Goal: Task Accomplishment & Management: Complete application form

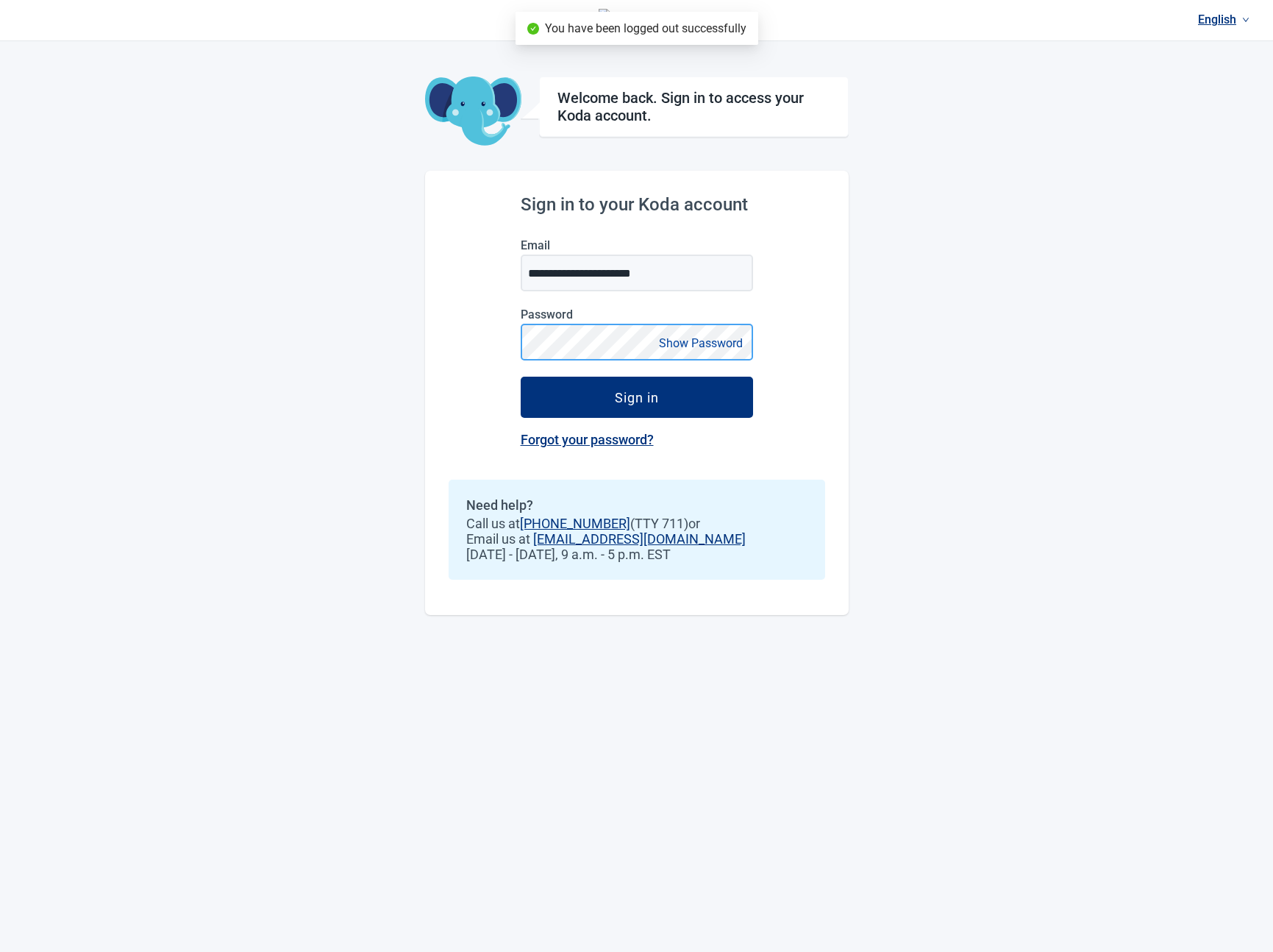
click at [362, 335] on div "**********" at bounding box center [636, 476] width 1273 height 952
click at [521, 376] on button "Sign in" at bounding box center [637, 396] width 233 height 41
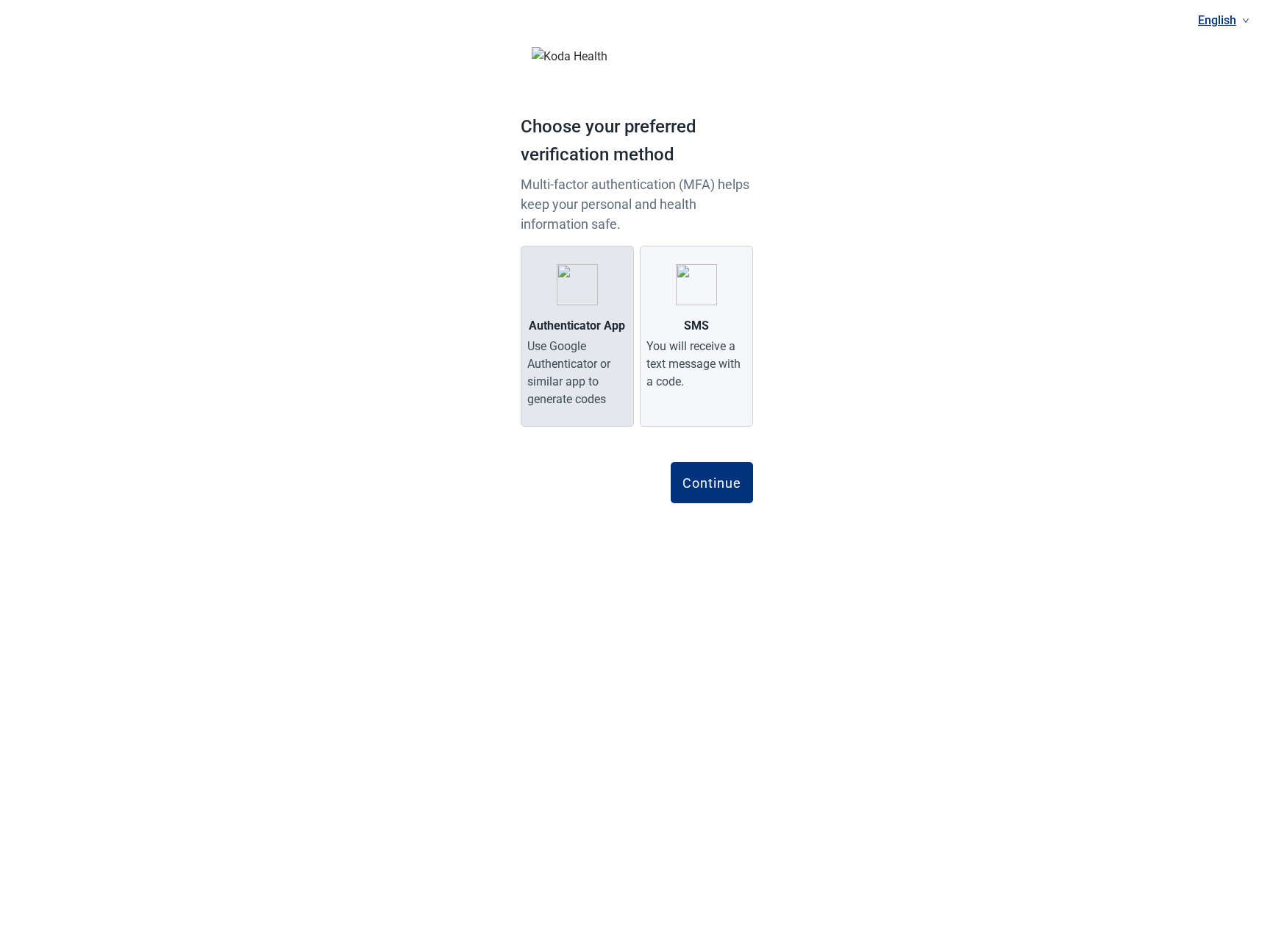
click at [604, 369] on div "Use Google Authenticator or similar app to generate codes" at bounding box center [577, 372] width 100 height 71
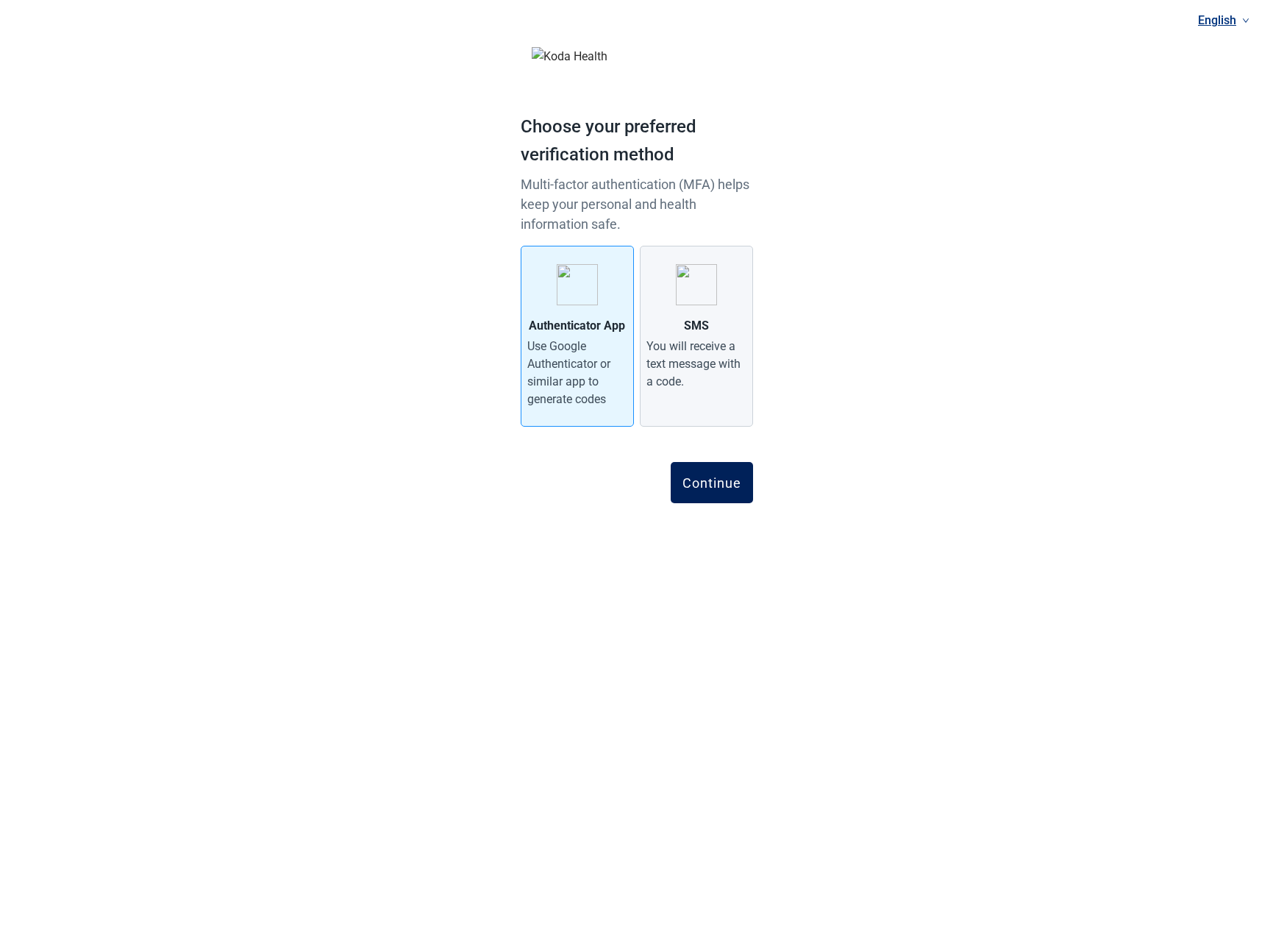
click at [725, 488] on div "Continue" at bounding box center [712, 482] width 59 height 15
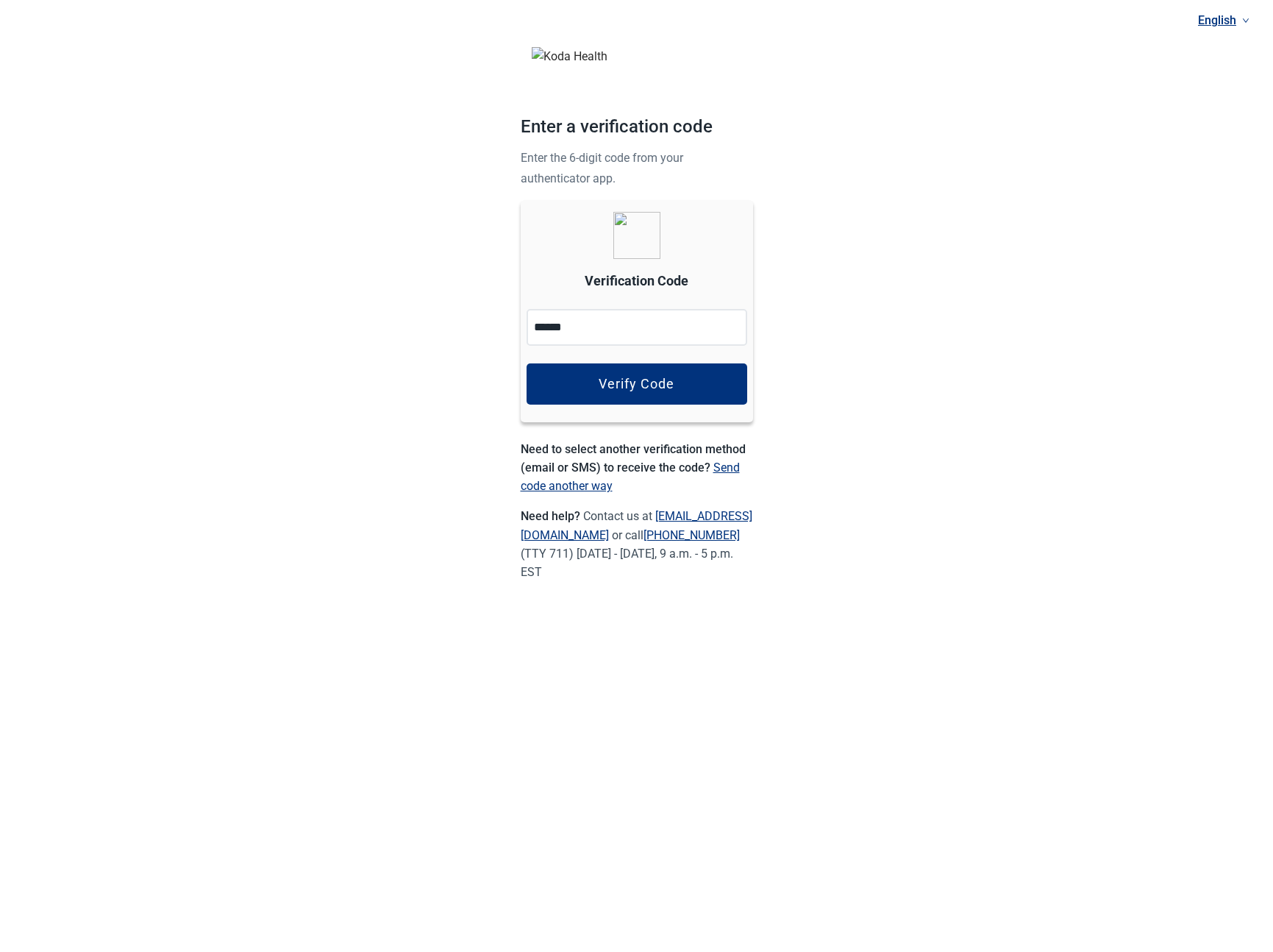
type input "******"
click at [631, 399] on button "Verify Code" at bounding box center [637, 383] width 220 height 41
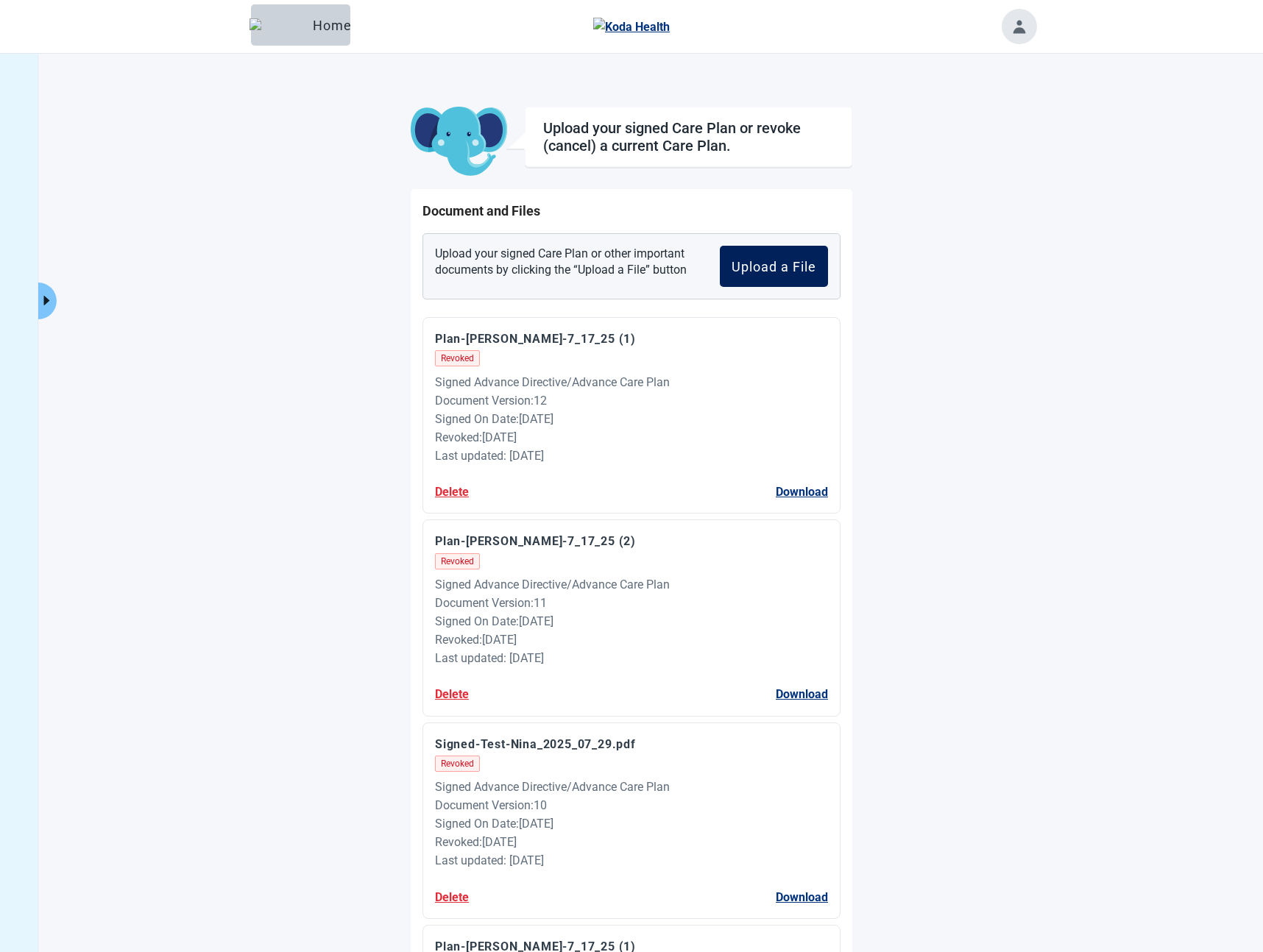
click at [788, 270] on div "Upload a File" at bounding box center [773, 266] width 85 height 15
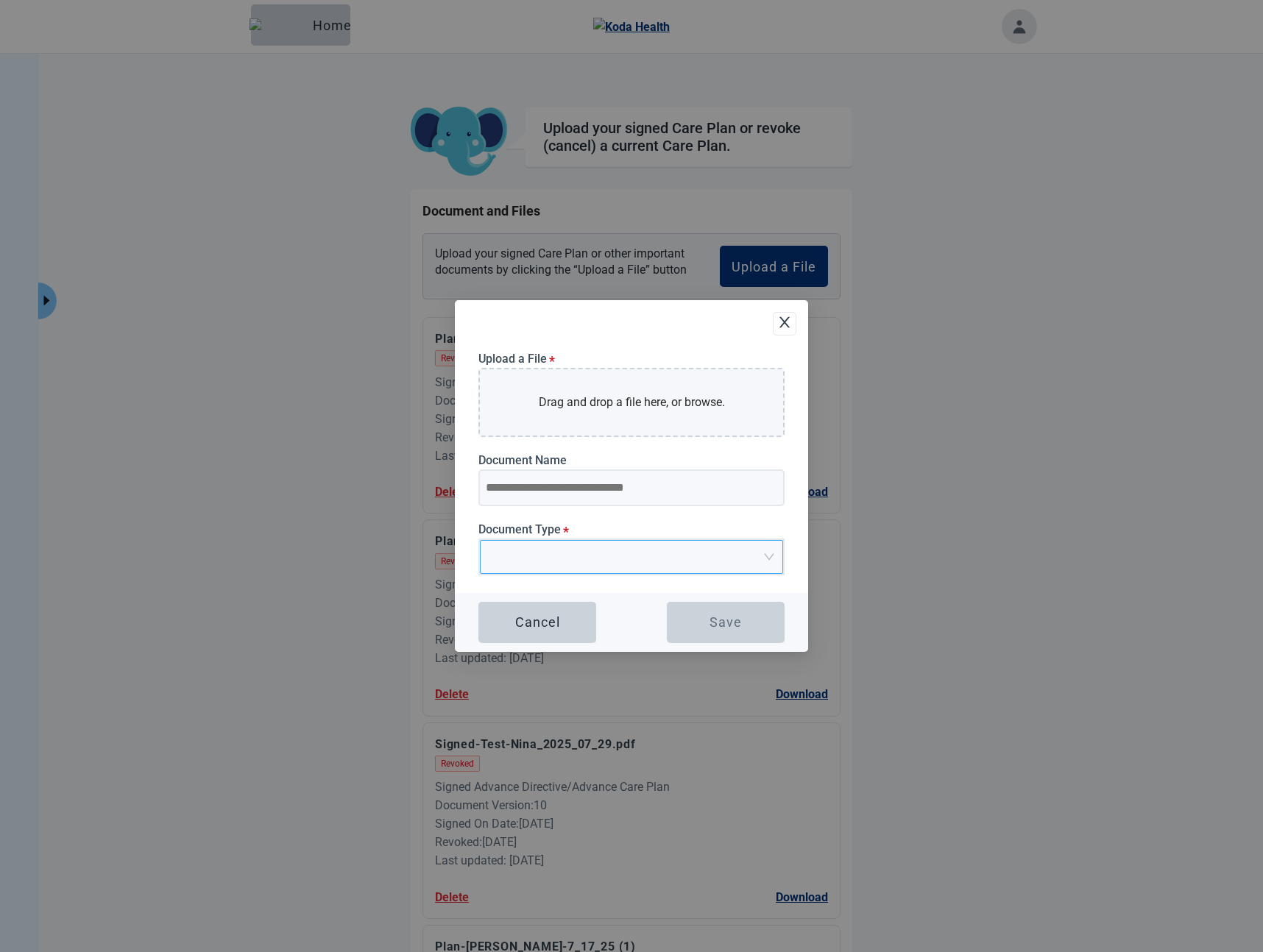
click at [550, 557] on input "Document Type *" at bounding box center [626, 552] width 276 height 22
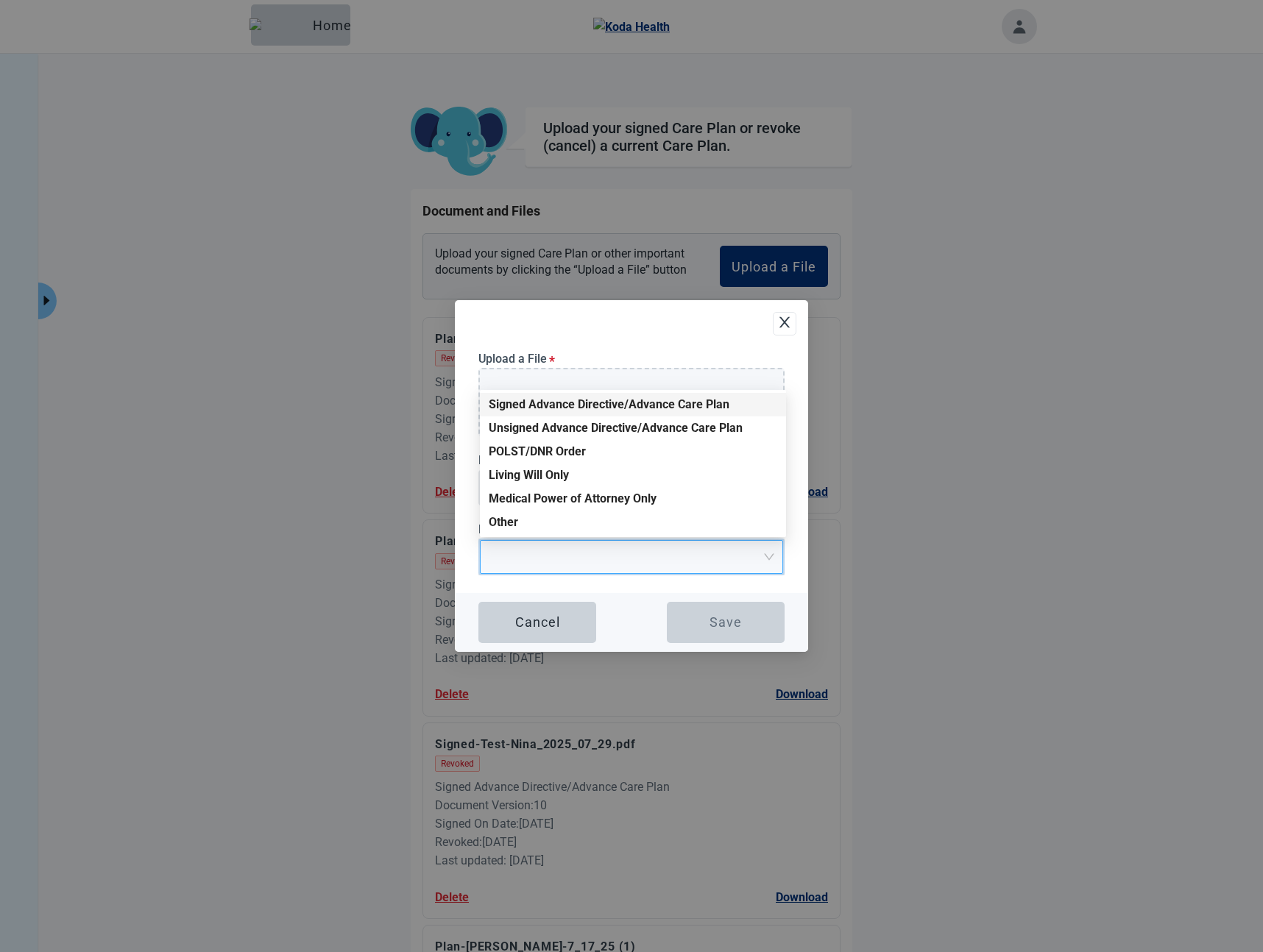
click at [533, 404] on div "Signed Advance Directive/Advance Care Plan" at bounding box center [633, 404] width 289 height 16
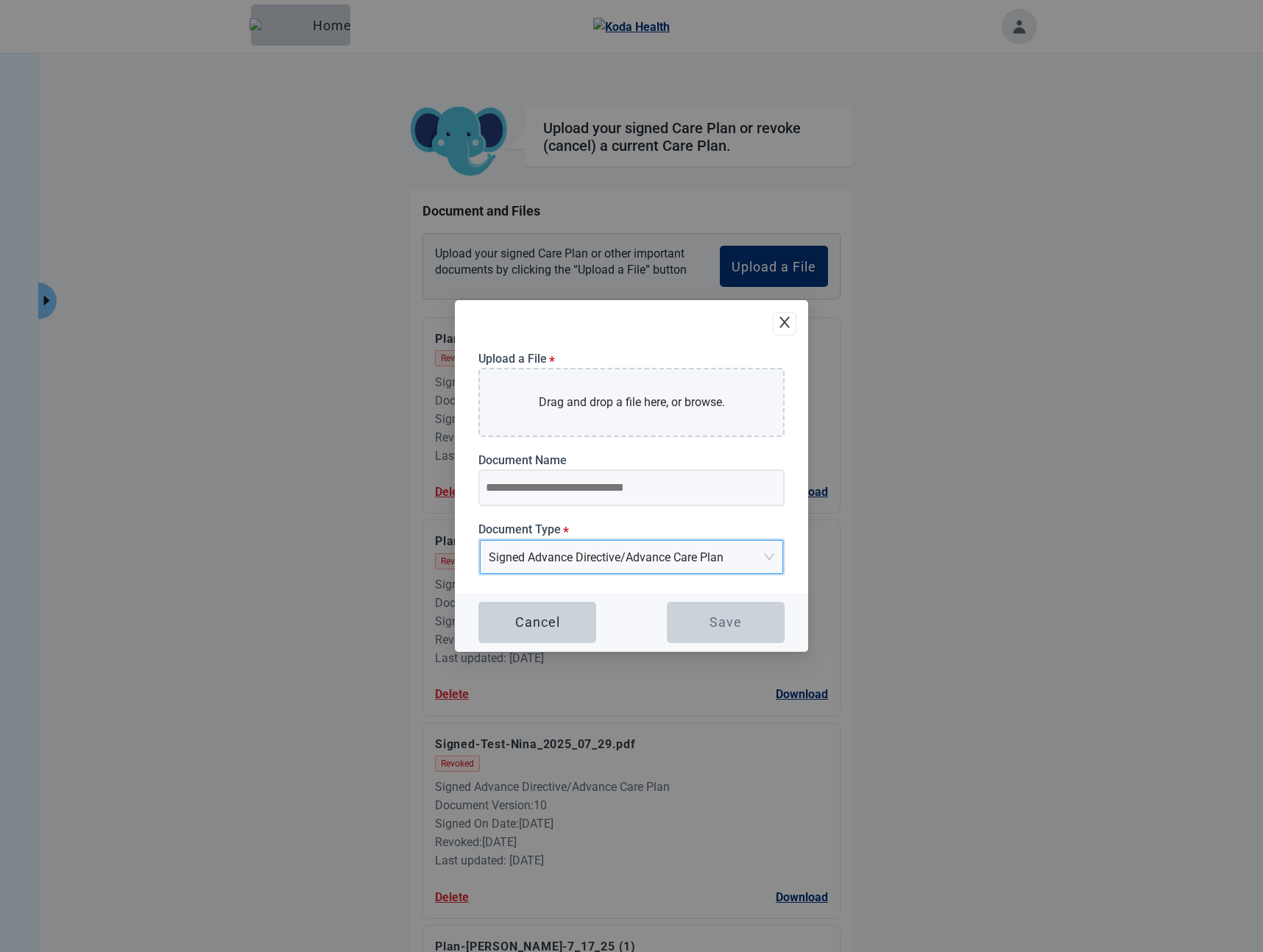
click at [624, 599] on div "Cancel Save" at bounding box center [631, 622] width 353 height 59
click at [554, 629] on button "Cancel" at bounding box center [537, 621] width 118 height 41
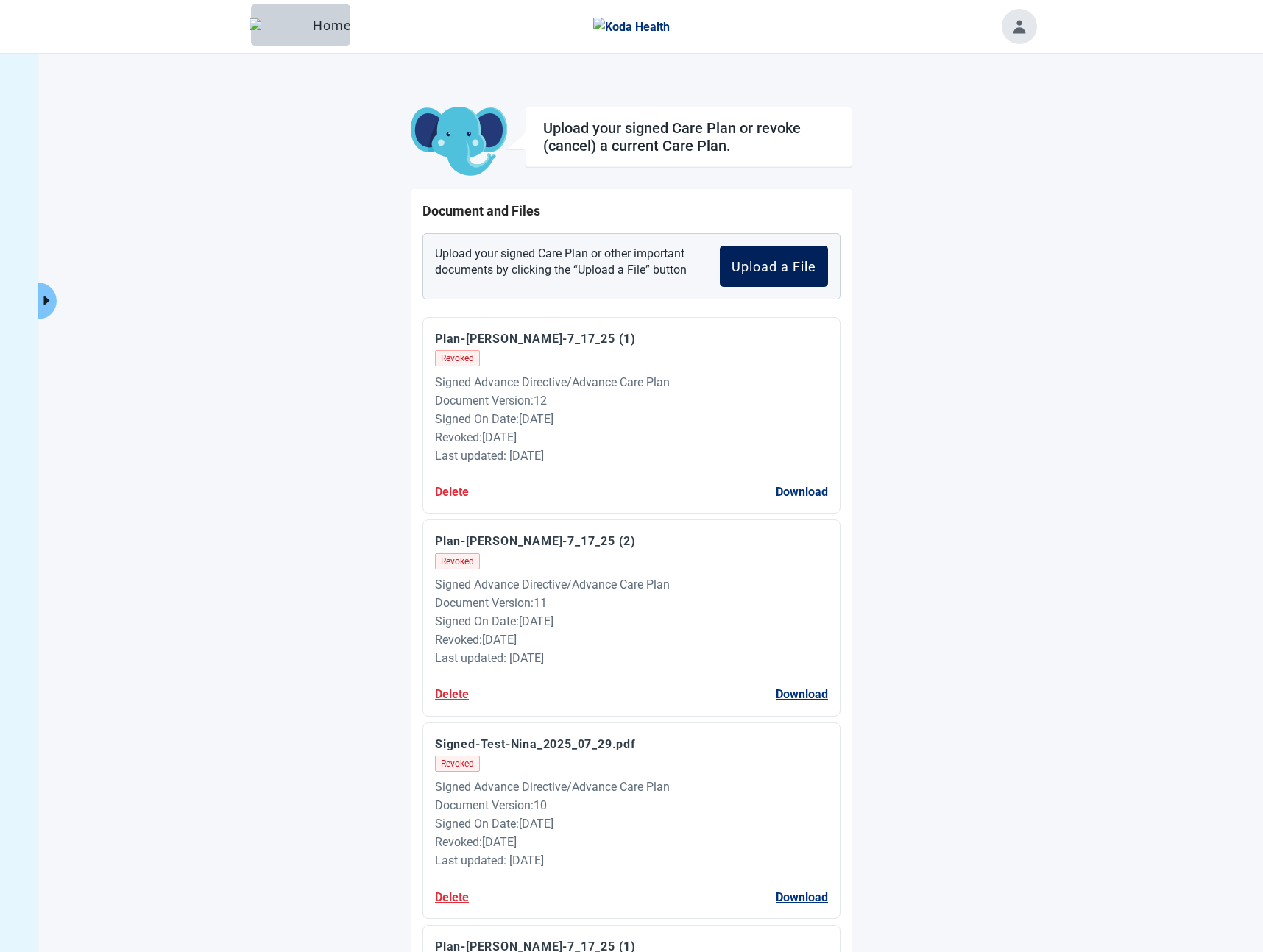
click at [769, 265] on div "Upload a File" at bounding box center [773, 266] width 85 height 15
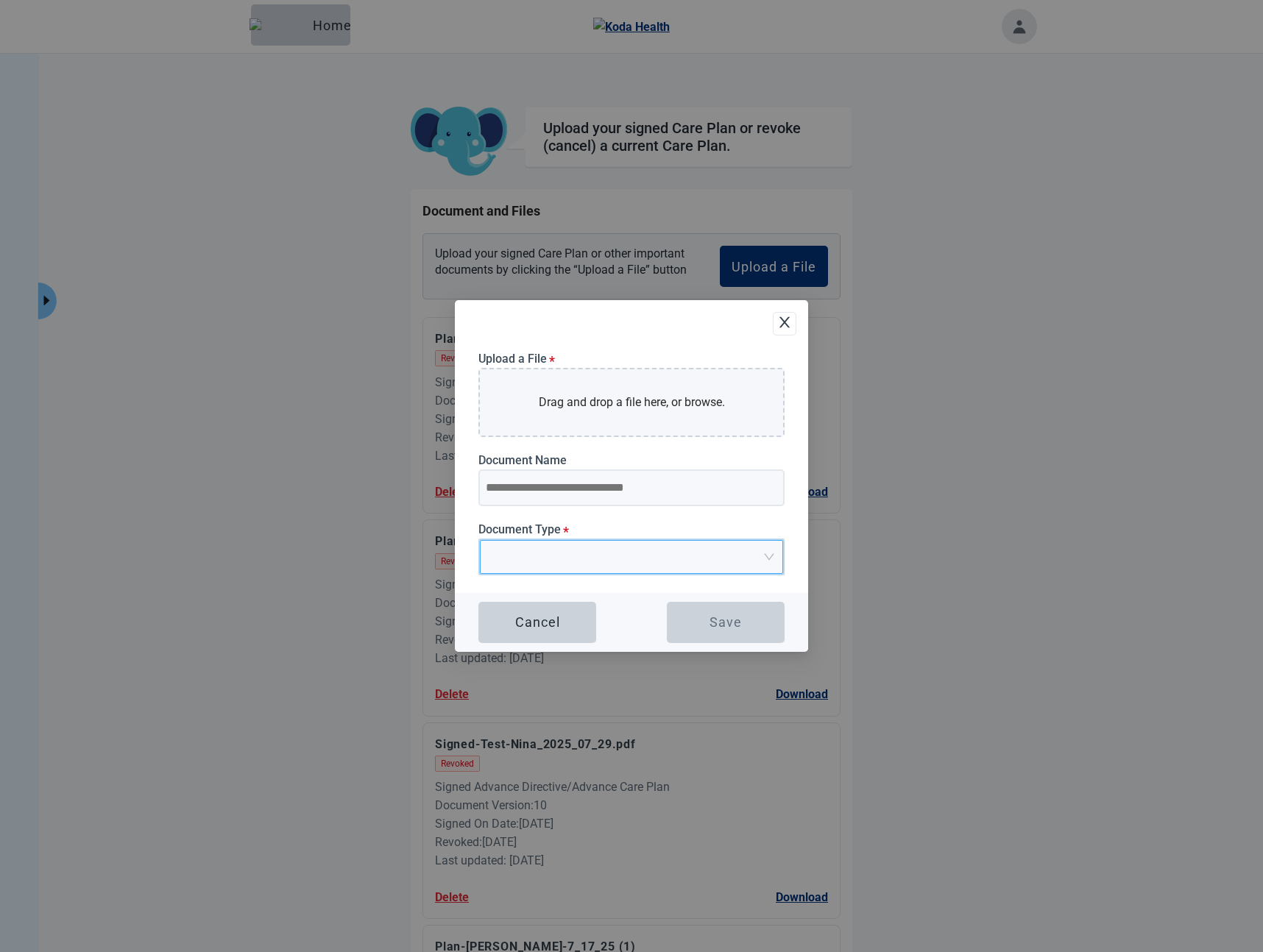
click at [610, 561] on input "Document Type *" at bounding box center [626, 552] width 276 height 22
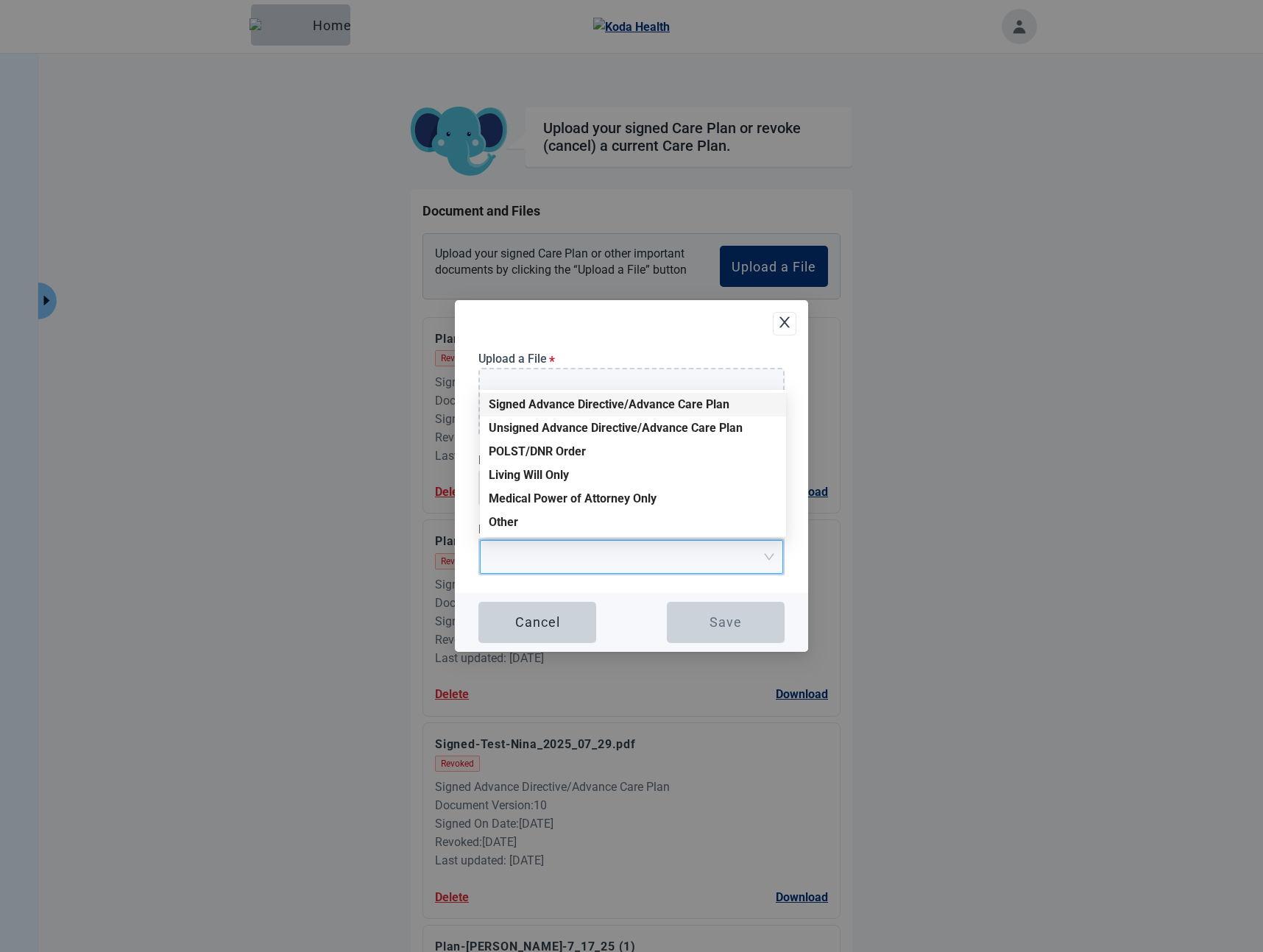
click at [533, 398] on div "Signed Advance Directive/Advance Care Plan" at bounding box center [633, 404] width 289 height 16
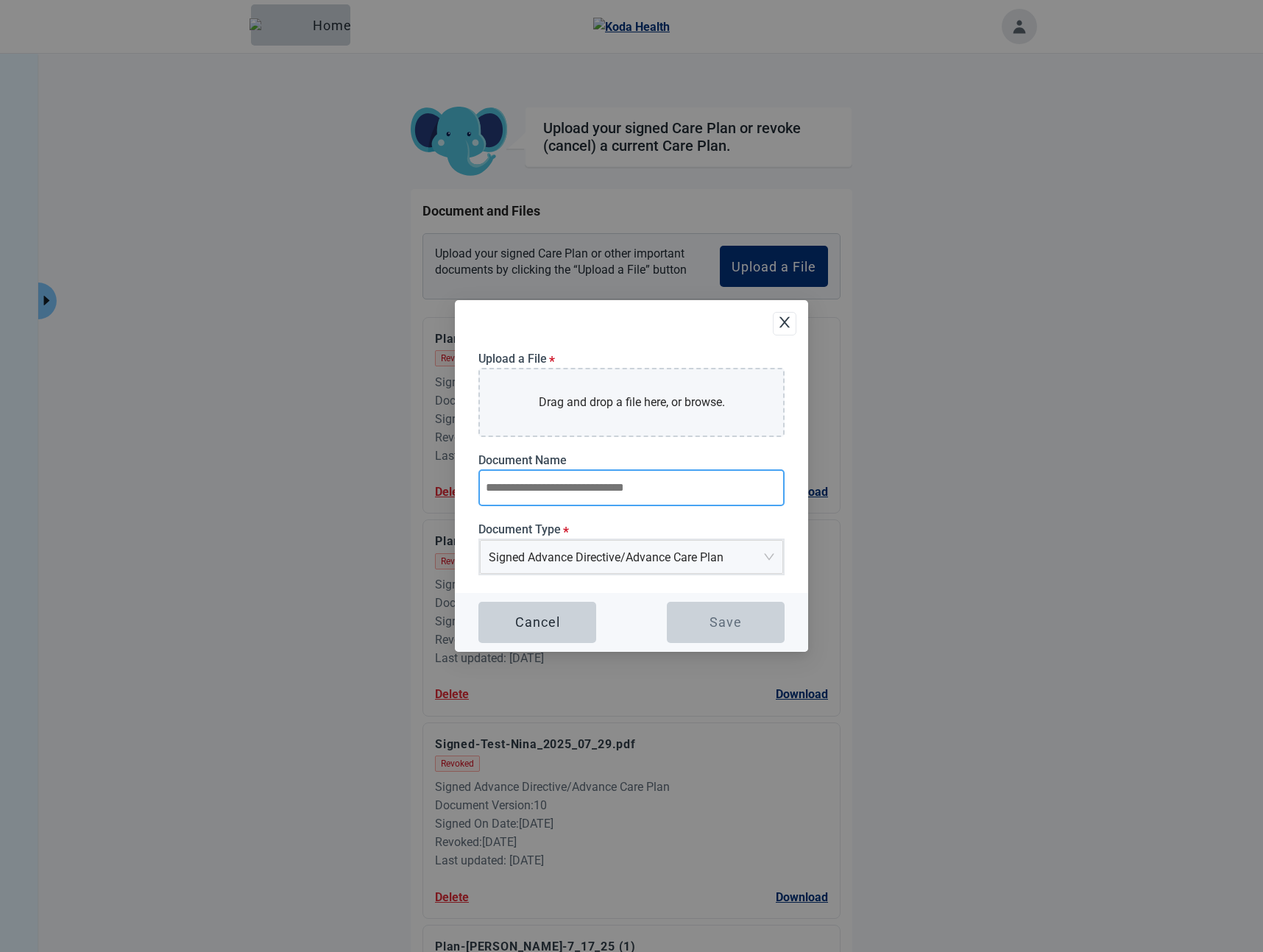
click at [613, 484] on input "Document Name" at bounding box center [631, 487] width 306 height 36
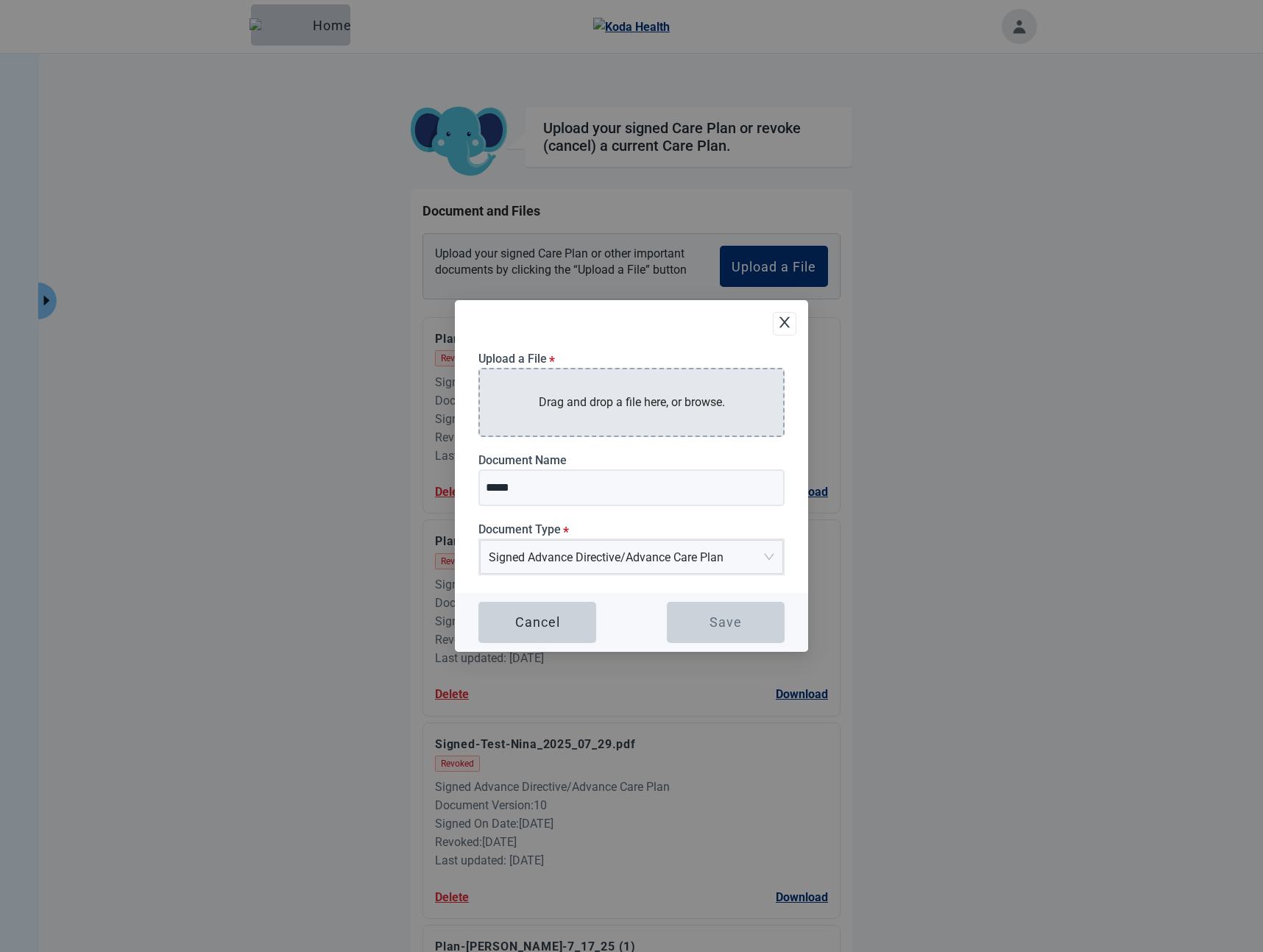
click at [616, 387] on div "Drag and drop a file here, or browse." at bounding box center [631, 402] width 306 height 68
type input "**********"
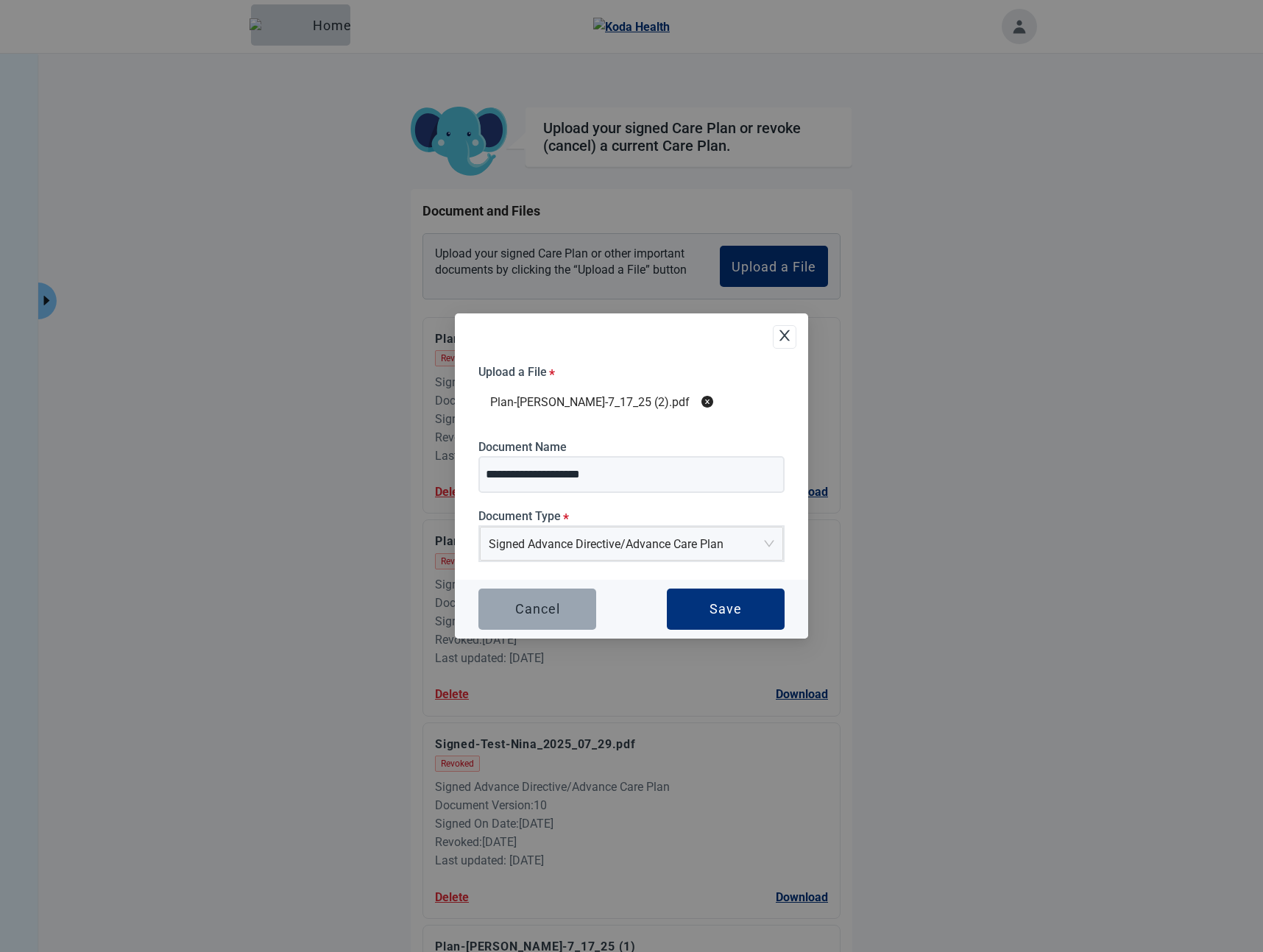
click at [569, 621] on button "Cancel" at bounding box center [537, 608] width 118 height 41
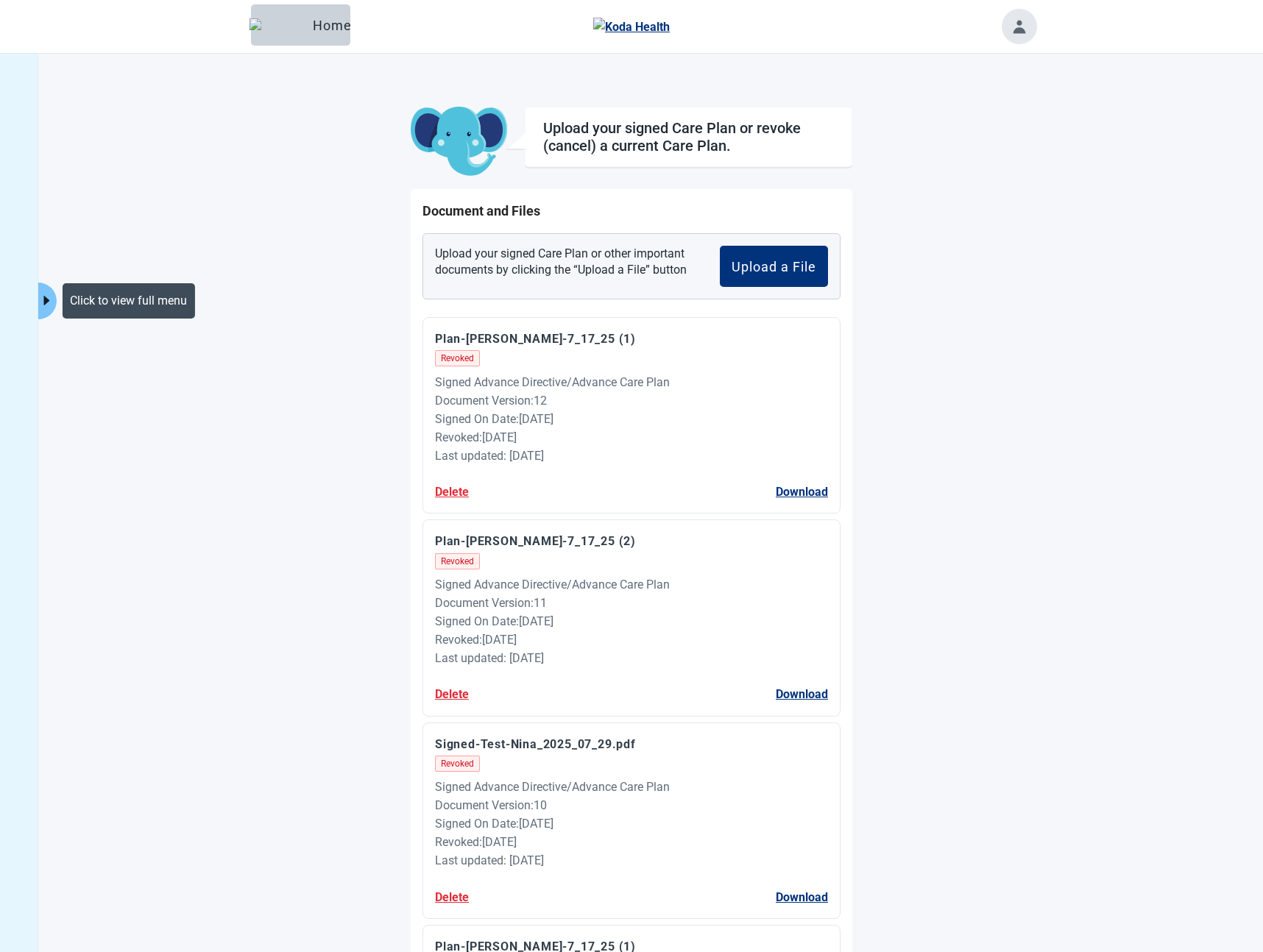
click at [42, 304] on icon "caret-right" at bounding box center [47, 300] width 14 height 14
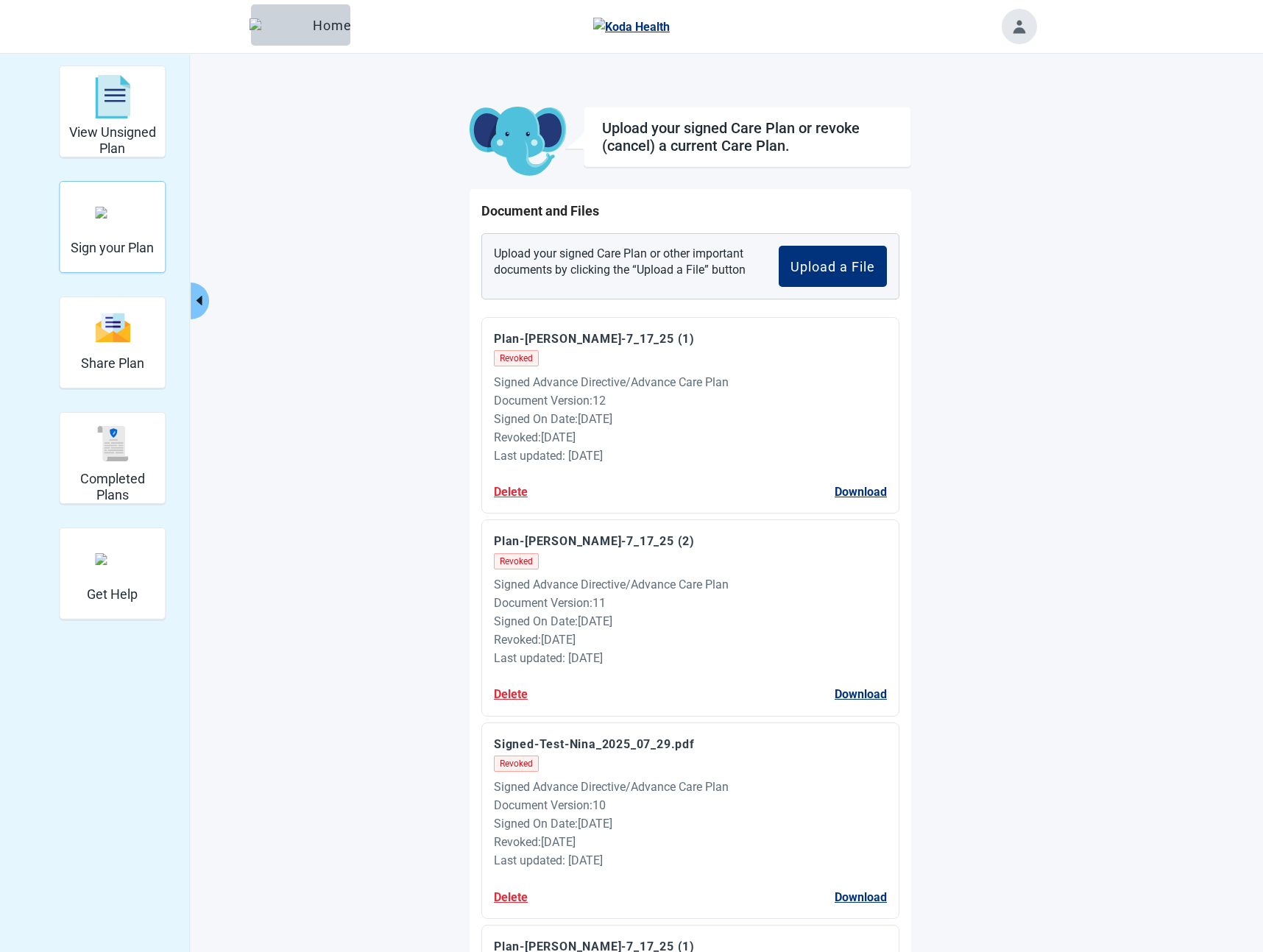
click at [111, 219] on img "Sign your Plan" at bounding box center [112, 212] width 35 height 12
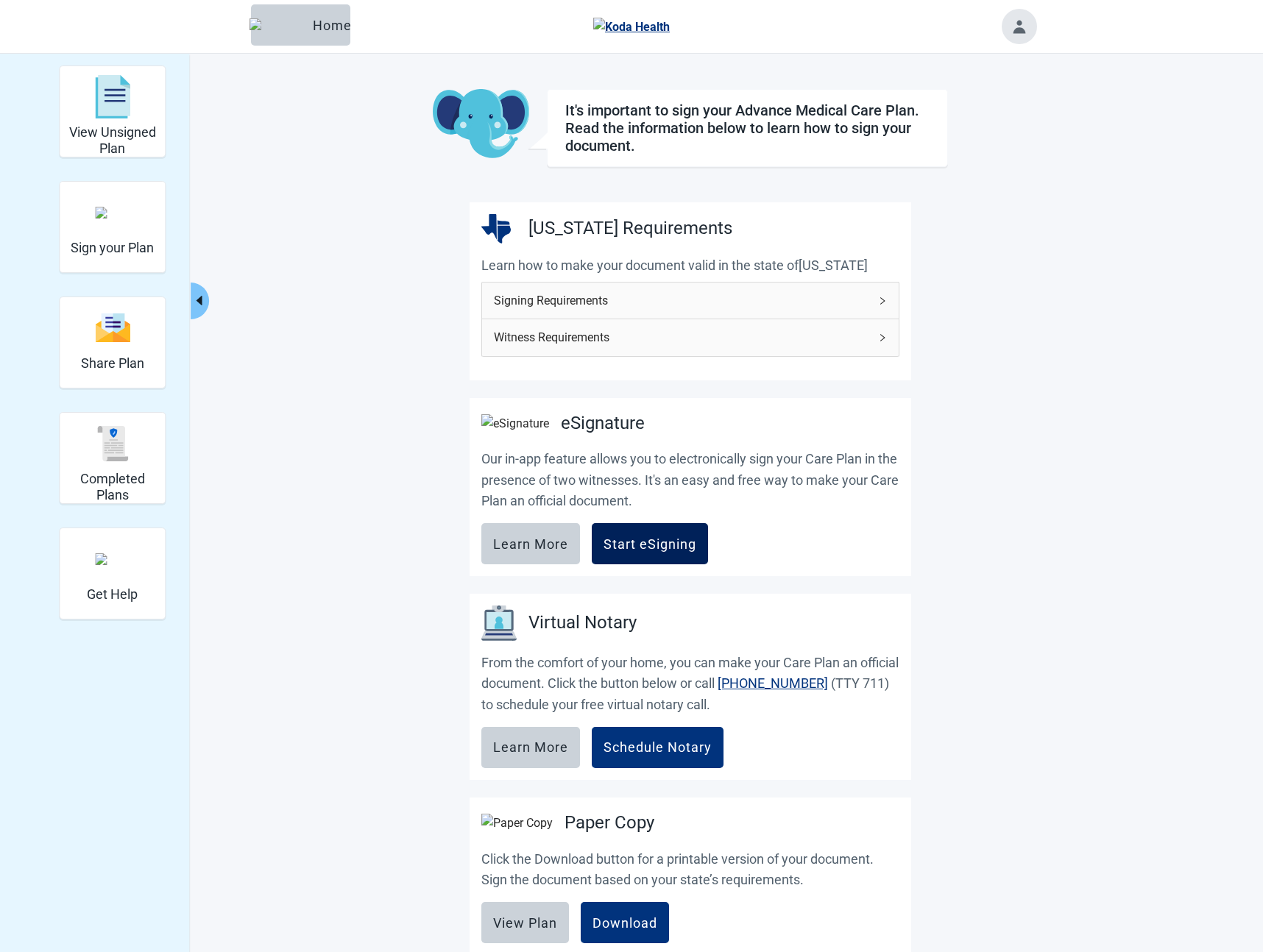
click at [671, 551] on div "Start eSigning" at bounding box center [649, 543] width 92 height 15
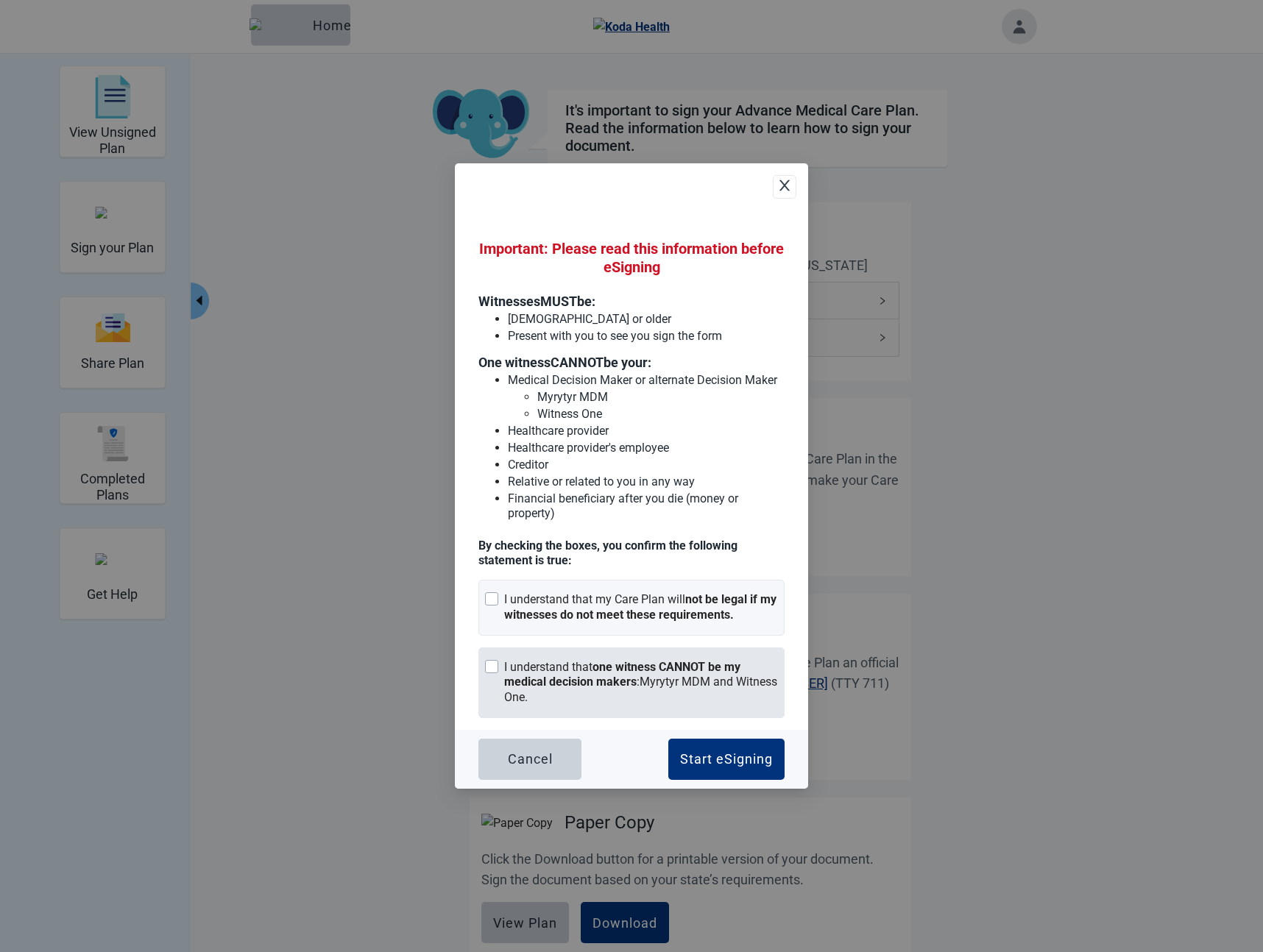
click at [706, 691] on div "I understand that one witness CANNOT be my medical decision makers : Myrytyr MD…" at bounding box center [640, 682] width 274 height 46
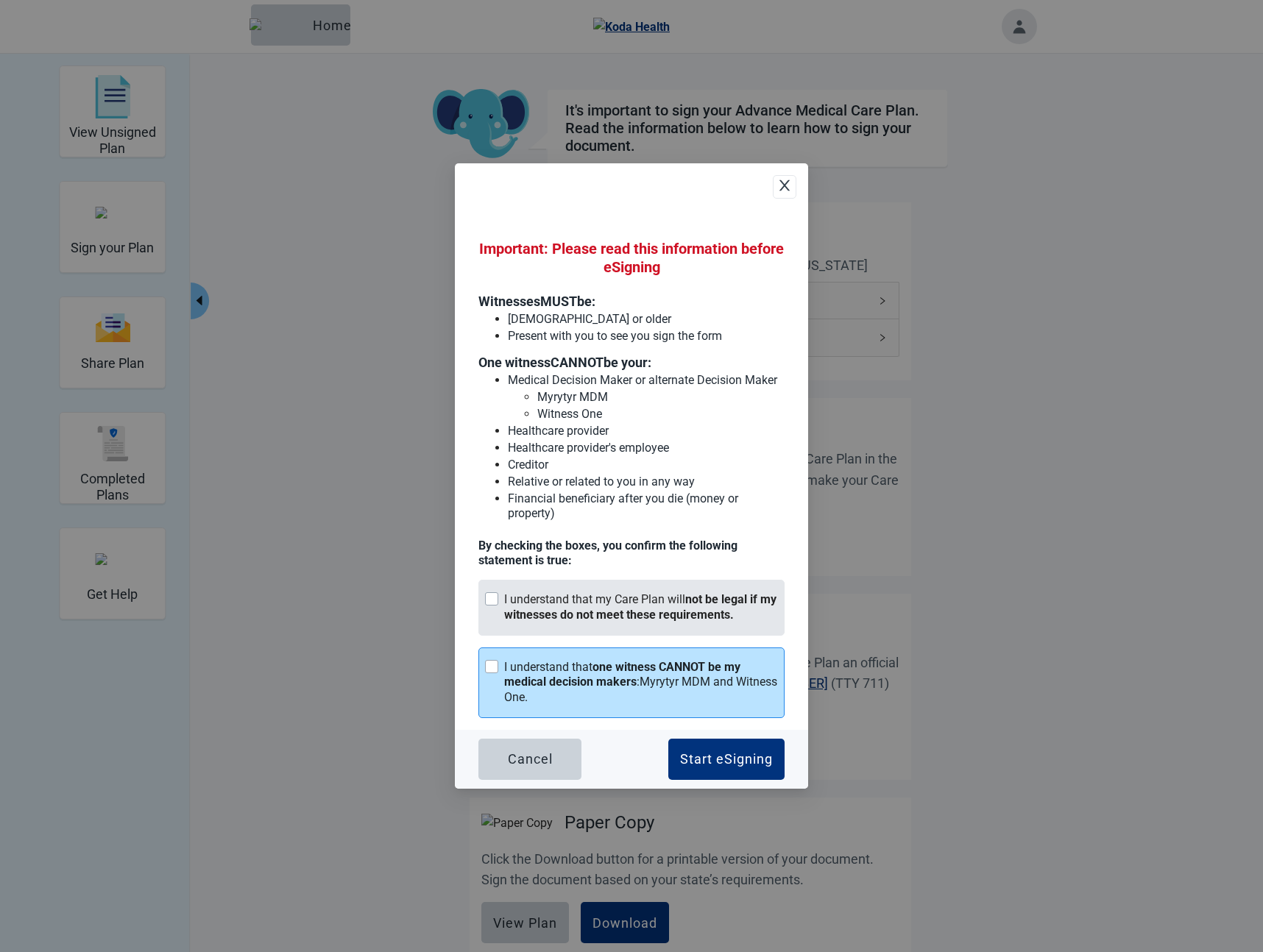
click at [695, 615] on strong "not be legal if my witnesses do not meet these requirements." at bounding box center [640, 607] width 272 height 29
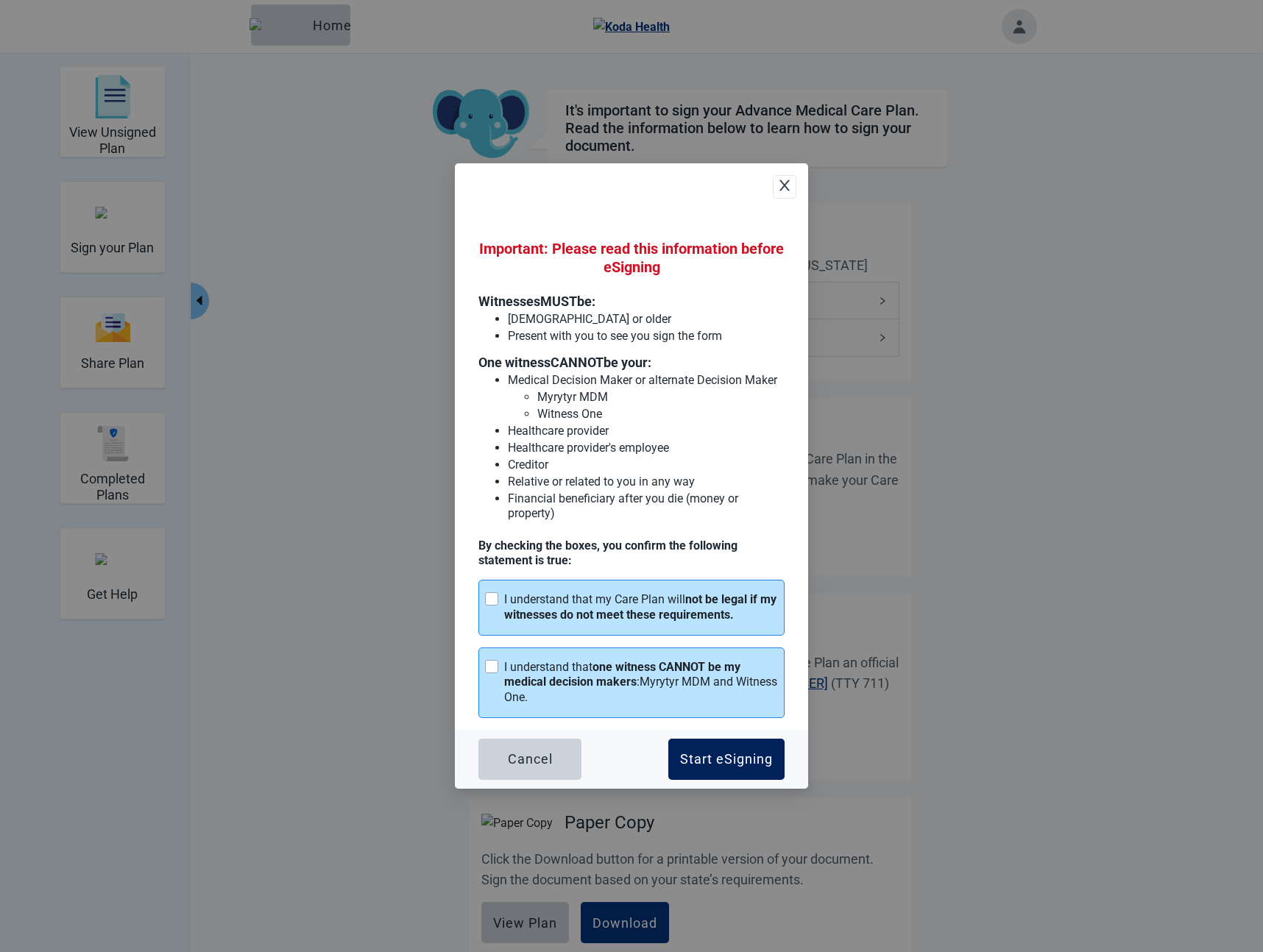
click at [732, 746] on button "Start eSigning" at bounding box center [727, 759] width 116 height 41
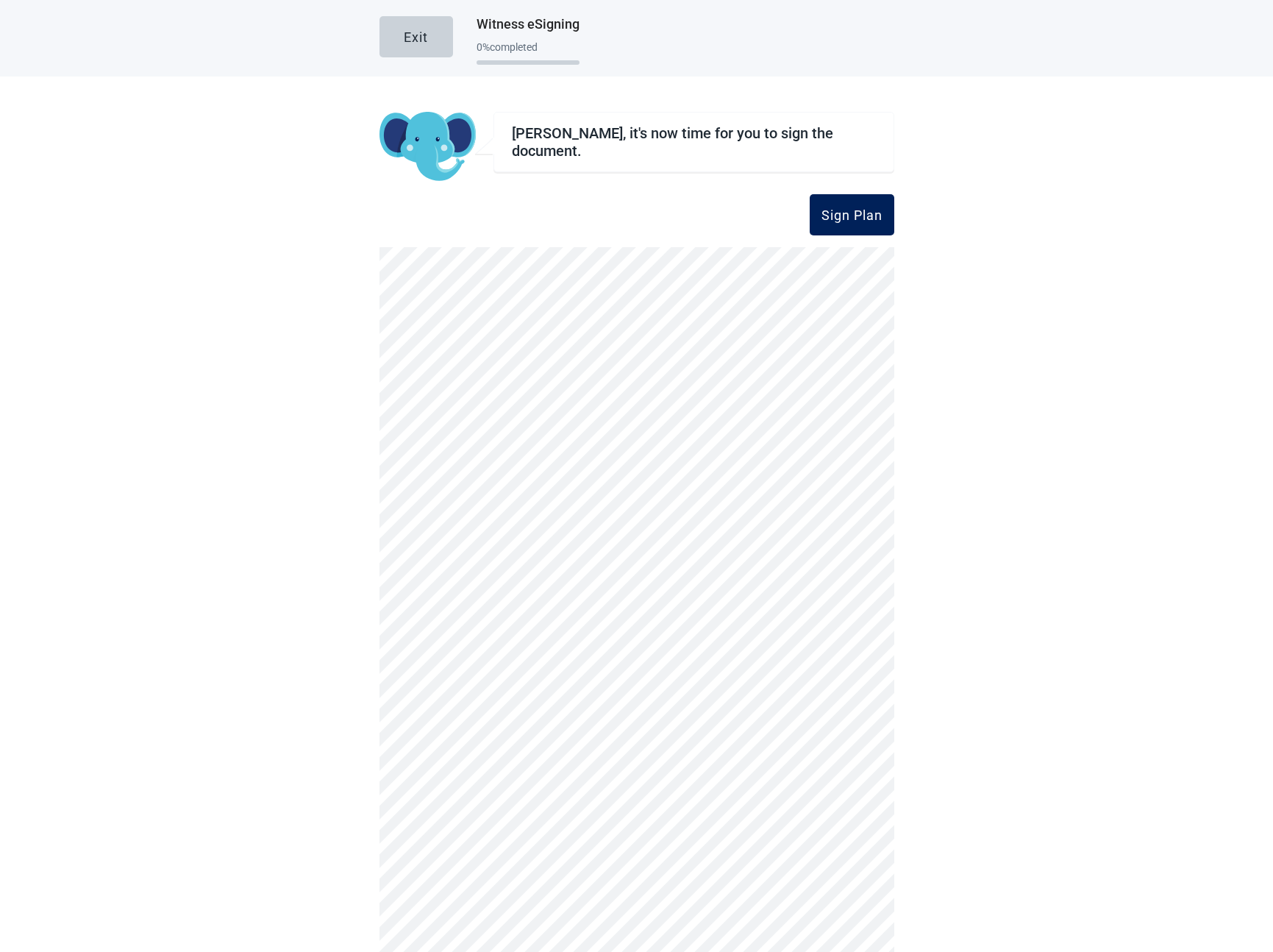
click at [854, 219] on div "Sign Plan" at bounding box center [852, 214] width 61 height 15
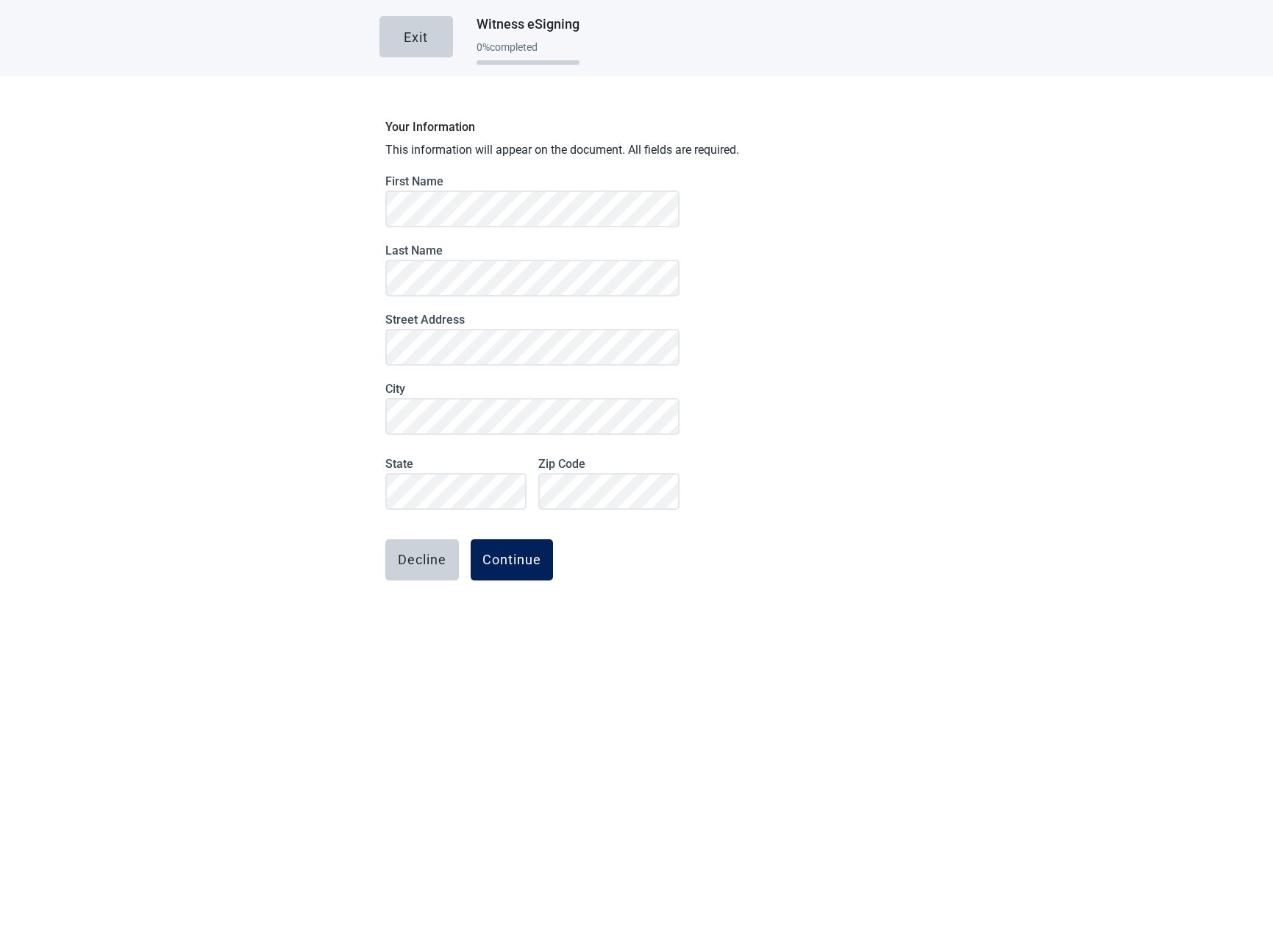
click at [531, 565] on div "Continue" at bounding box center [512, 559] width 59 height 15
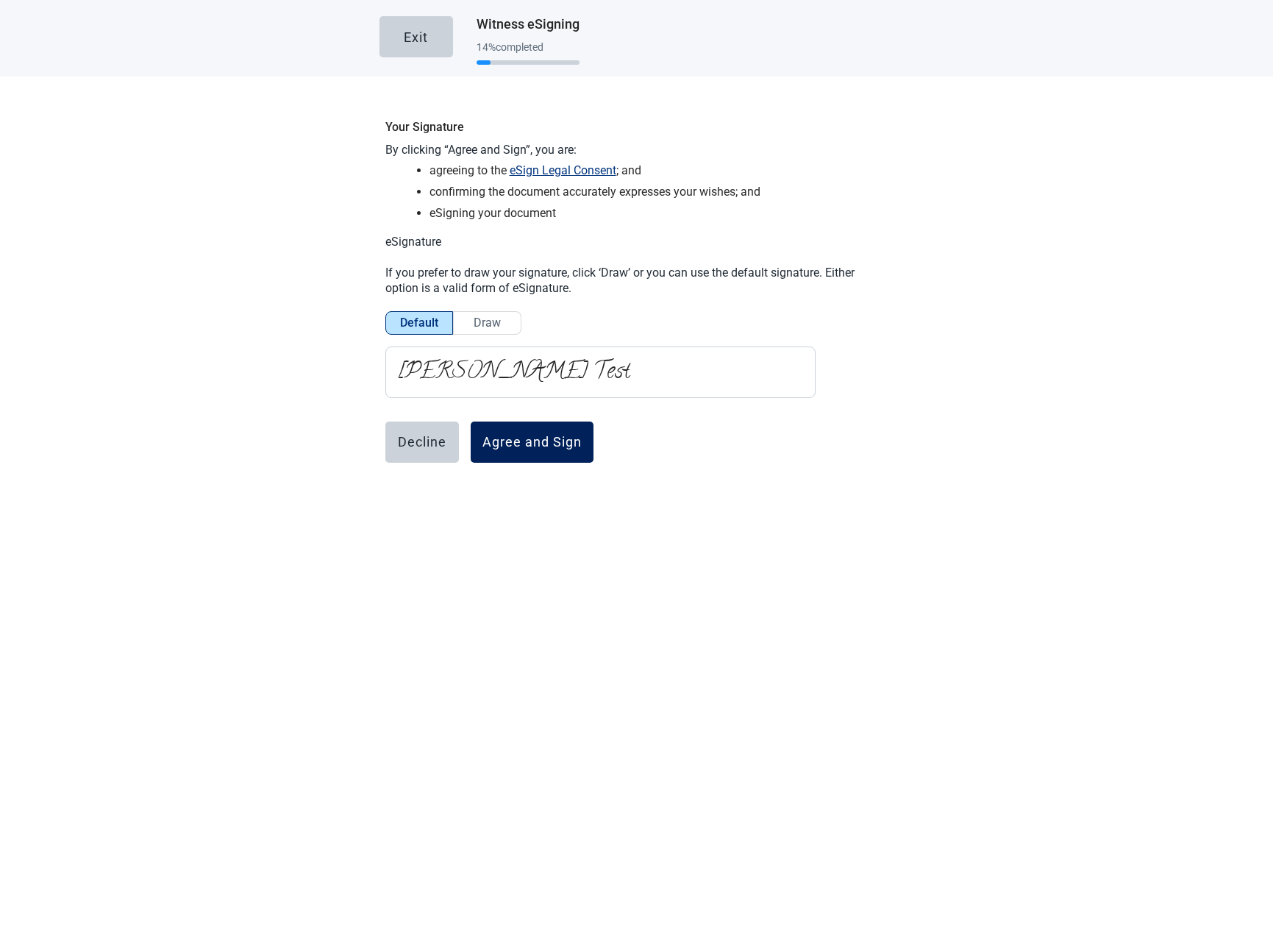
click at [512, 445] on div "Agree and Sign" at bounding box center [532, 441] width 99 height 15
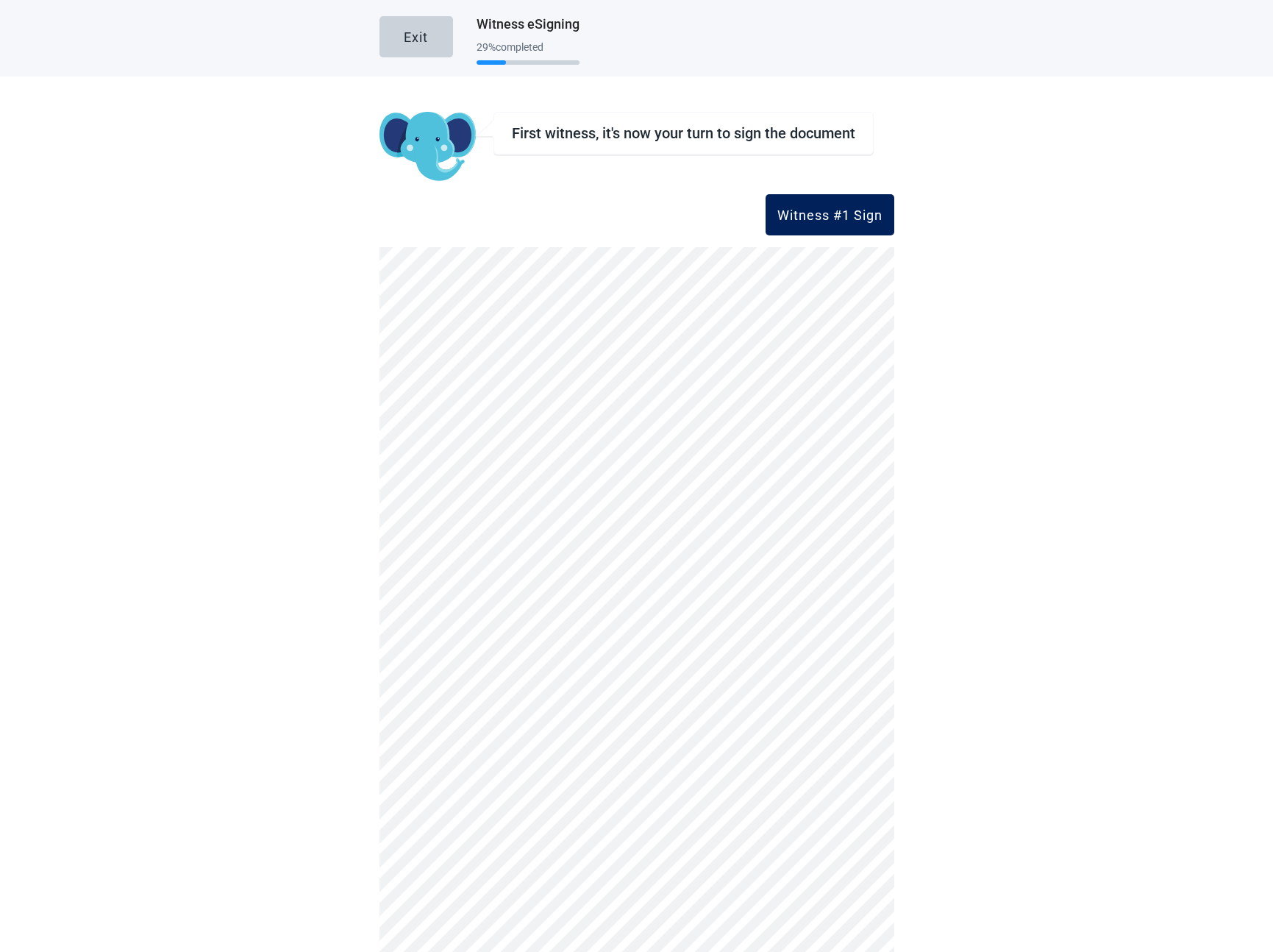
click at [796, 194] on button "Witness #1 Sign" at bounding box center [830, 214] width 129 height 41
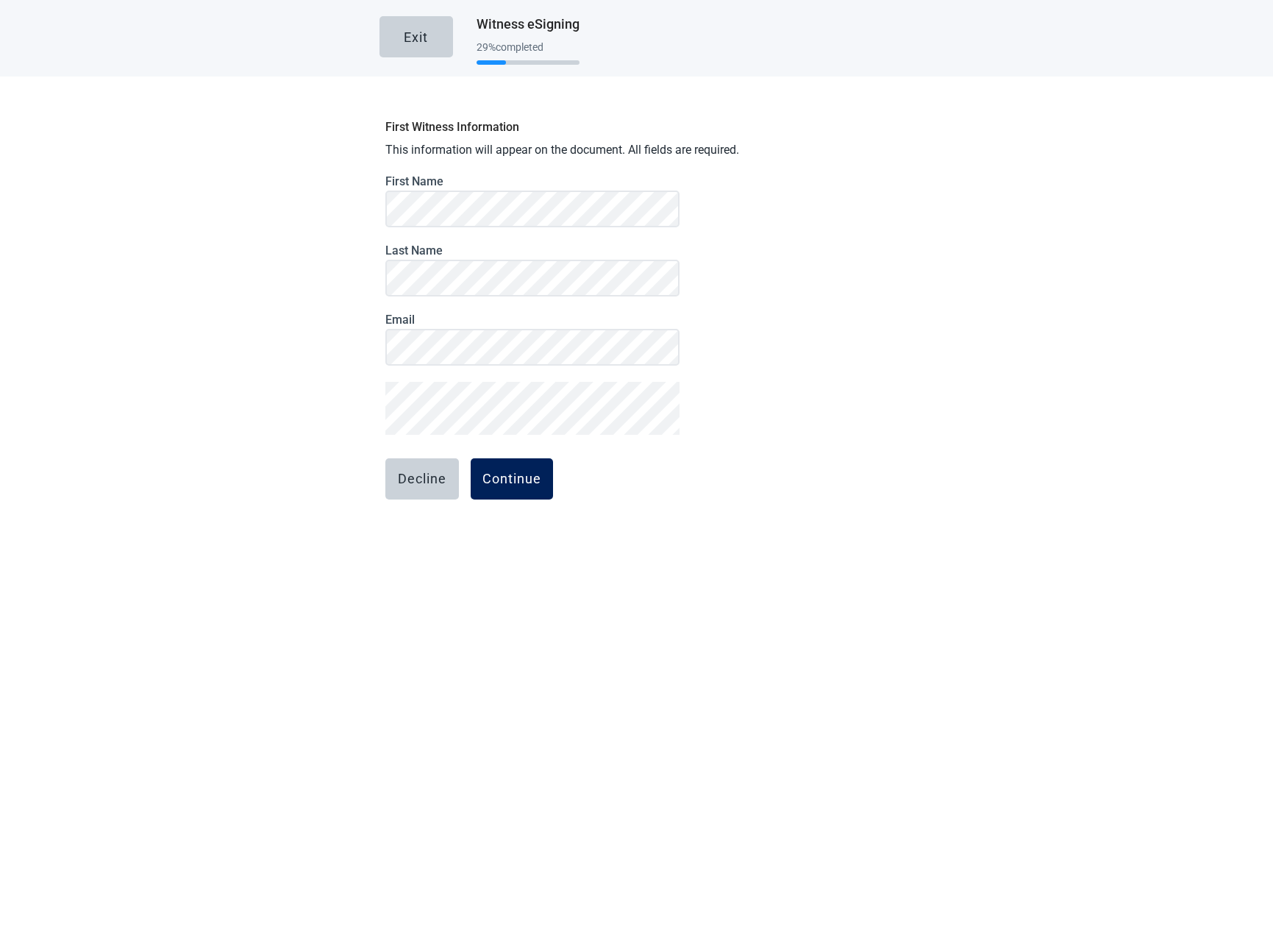
click at [493, 485] on div "Continue" at bounding box center [512, 479] width 59 height 15
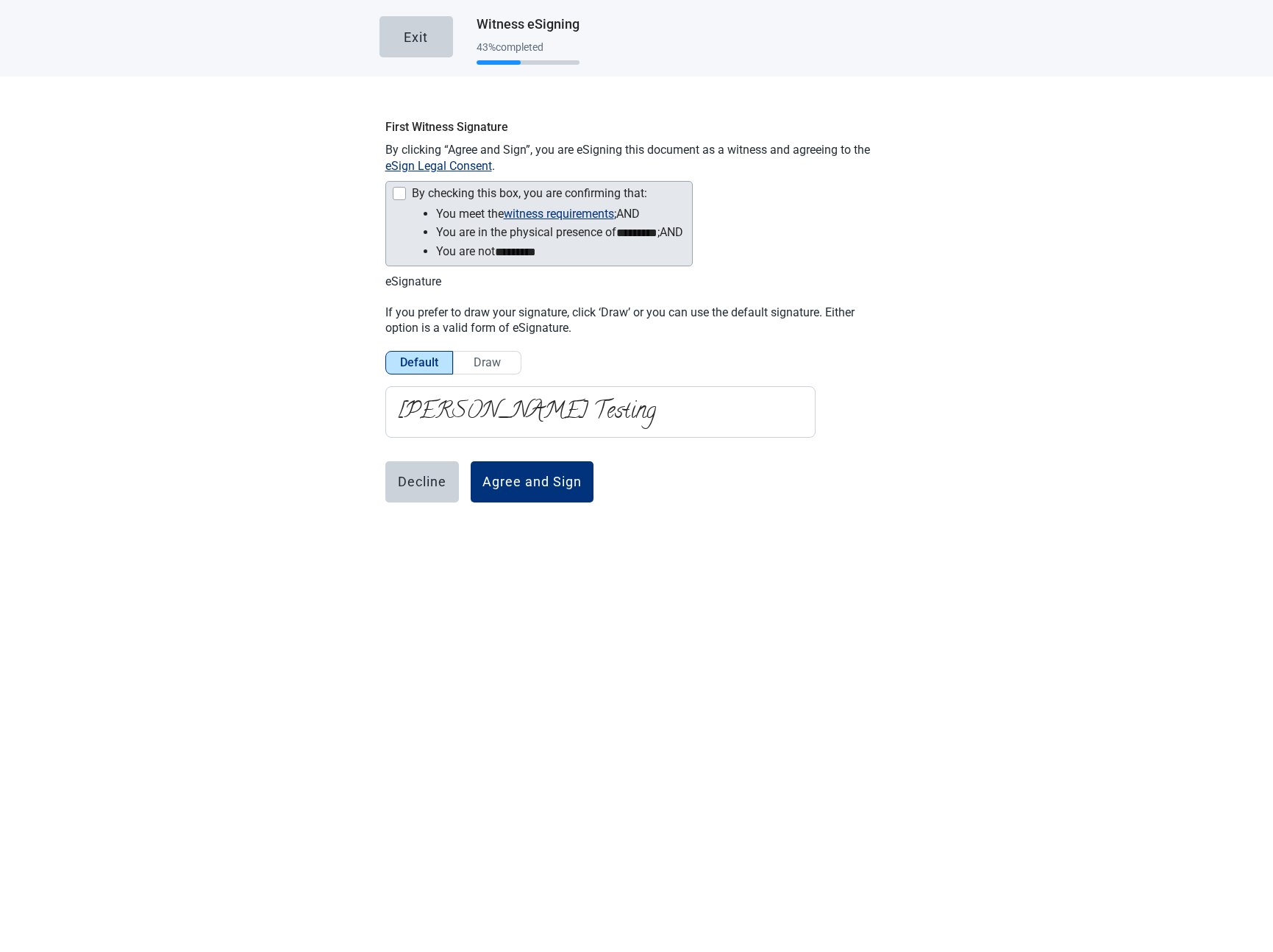
click at [465, 192] on div "By checking this box, you are confirming that:" at bounding box center [529, 193] width 235 height 13
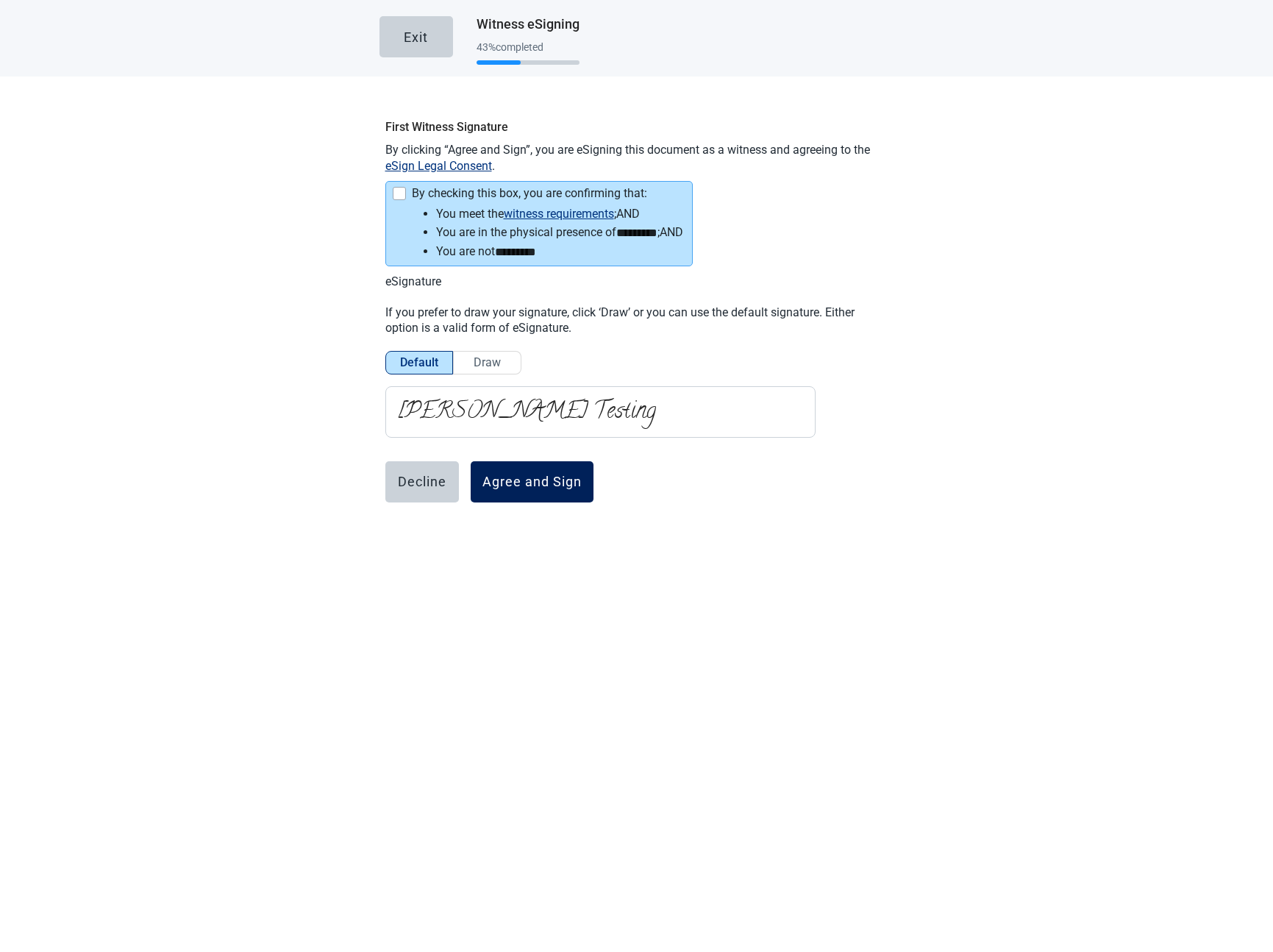
click at [504, 477] on div "Agree and Sign" at bounding box center [532, 481] width 99 height 15
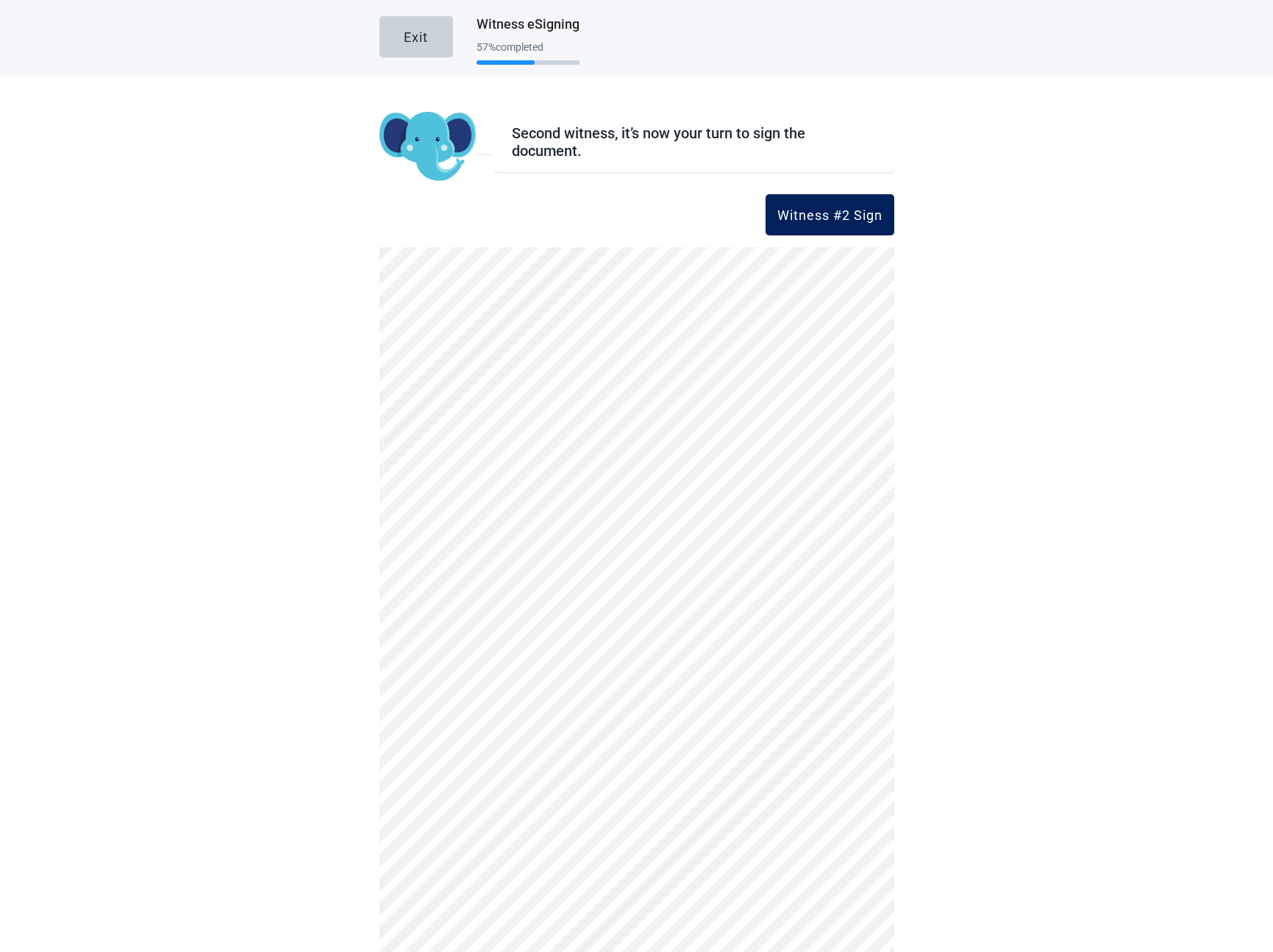
click at [785, 200] on button "Witness #2 Sign" at bounding box center [830, 214] width 129 height 41
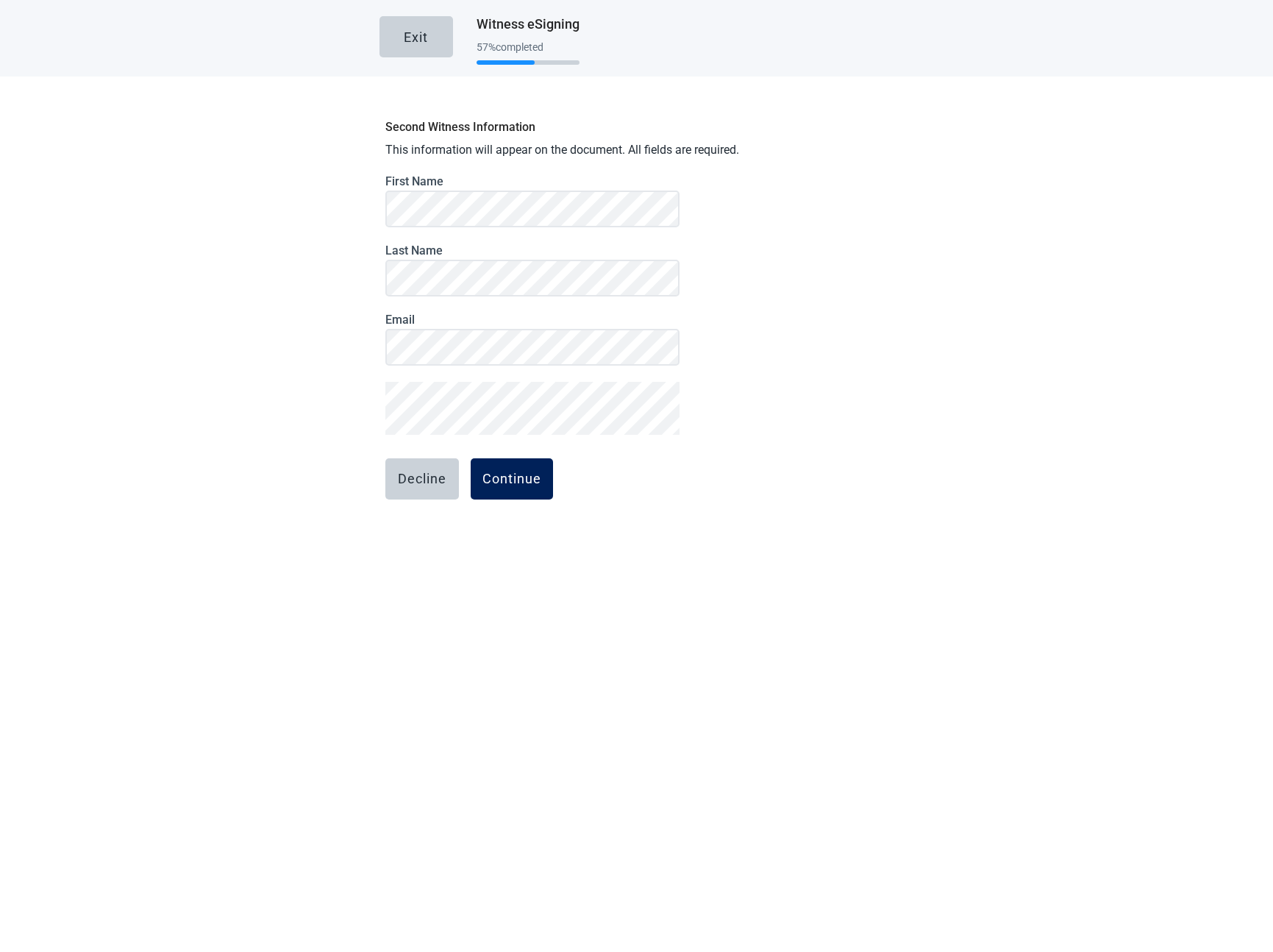
click at [500, 486] on button "Continue" at bounding box center [512, 479] width 82 height 41
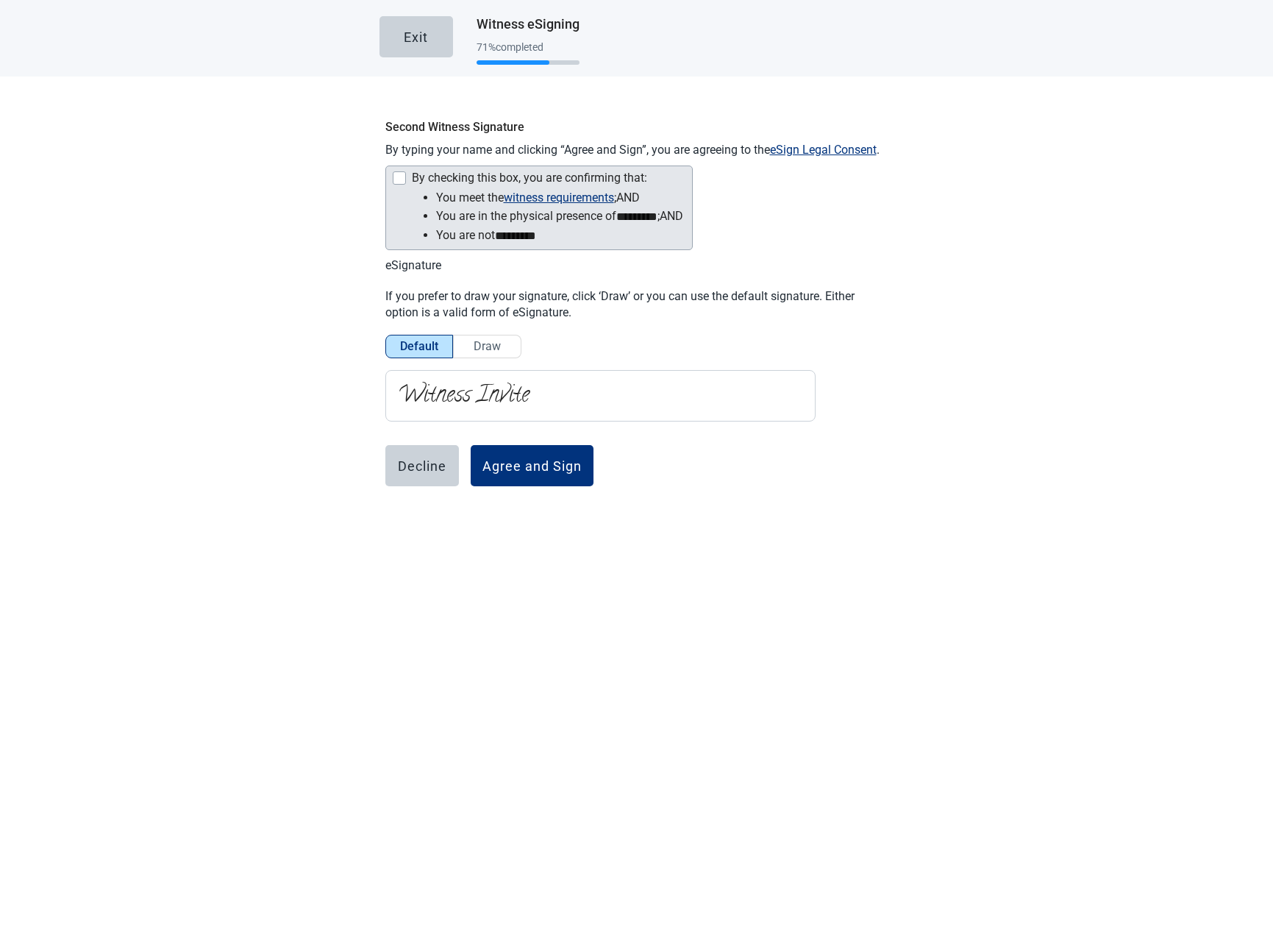
click at [517, 178] on div "By checking this box, you are confirming that:" at bounding box center [529, 178] width 235 height 13
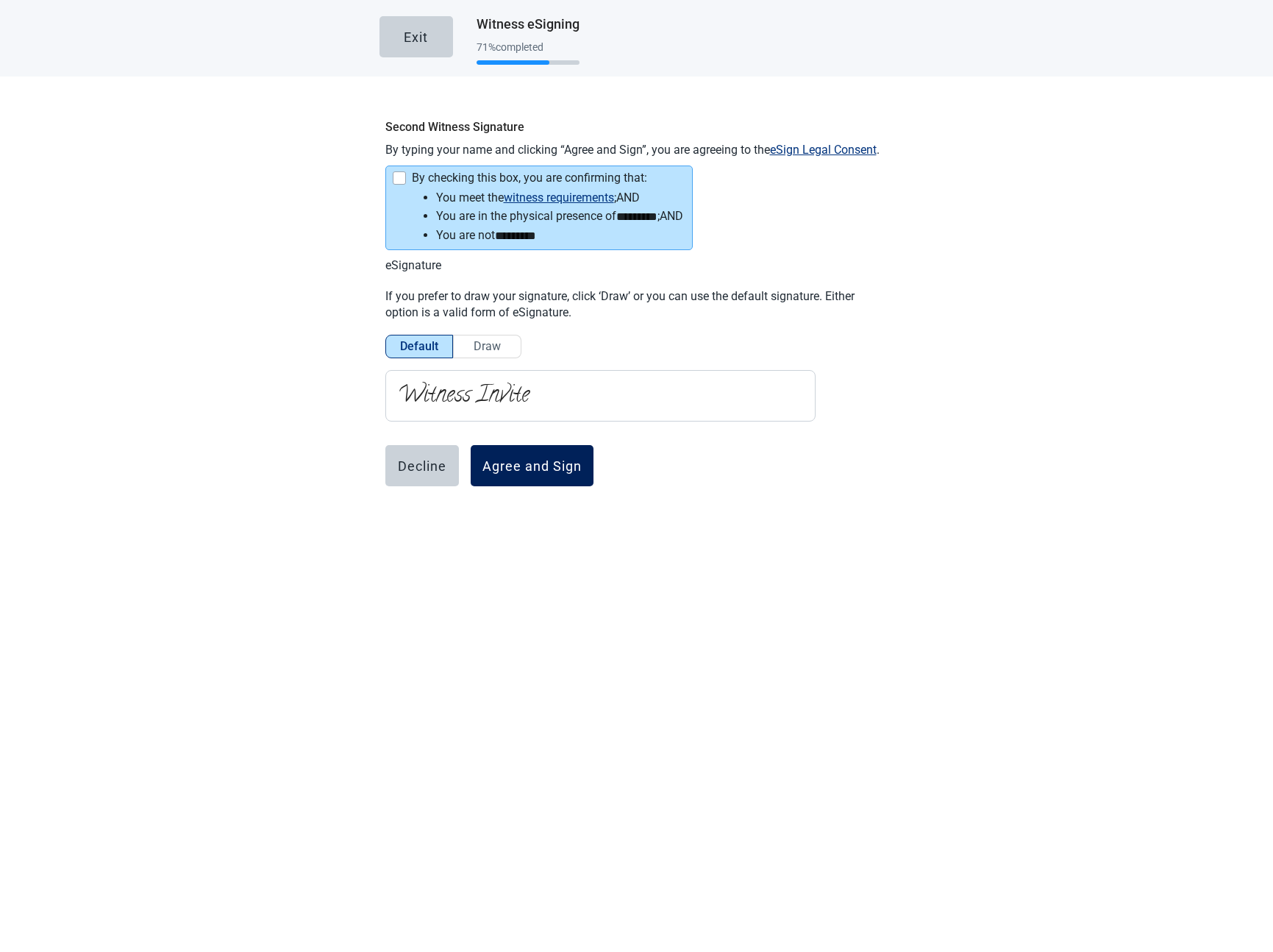
click at [540, 462] on div "Agree and Sign" at bounding box center [532, 466] width 99 height 15
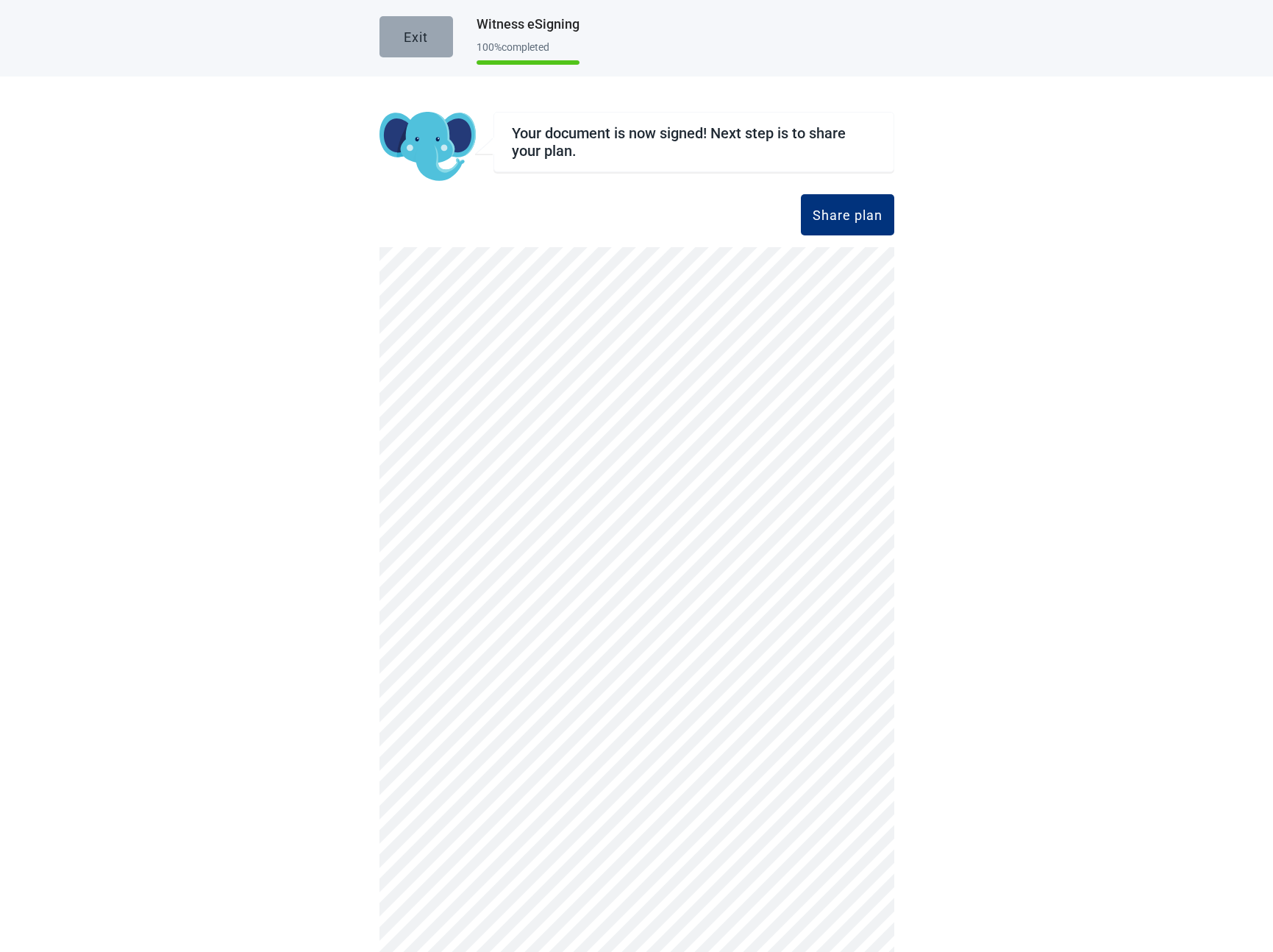
click at [406, 29] on div "Exit" at bounding box center [415, 36] width 24 height 15
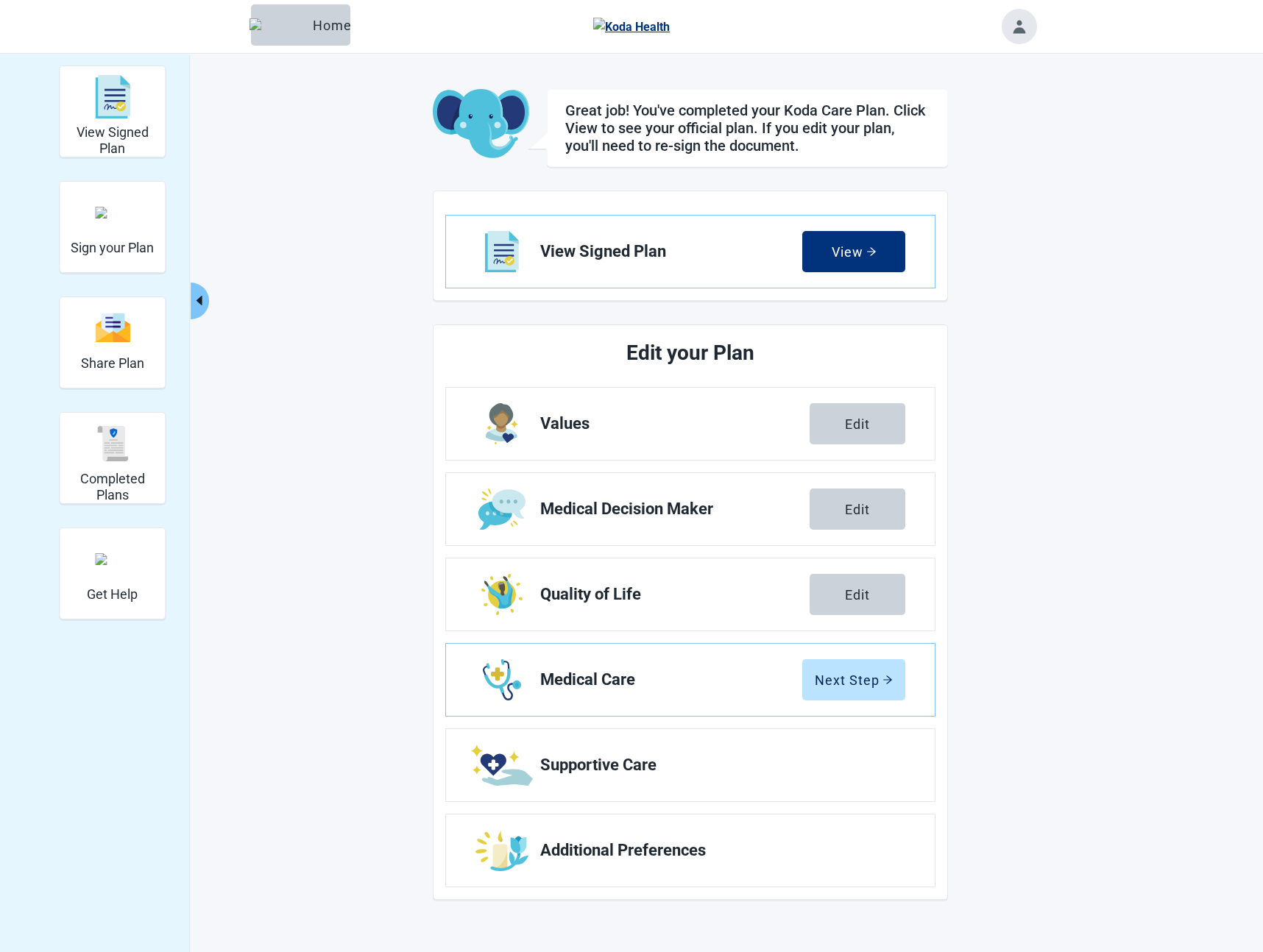
click at [204, 301] on icon "caret-left" at bounding box center [199, 300] width 14 height 14
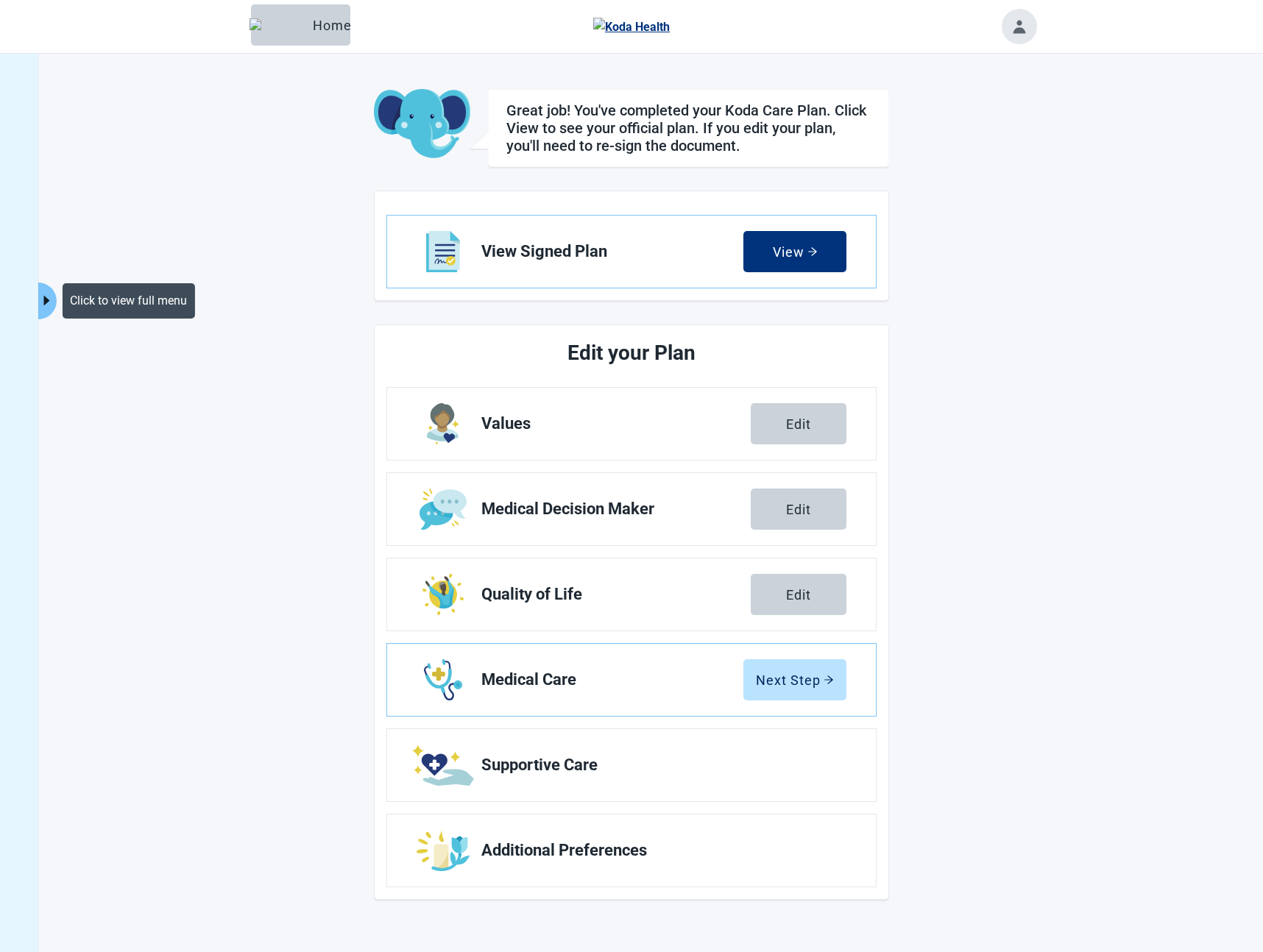
click at [52, 306] on icon "caret-right" at bounding box center [47, 300] width 14 height 14
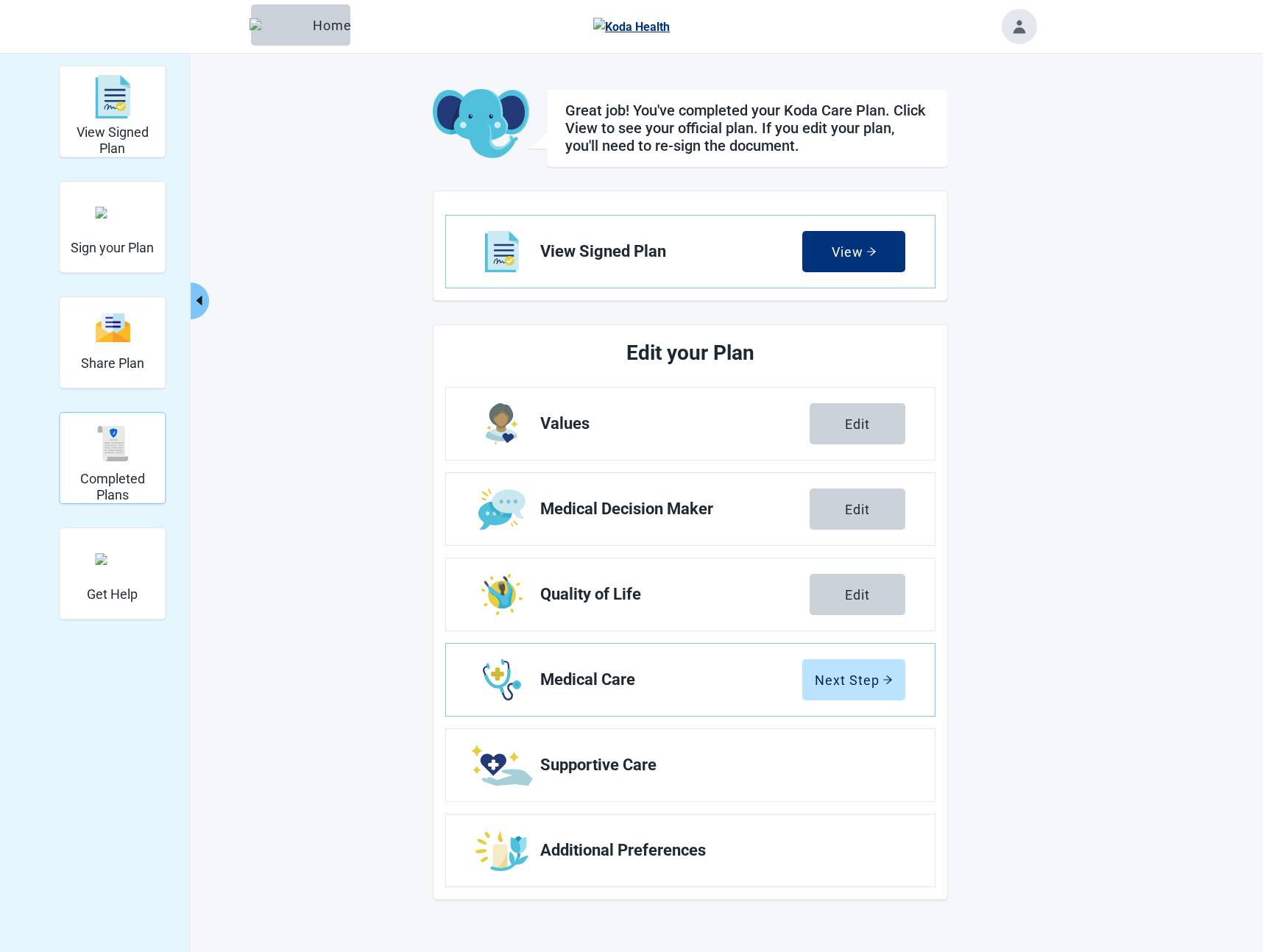
click at [119, 440] on img "Completed Plans" at bounding box center [112, 443] width 35 height 35
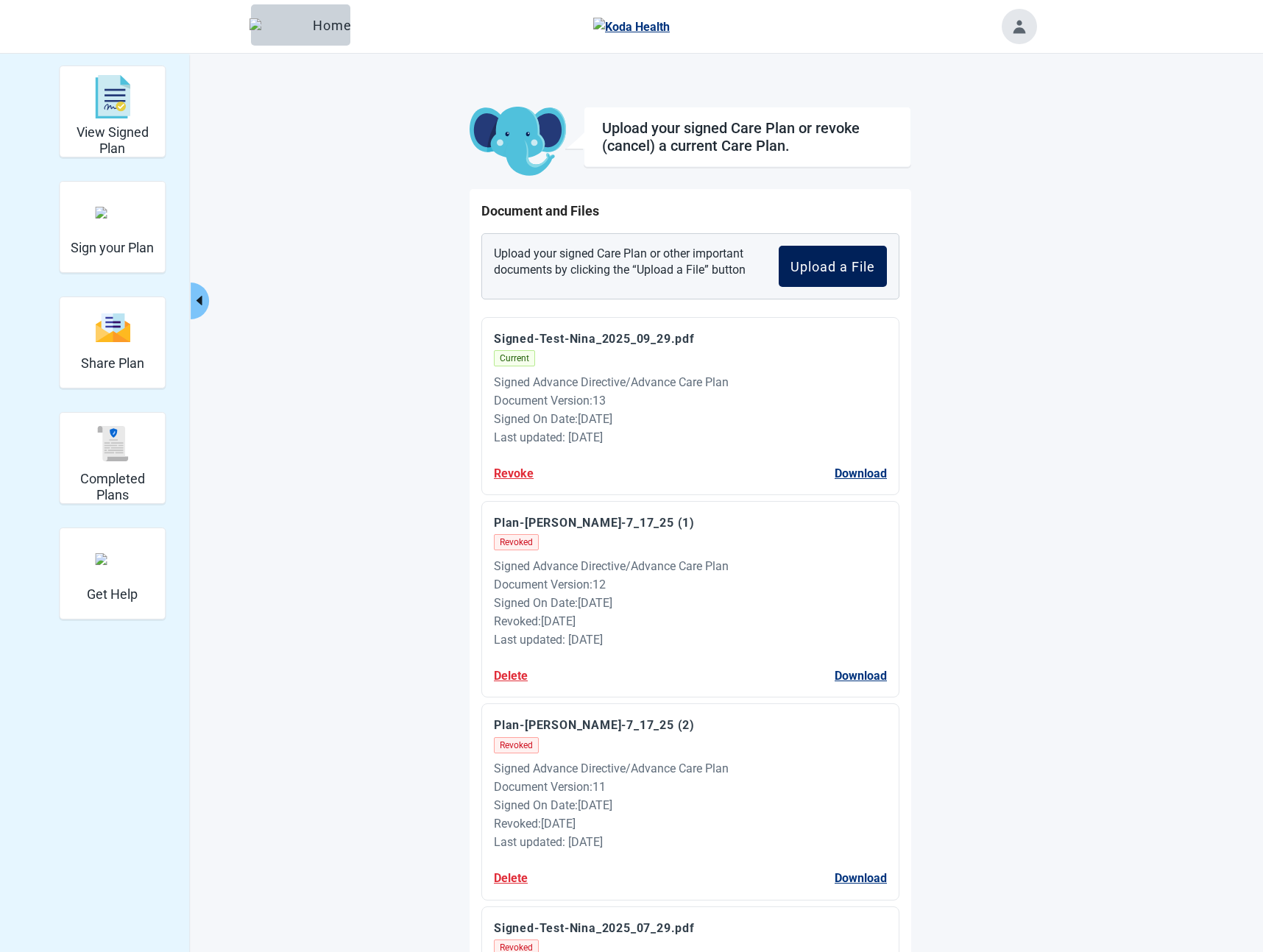
click at [862, 269] on div "Upload a File" at bounding box center [832, 266] width 85 height 15
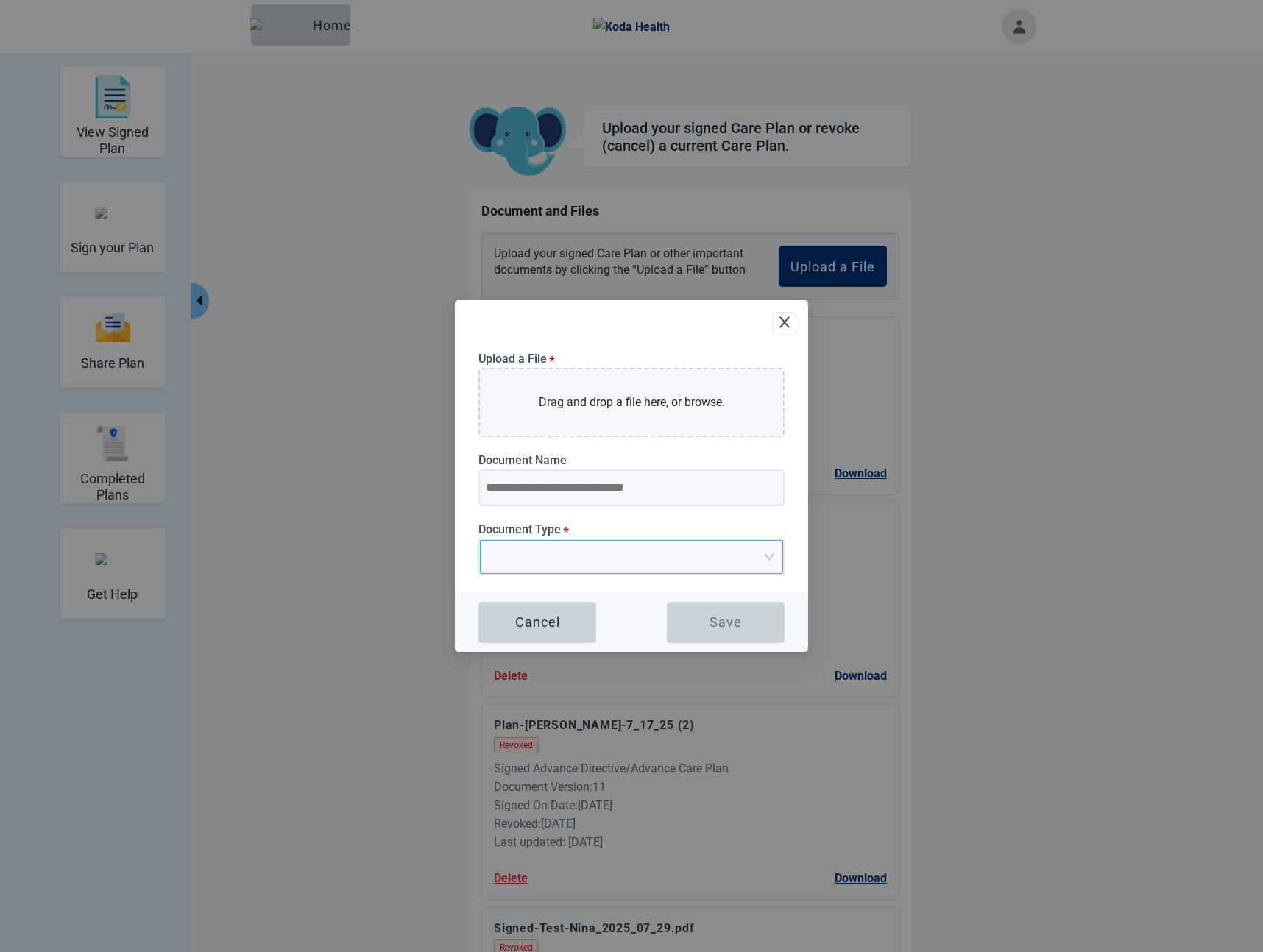
click at [589, 559] on input "Document Type *" at bounding box center [626, 552] width 276 height 22
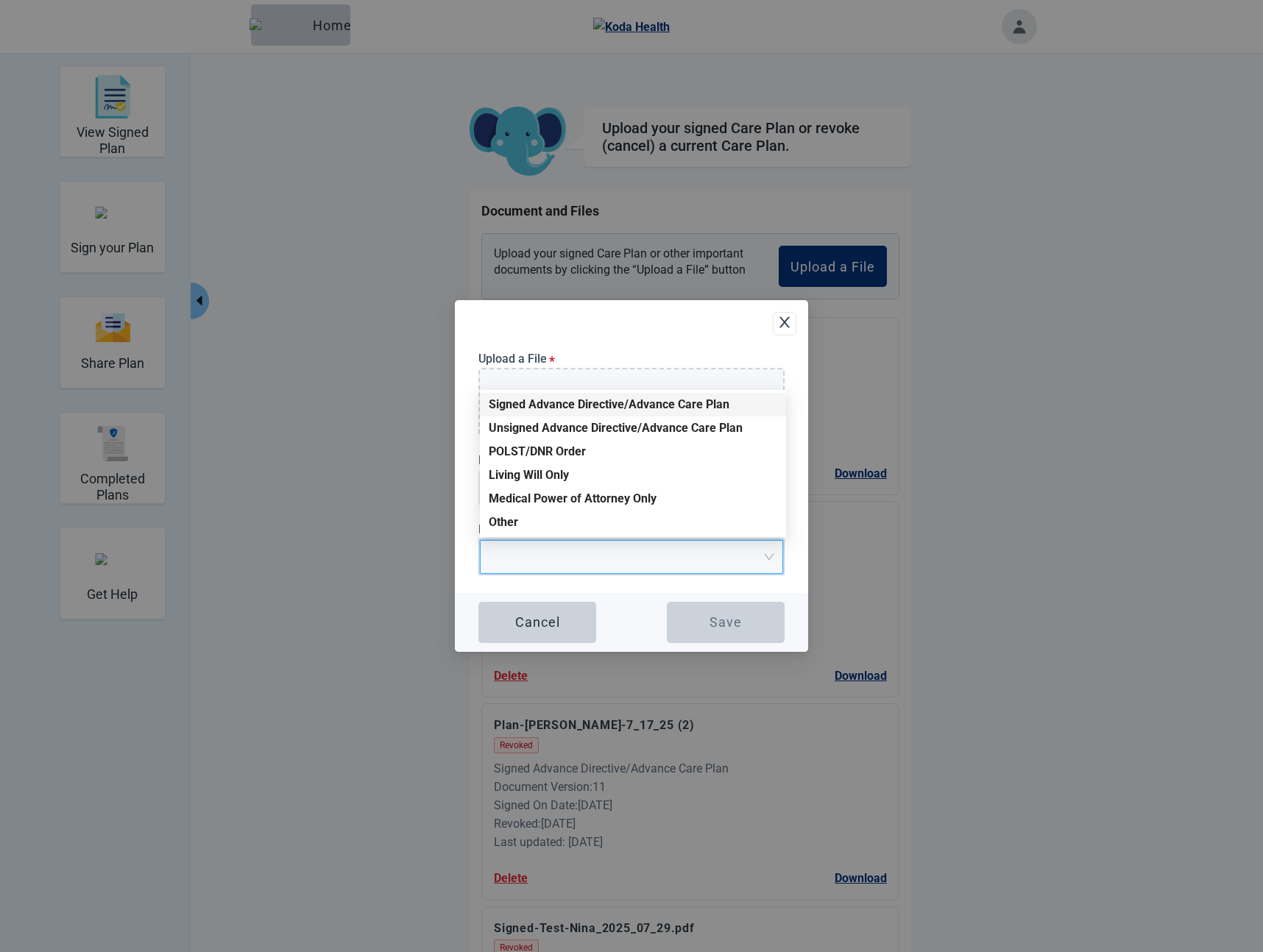
click at [562, 408] on div "Signed Advance Directive/Advance Care Plan" at bounding box center [633, 404] width 289 height 16
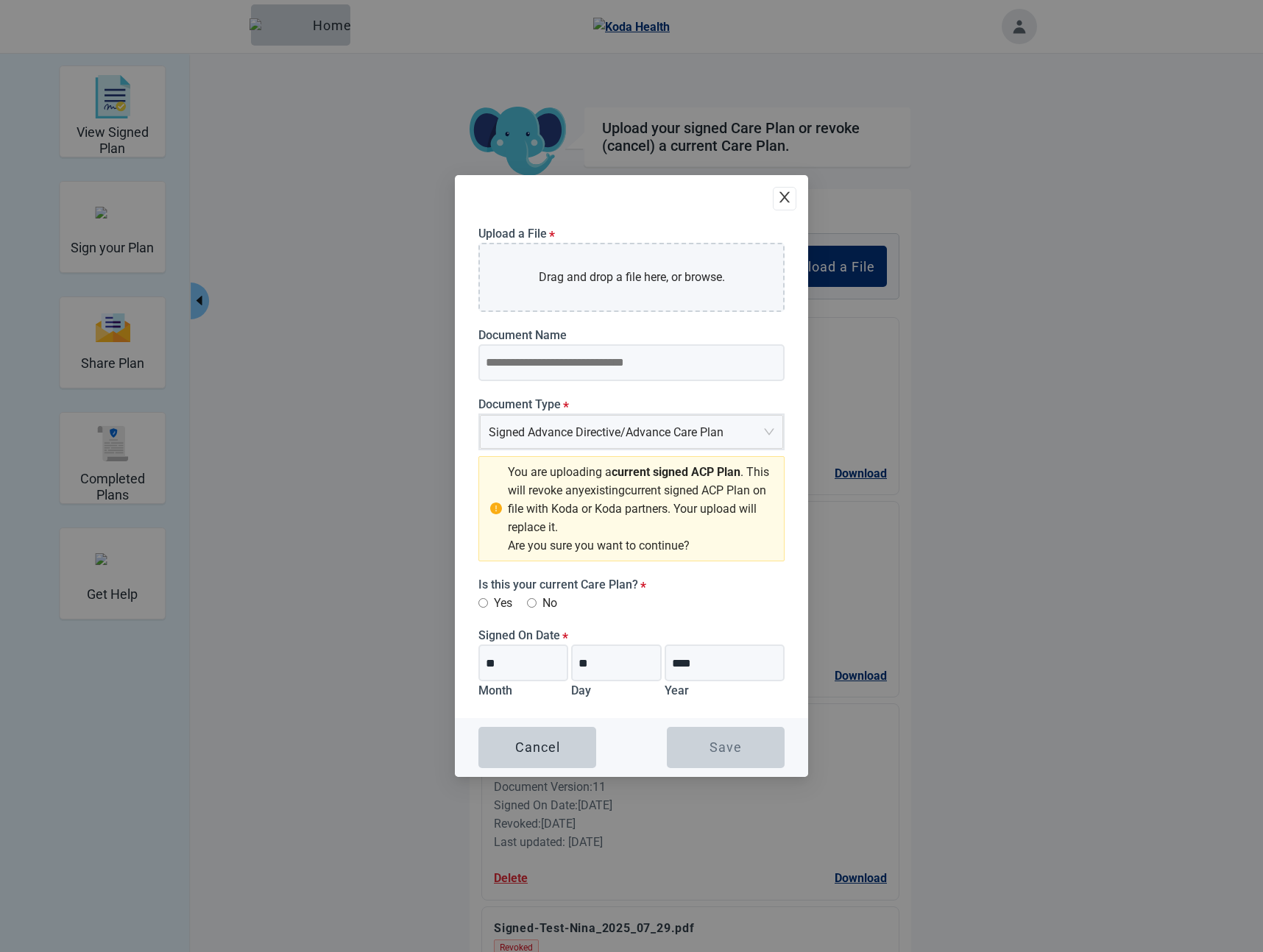
click at [784, 202] on icon "close" at bounding box center [784, 197] width 15 height 15
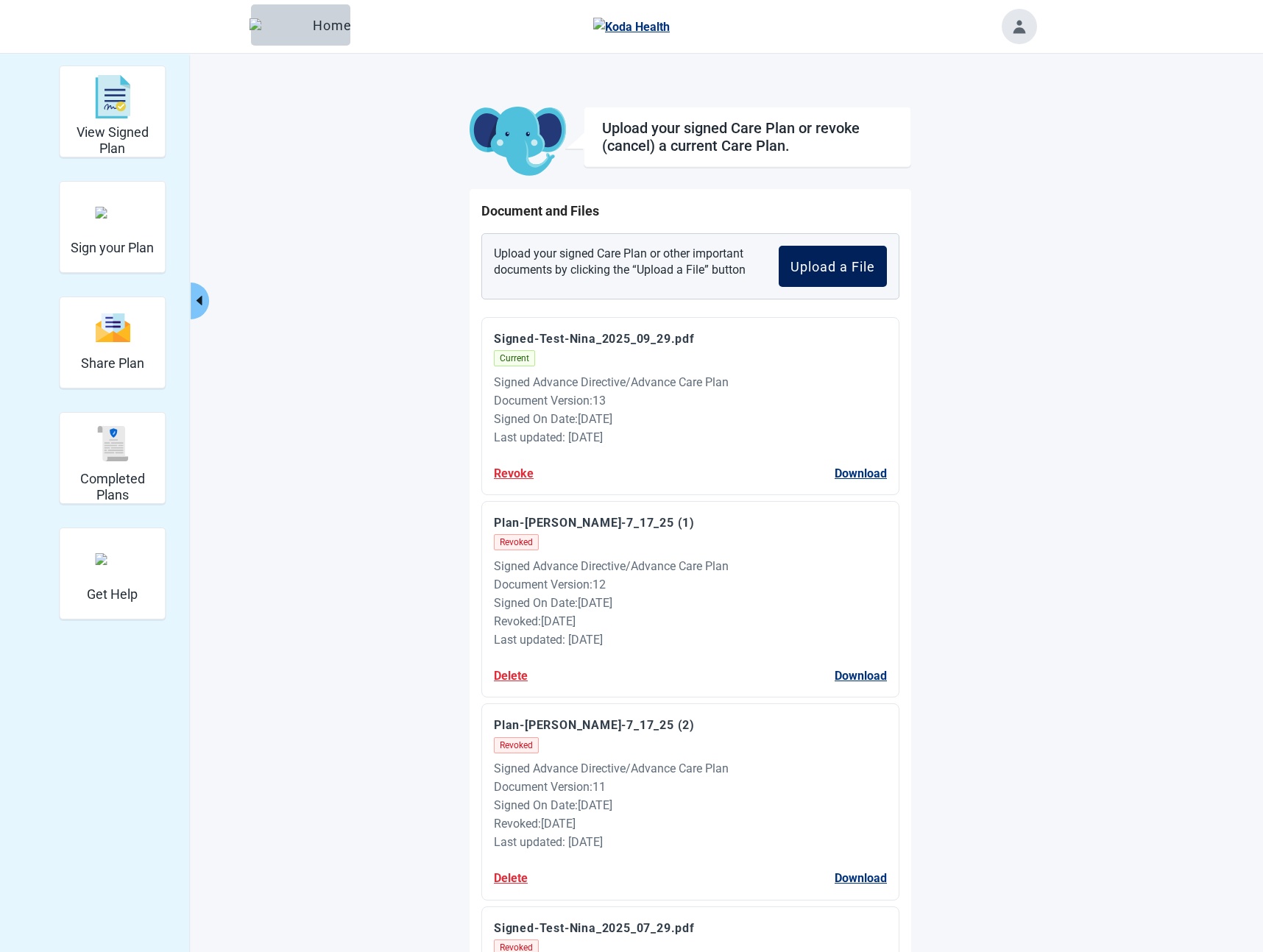
click at [839, 272] on div "Upload a File" at bounding box center [832, 266] width 85 height 15
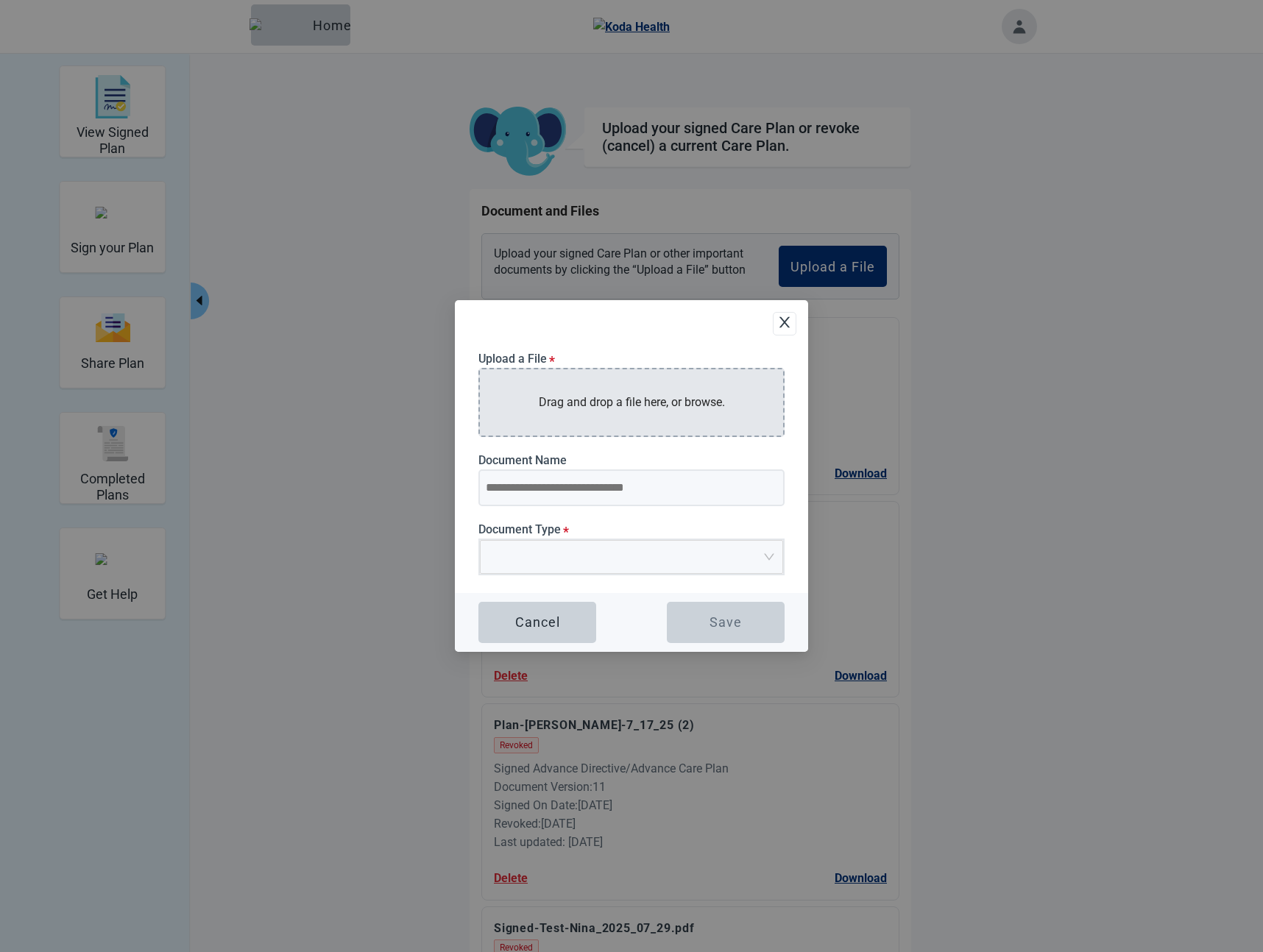
click at [683, 396] on p "Drag and drop a file here, or browse." at bounding box center [632, 402] width 186 height 19
type input "**********"
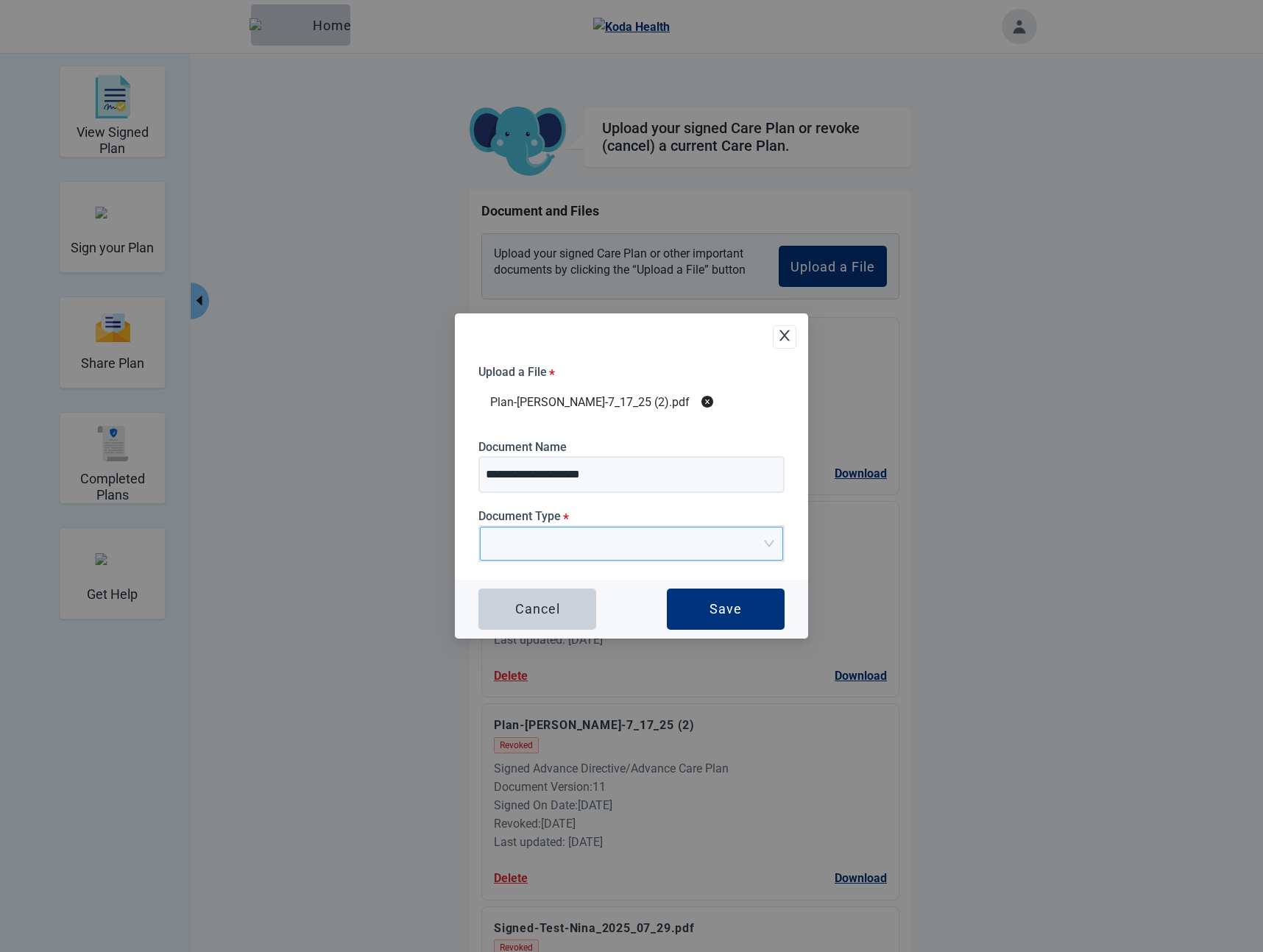
click at [600, 546] on input "Document Type *" at bounding box center [626, 538] width 276 height 22
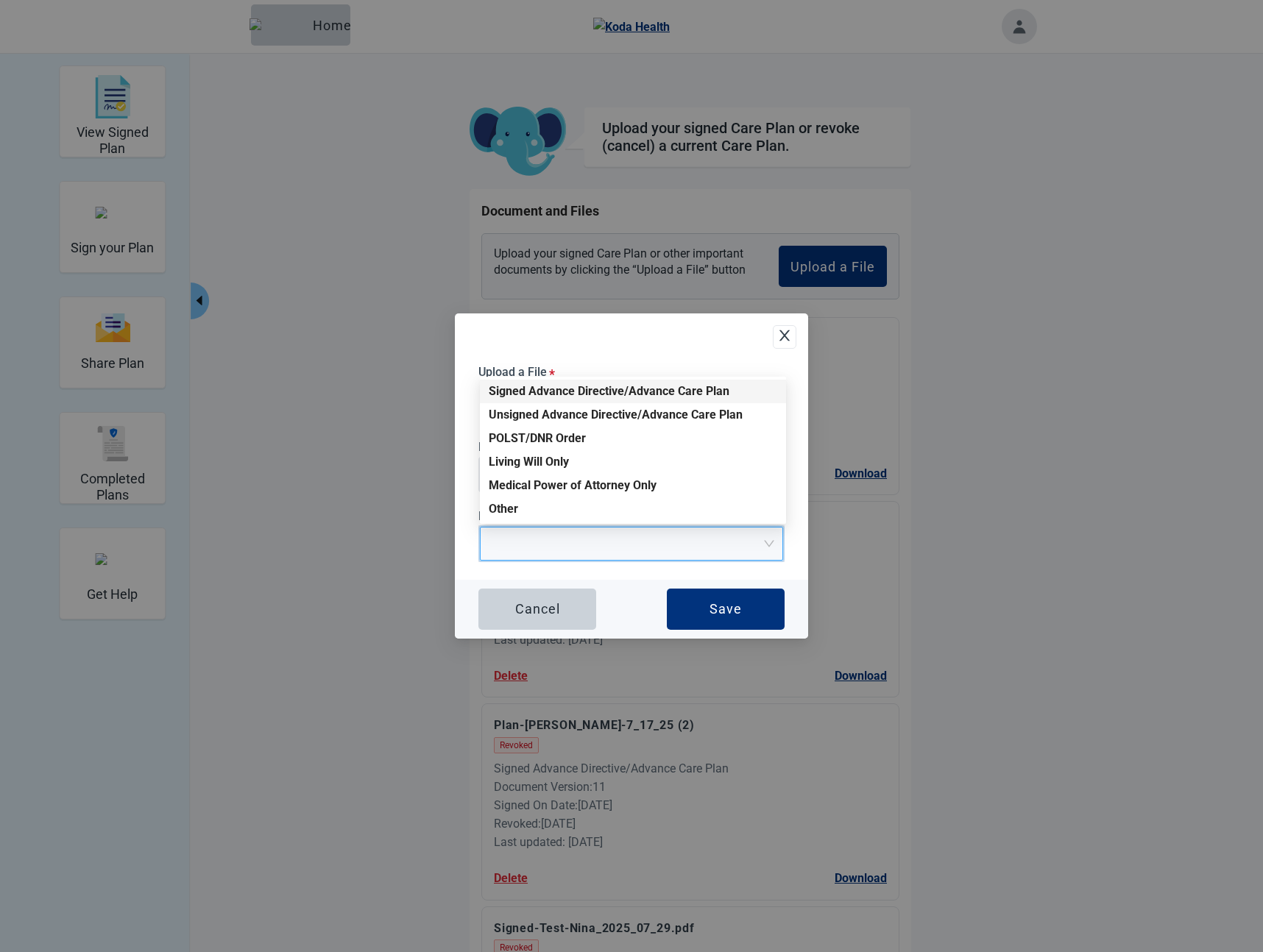
click at [553, 386] on div "Signed Advance Directive/Advance Care Plan" at bounding box center [633, 391] width 289 height 16
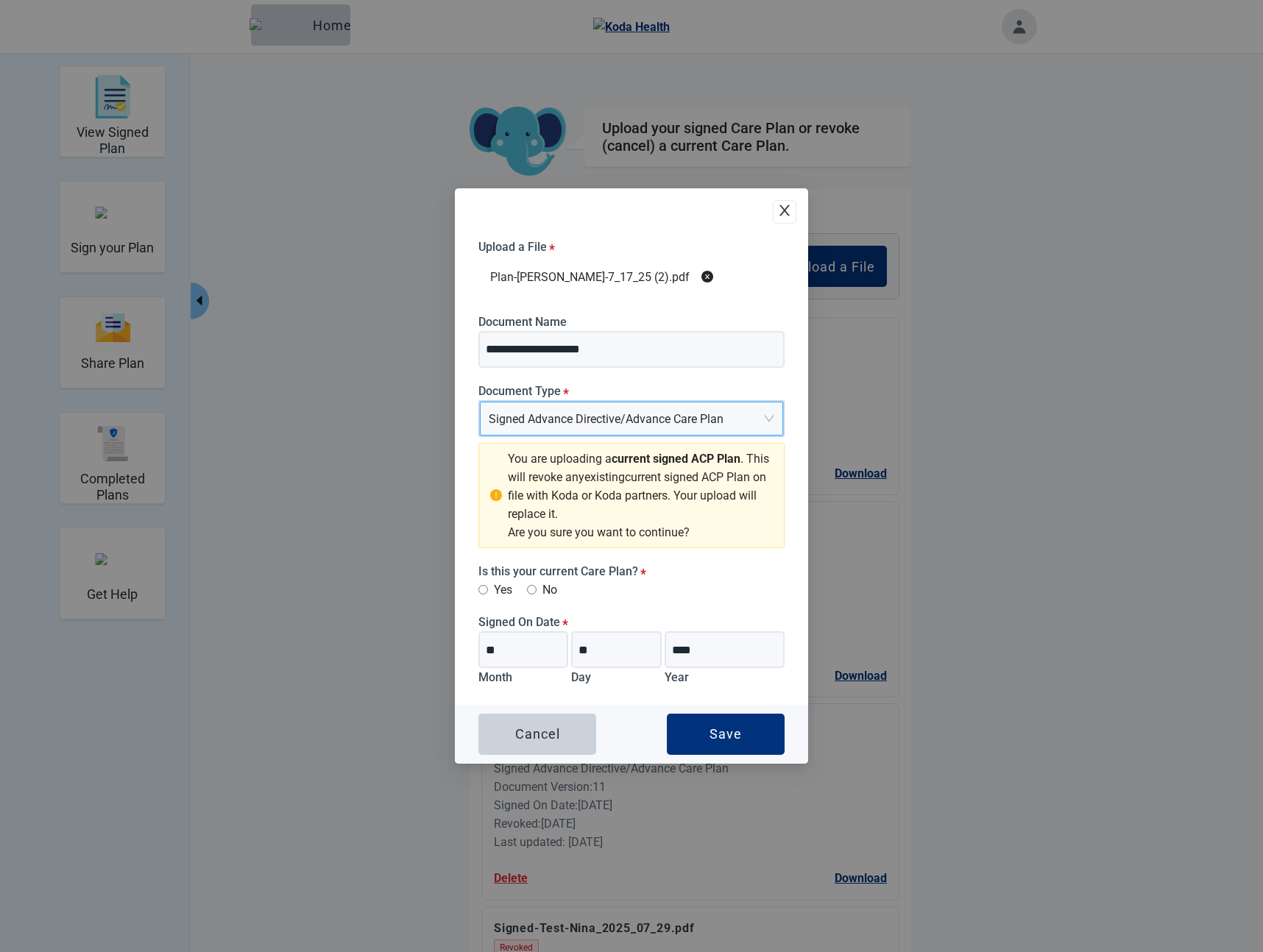
click at [496, 587] on label "Yes" at bounding box center [495, 590] width 34 height 19
click at [713, 726] on div "Save" at bounding box center [726, 733] width 33 height 15
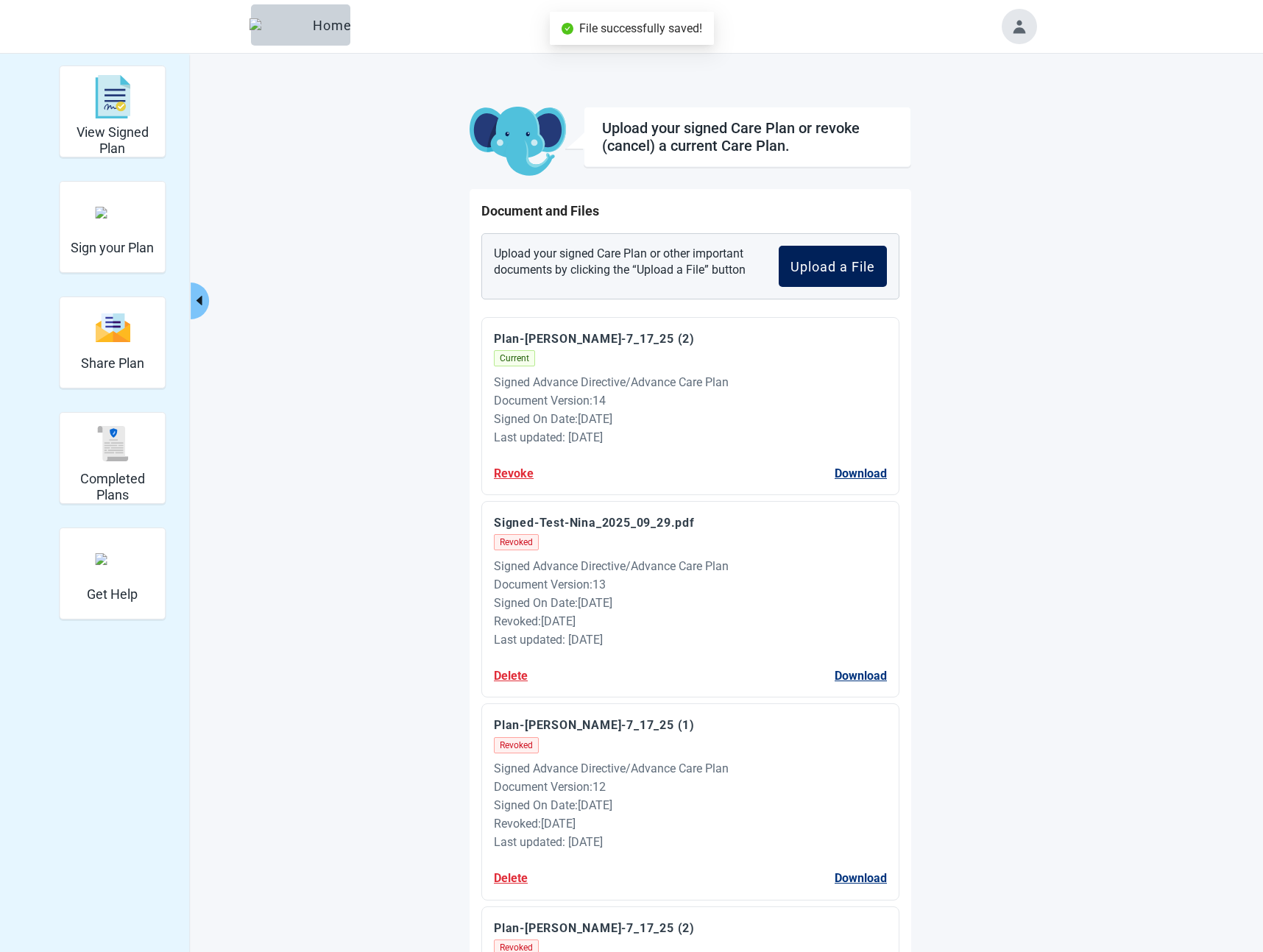
click at [833, 263] on div "Upload a File" at bounding box center [832, 266] width 85 height 15
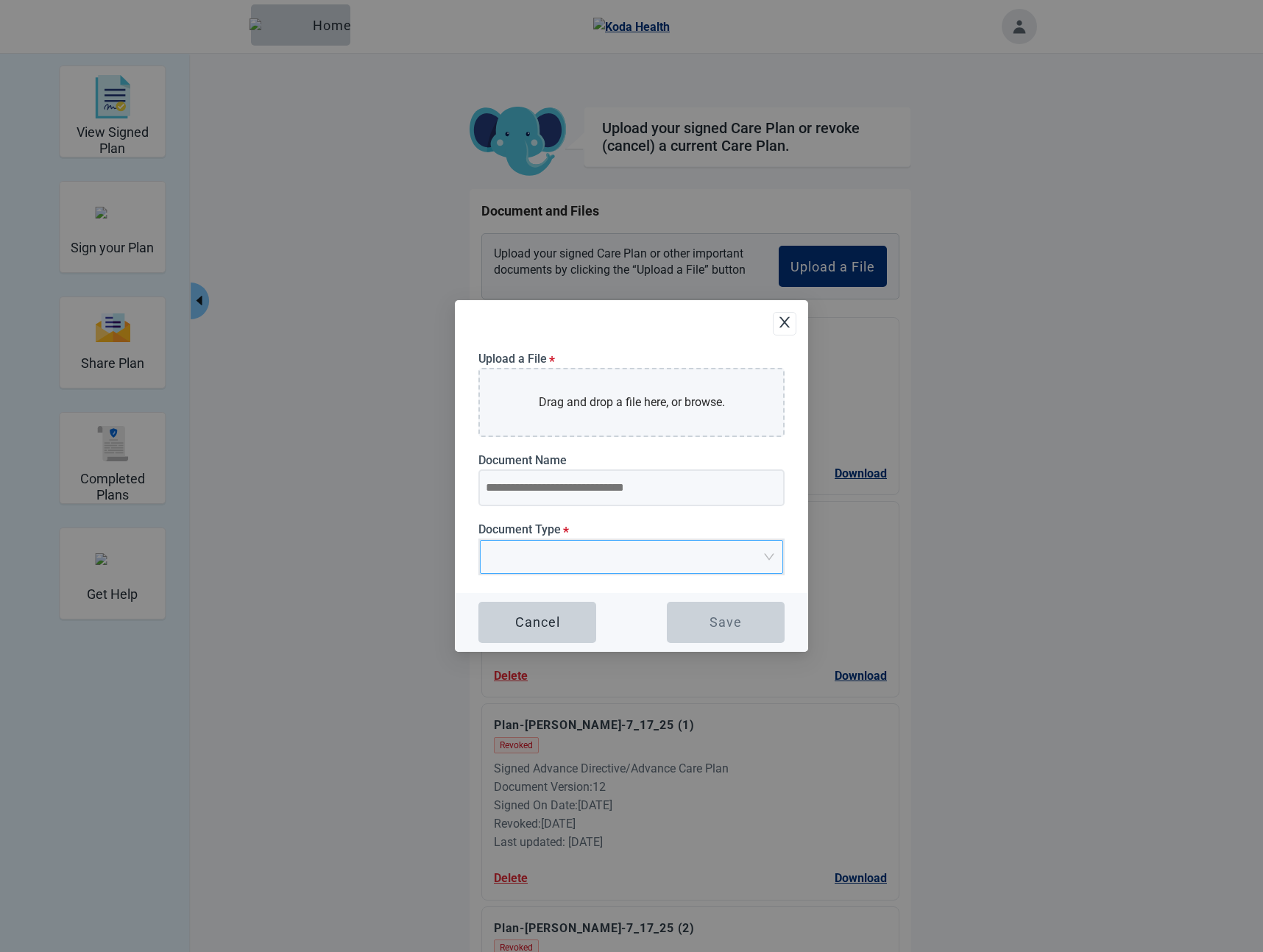
click at [644, 556] on input "Document Type *" at bounding box center [626, 552] width 276 height 22
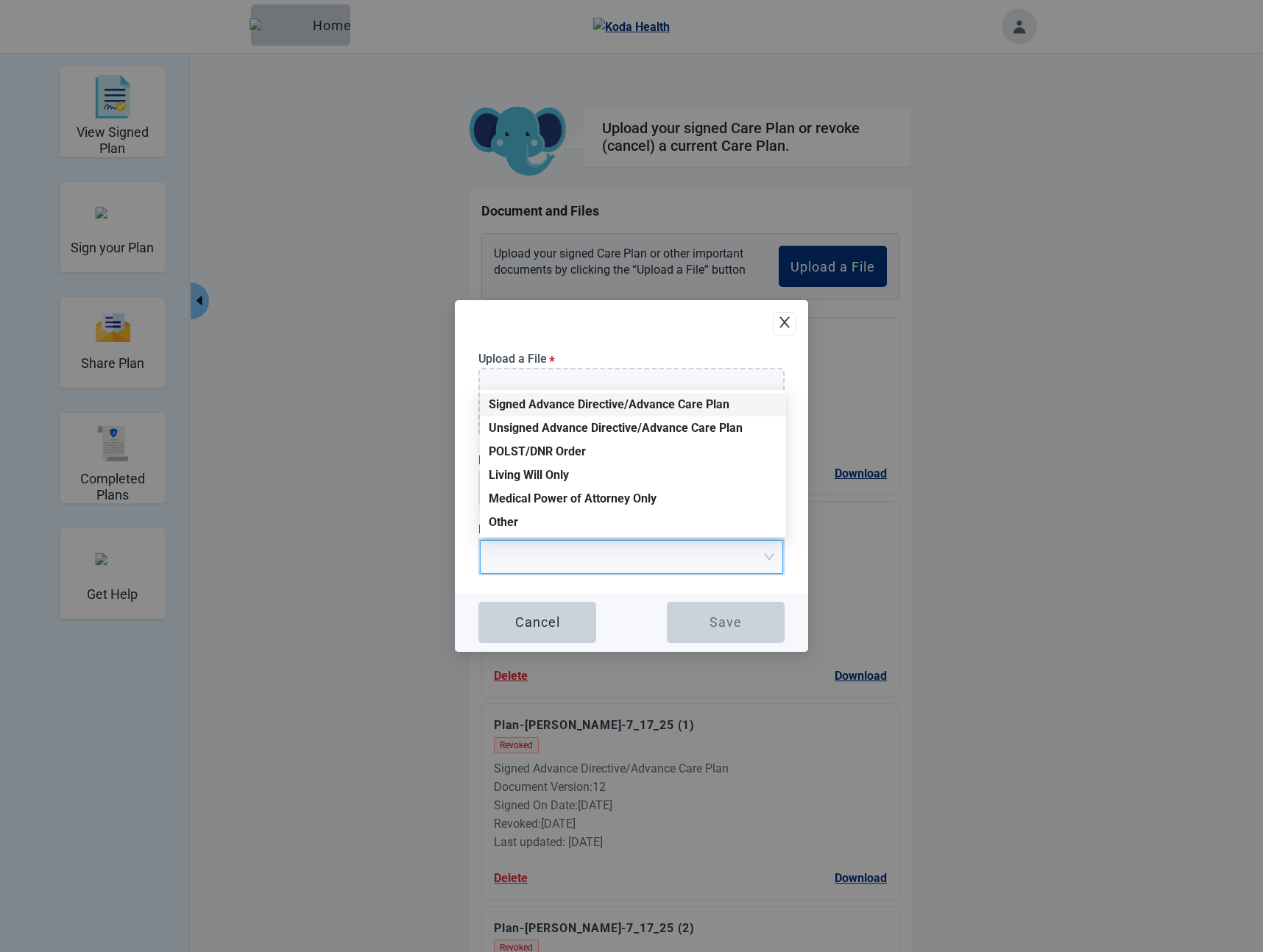
click at [597, 402] on div "Signed Advance Directive/Advance Care Plan" at bounding box center [633, 404] width 289 height 16
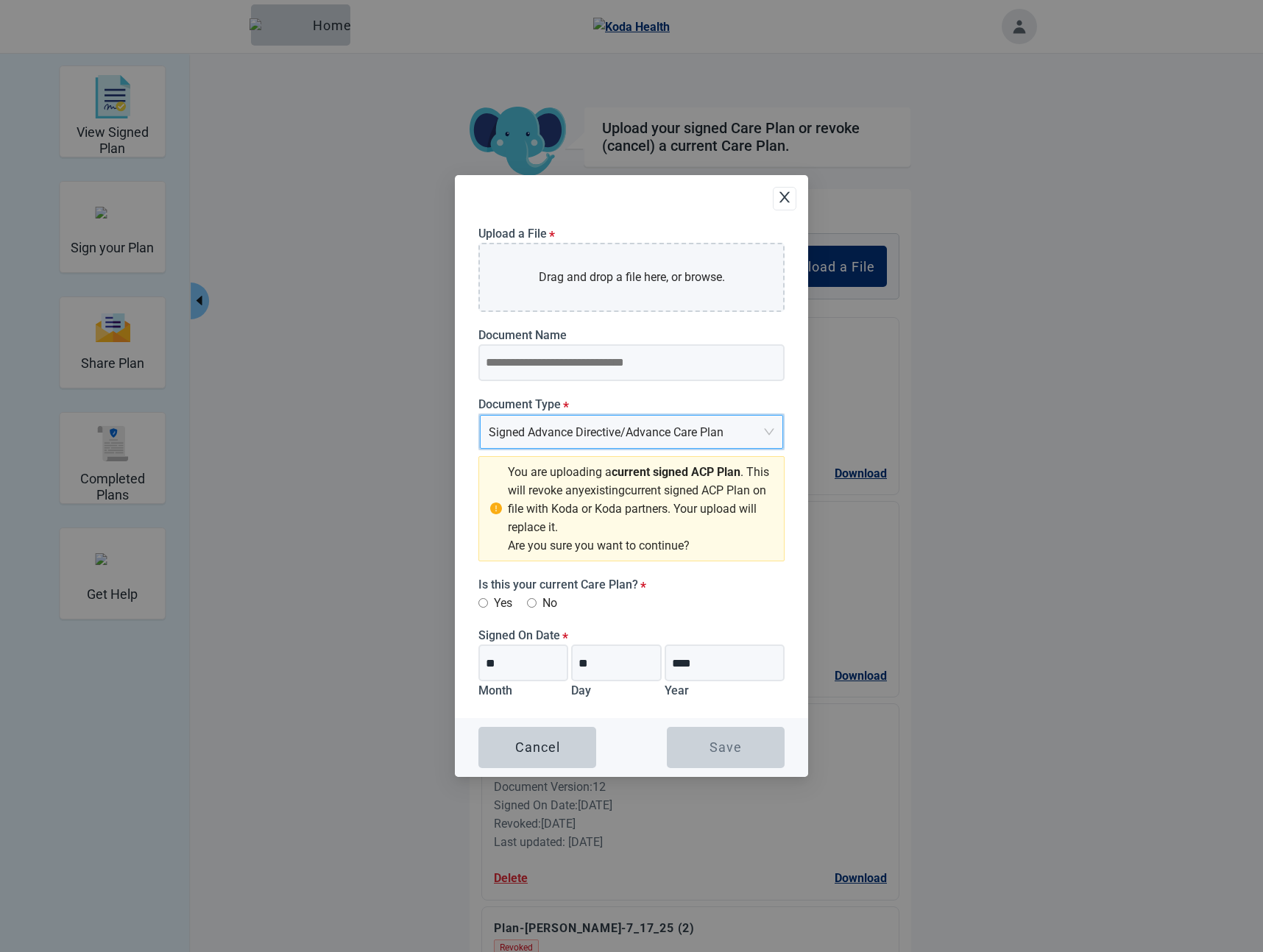
drag, startPoint x: 545, startPoint y: 743, endPoint x: 724, endPoint y: 523, distance: 283.6
click at [545, 743] on div "Cancel" at bounding box center [538, 747] width 45 height 15
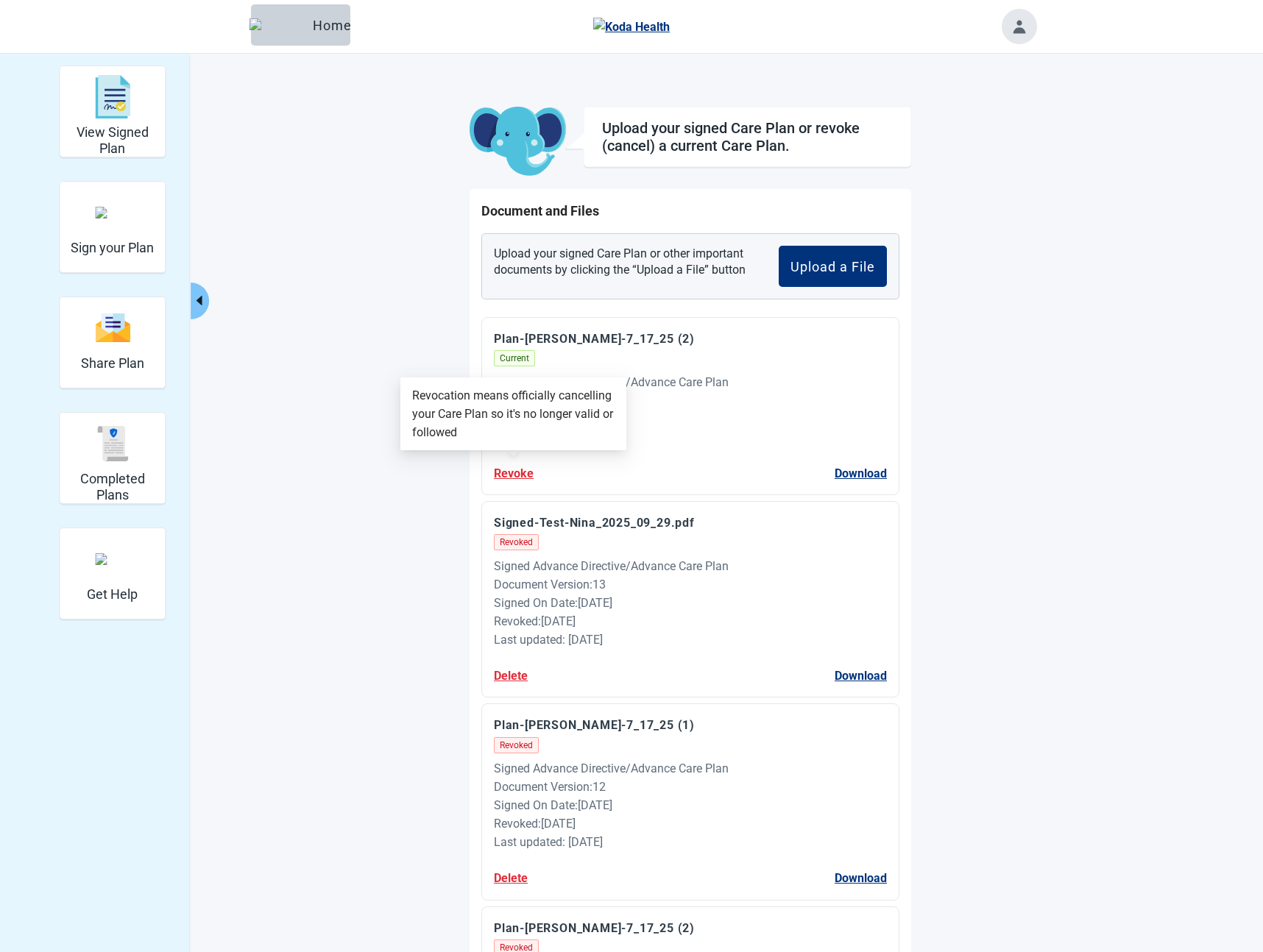
click at [528, 477] on button "Revoke" at bounding box center [513, 473] width 40 height 19
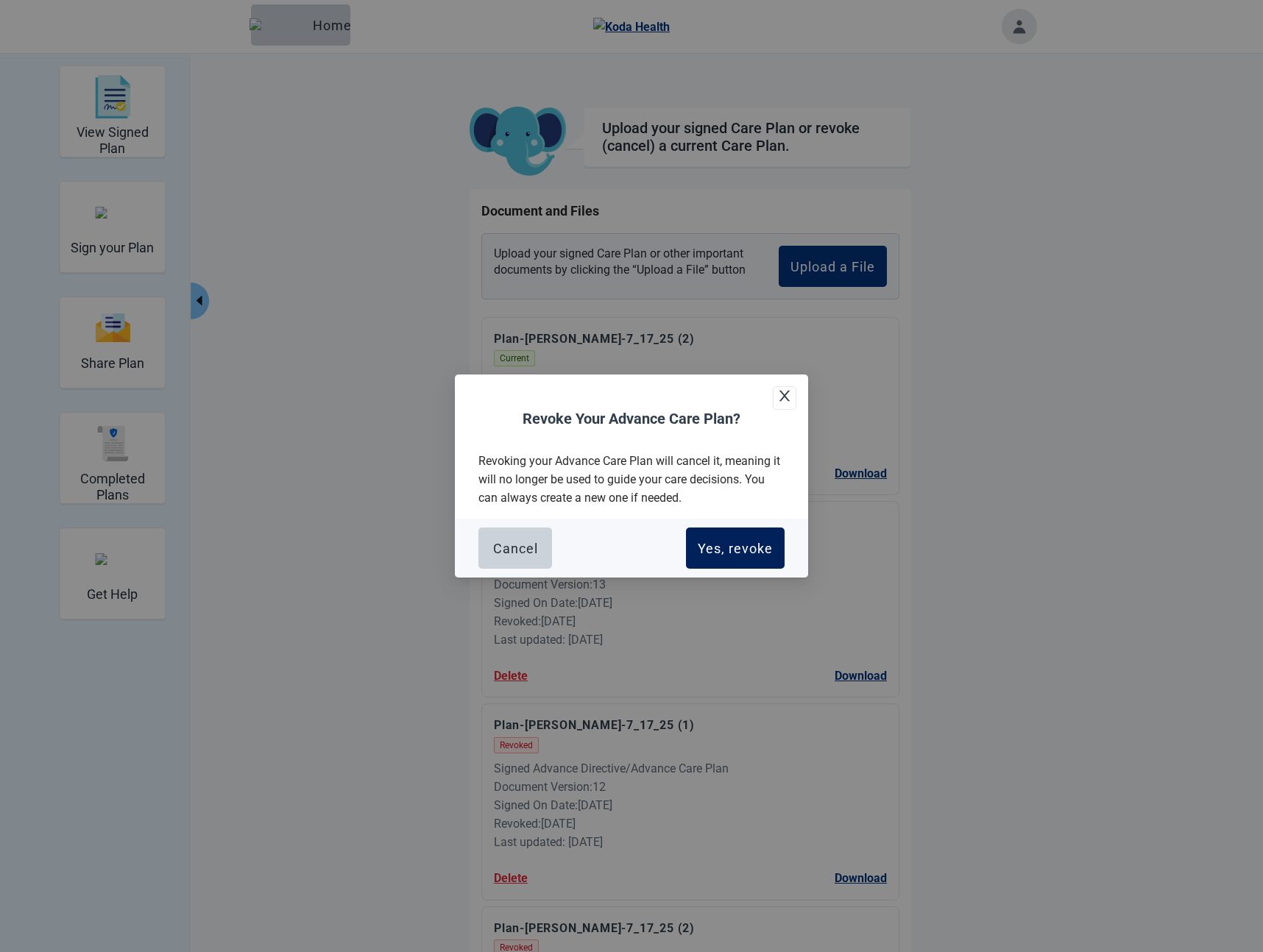
click at [720, 547] on div "Yes, revoke" at bounding box center [735, 548] width 75 height 15
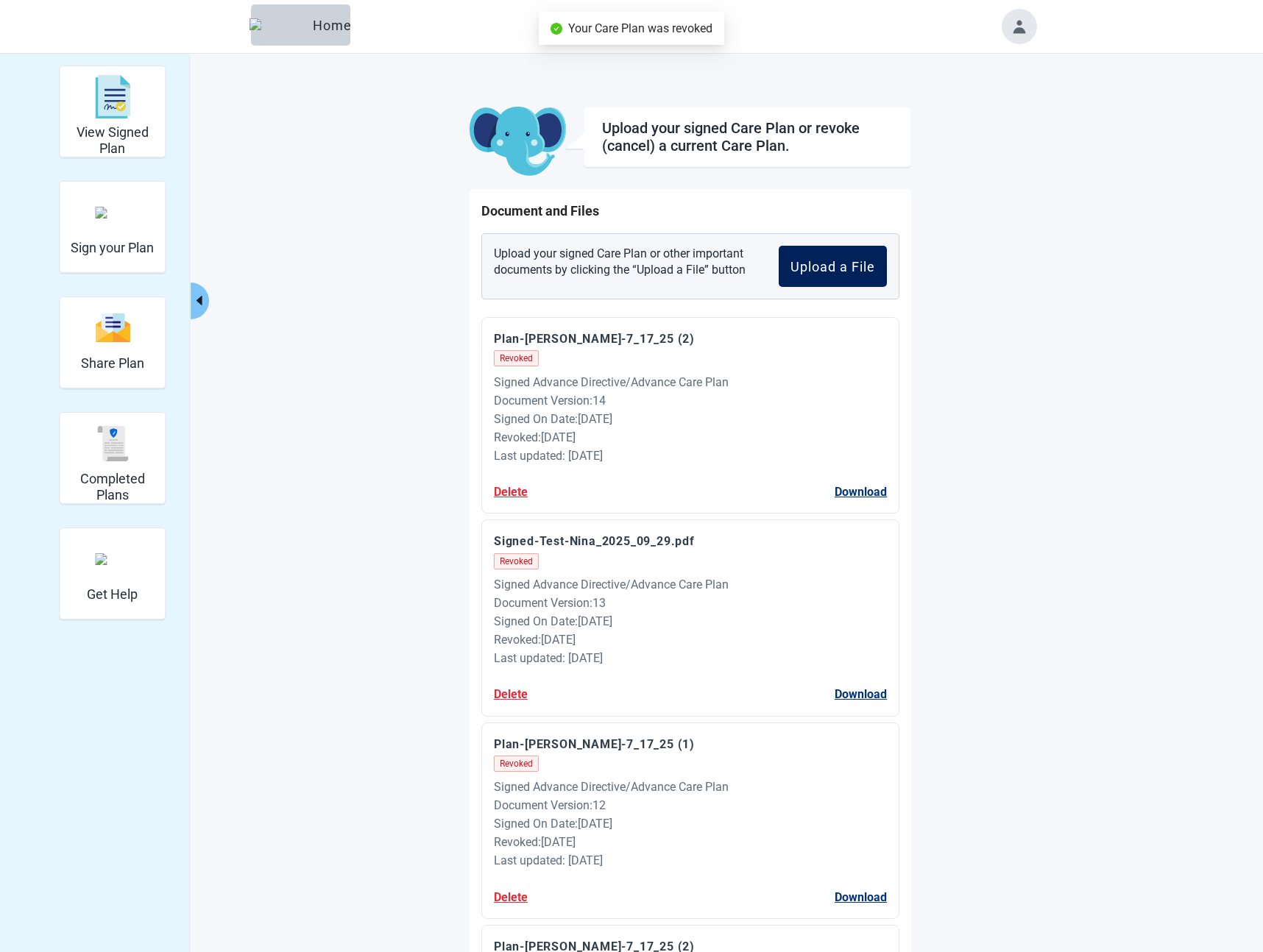
click at [838, 273] on div "Upload a File" at bounding box center [832, 266] width 85 height 15
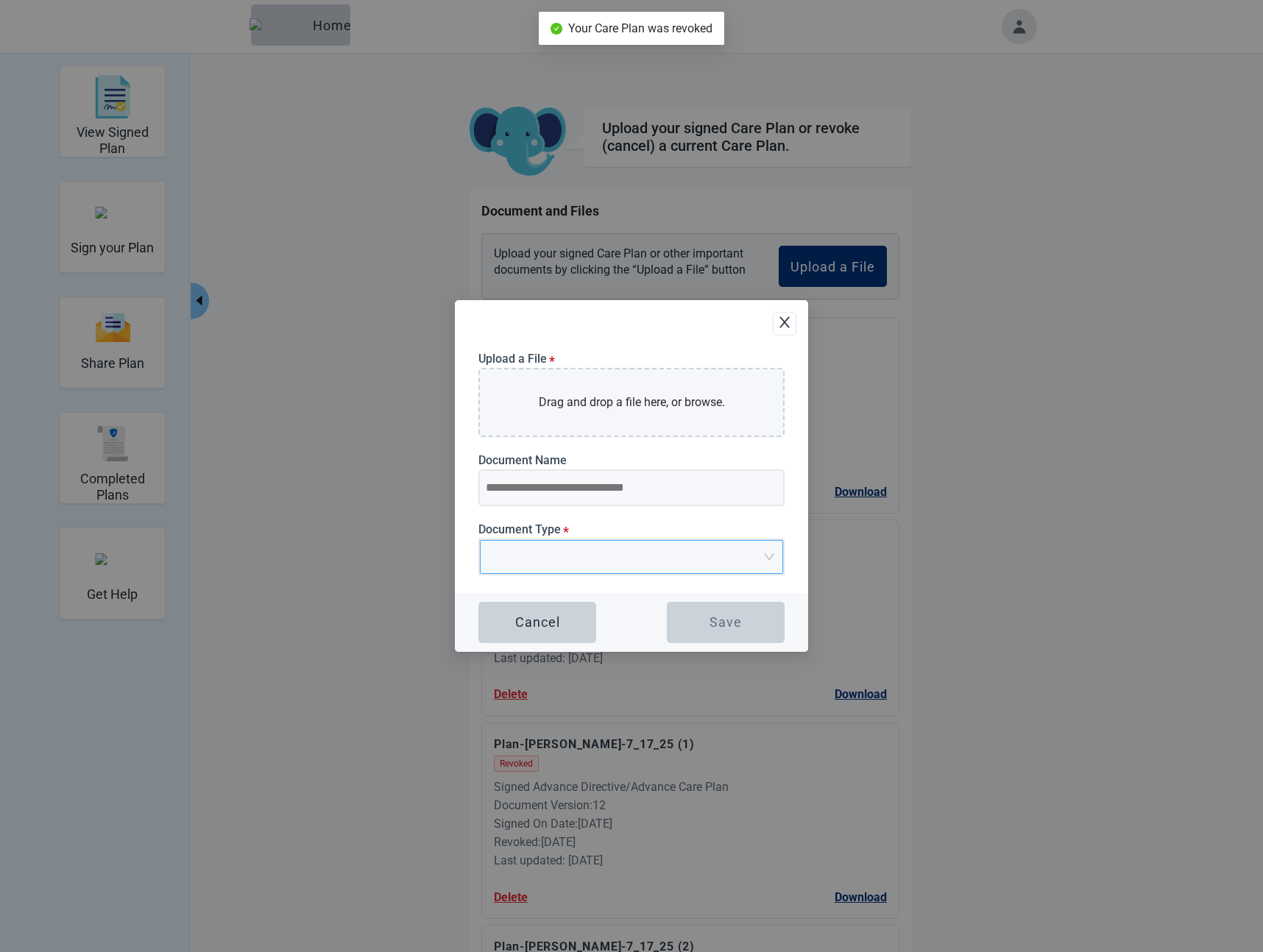
click at [599, 552] on input "Document Type *" at bounding box center [626, 552] width 276 height 22
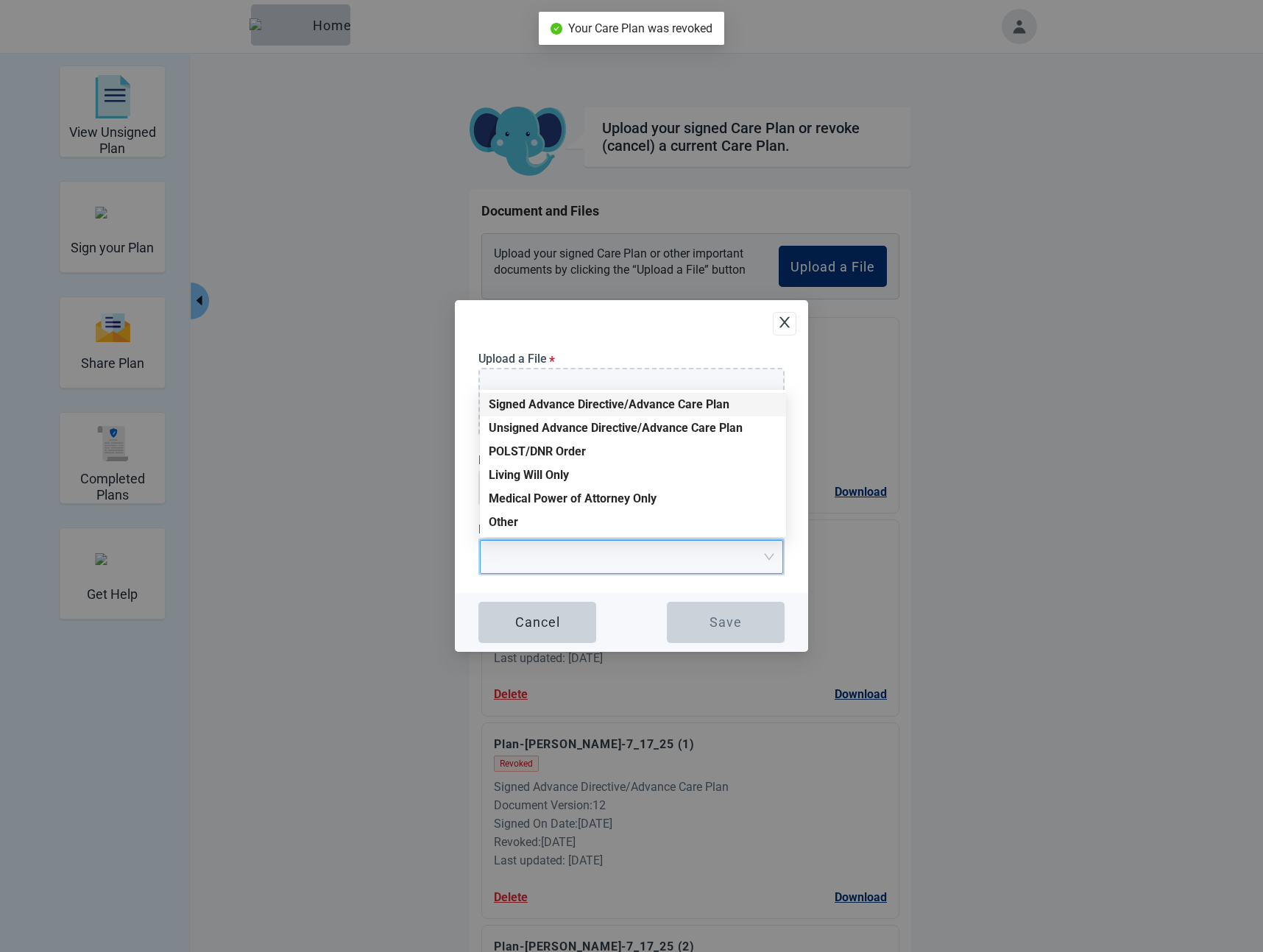
click at [518, 401] on div "Signed Advance Directive/Advance Care Plan" at bounding box center [633, 404] width 289 height 16
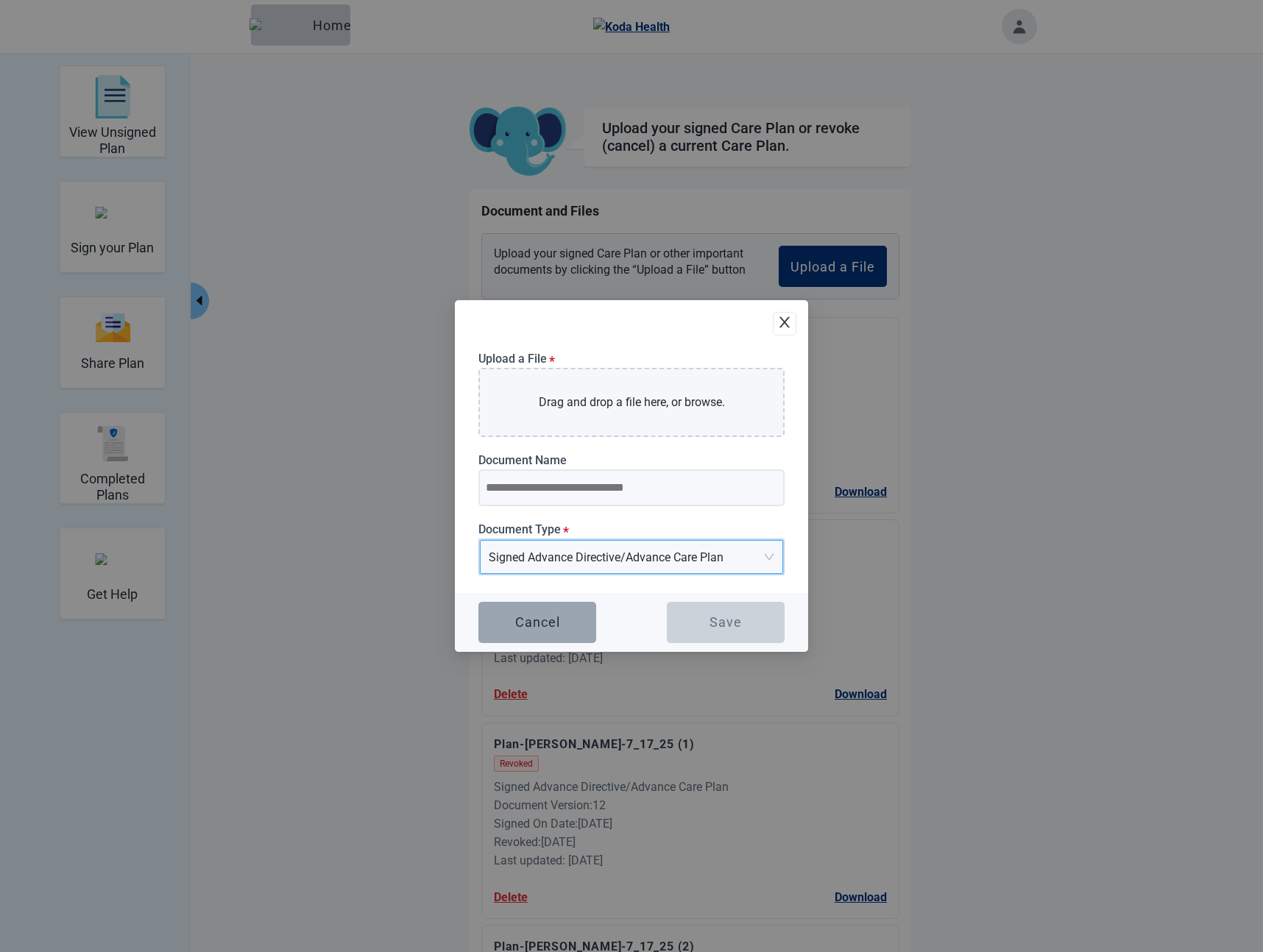
click at [573, 621] on button "Cancel" at bounding box center [537, 621] width 118 height 41
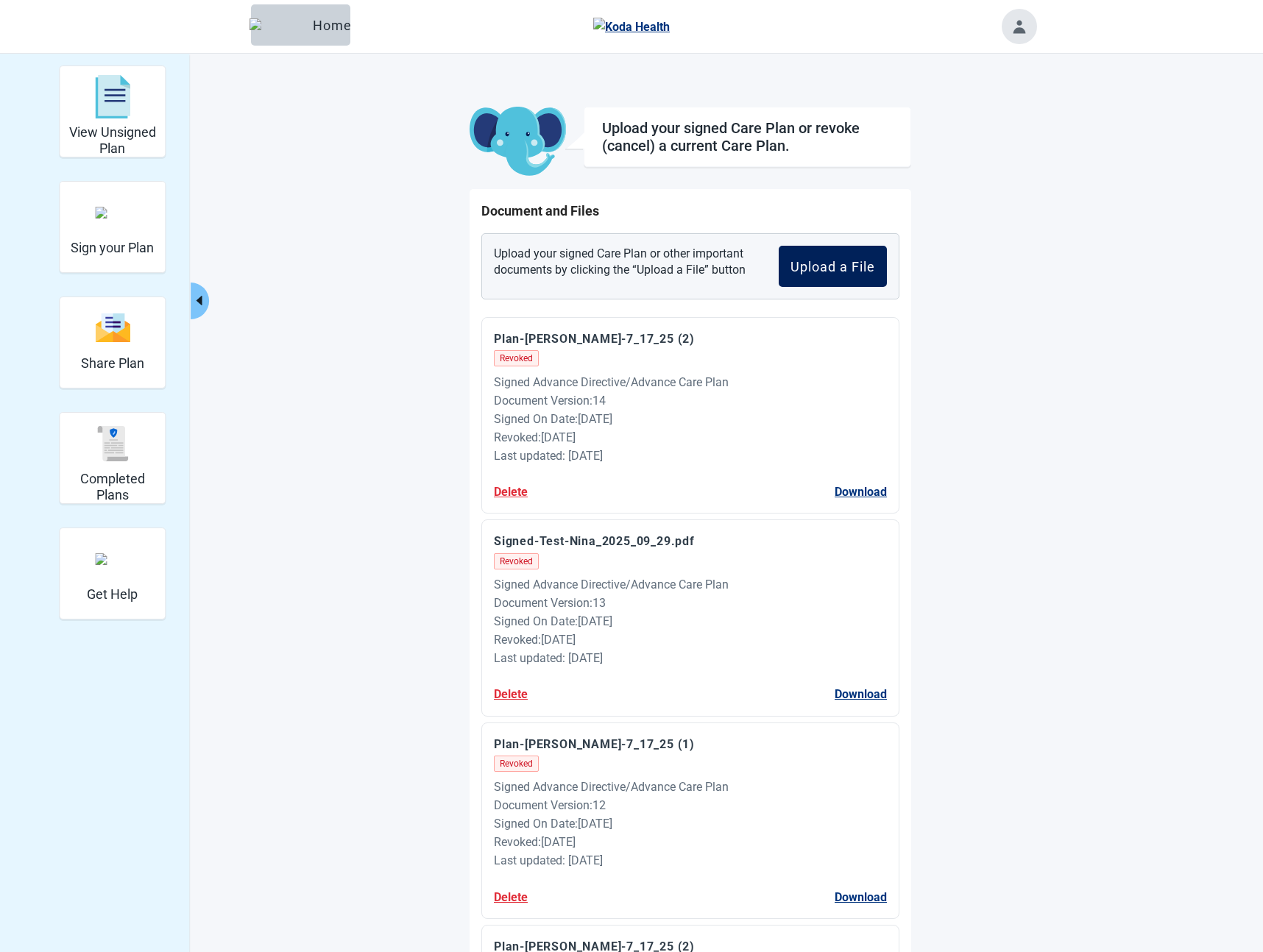
click at [797, 269] on div "Upload a File" at bounding box center [832, 266] width 85 height 15
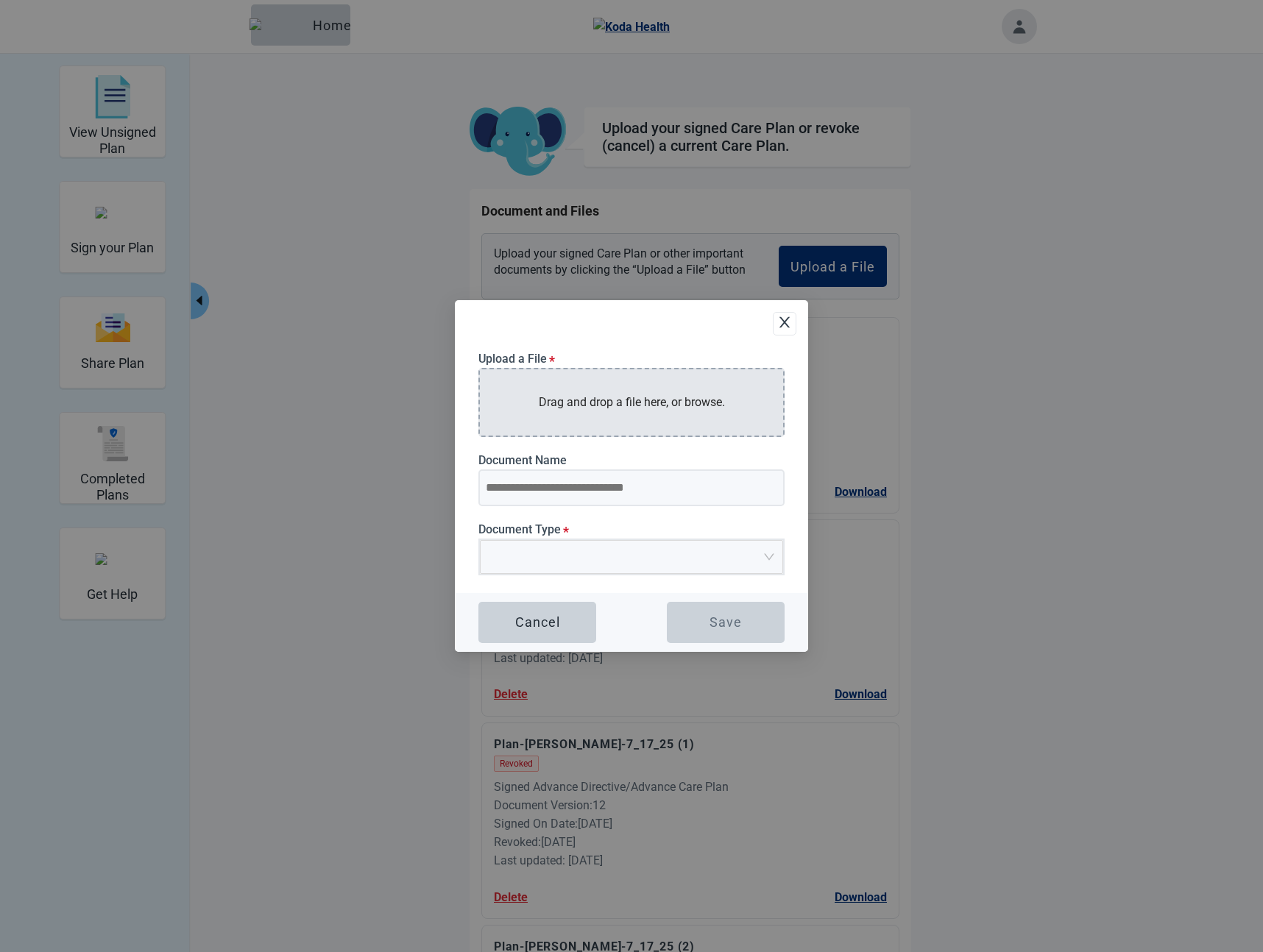
click at [556, 413] on div "Drag and drop a file here, or browse." at bounding box center [631, 402] width 306 height 68
type input "**********"
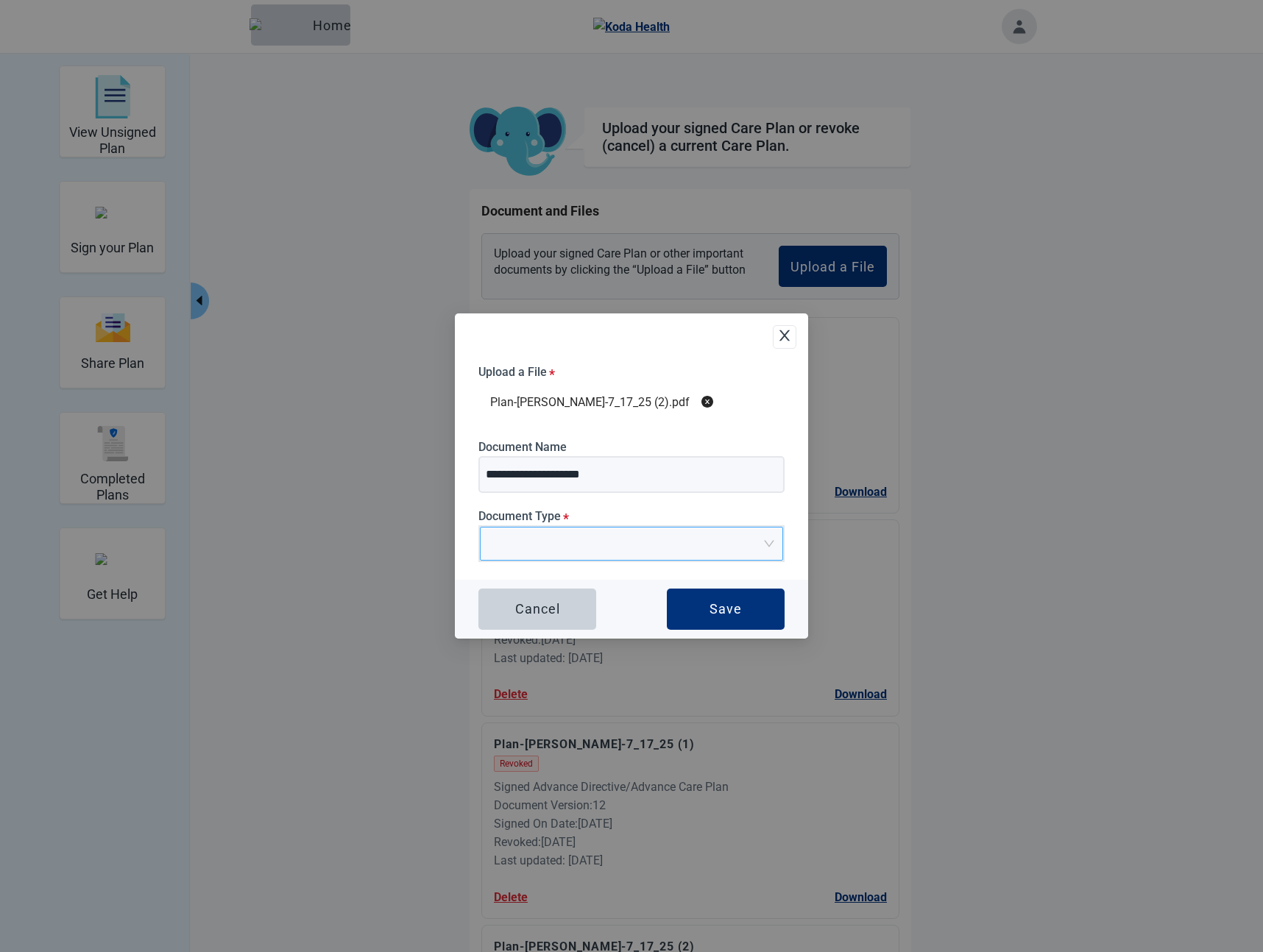
click at [668, 543] on input "Document Type *" at bounding box center [626, 538] width 276 height 22
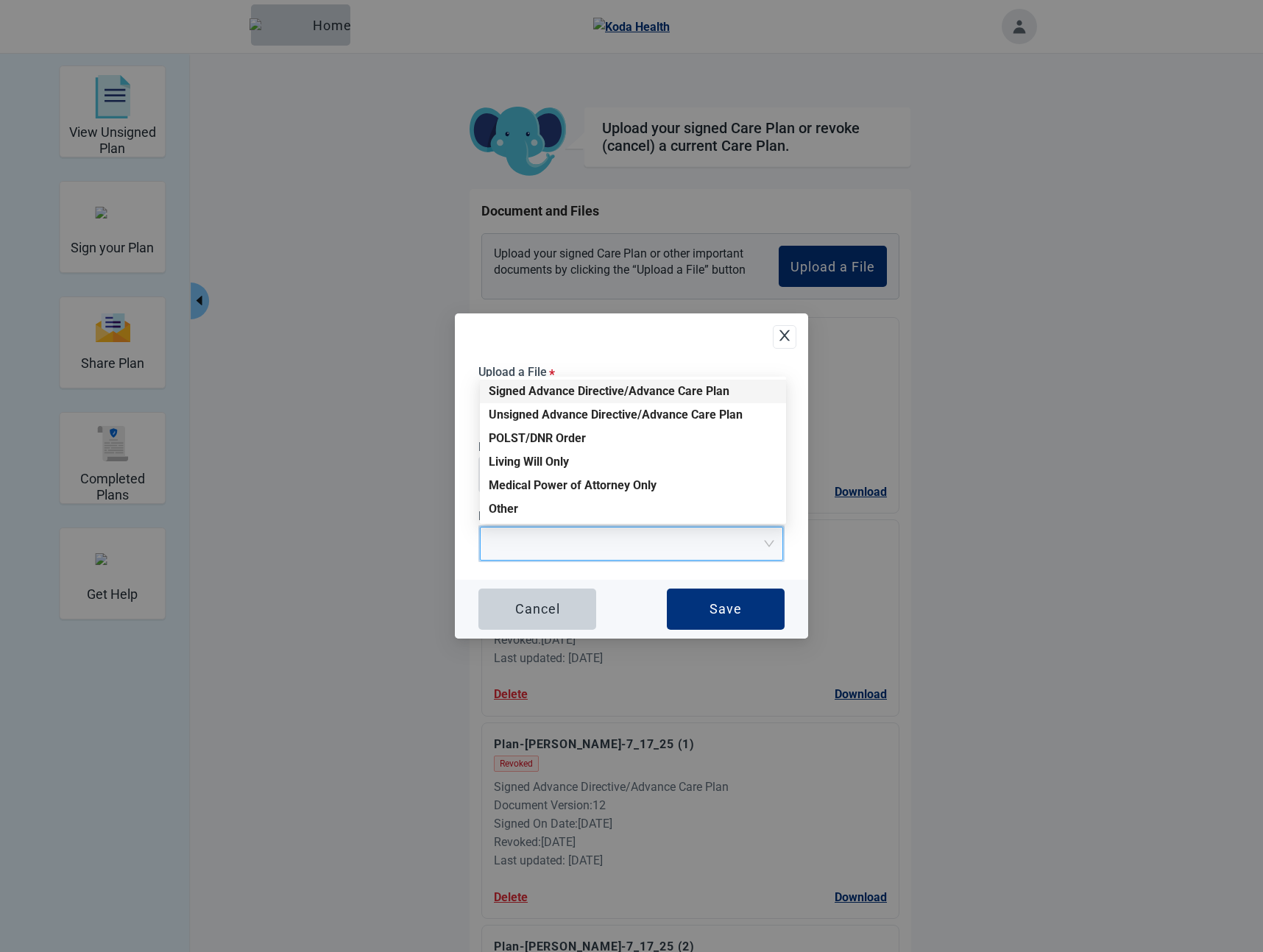
click at [545, 392] on div "Signed Advance Directive/Advance Care Plan" at bounding box center [633, 391] width 289 height 16
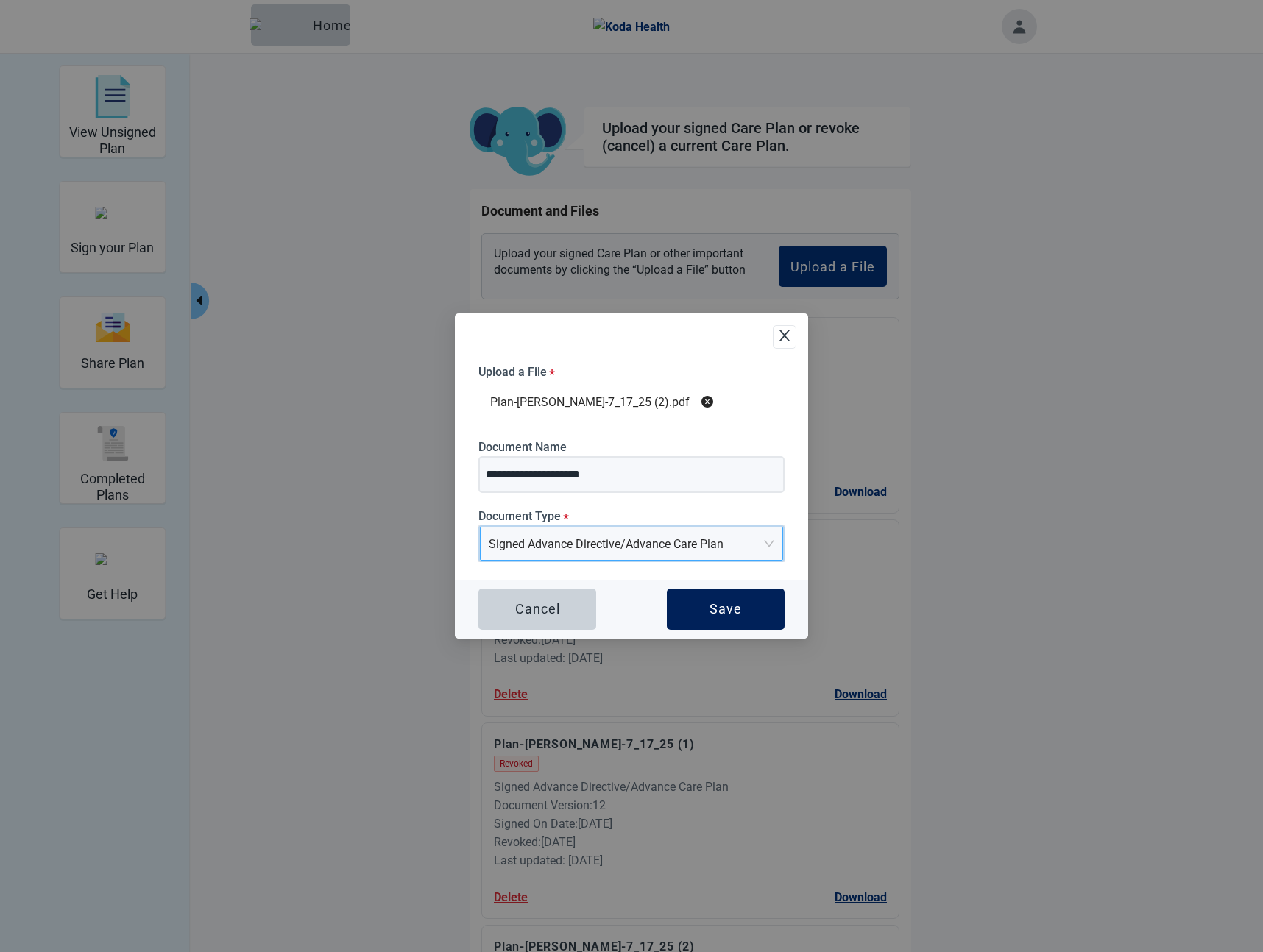
click at [726, 603] on div "Save" at bounding box center [726, 608] width 33 height 15
click at [706, 608] on button "Save" at bounding box center [726, 608] width 118 height 41
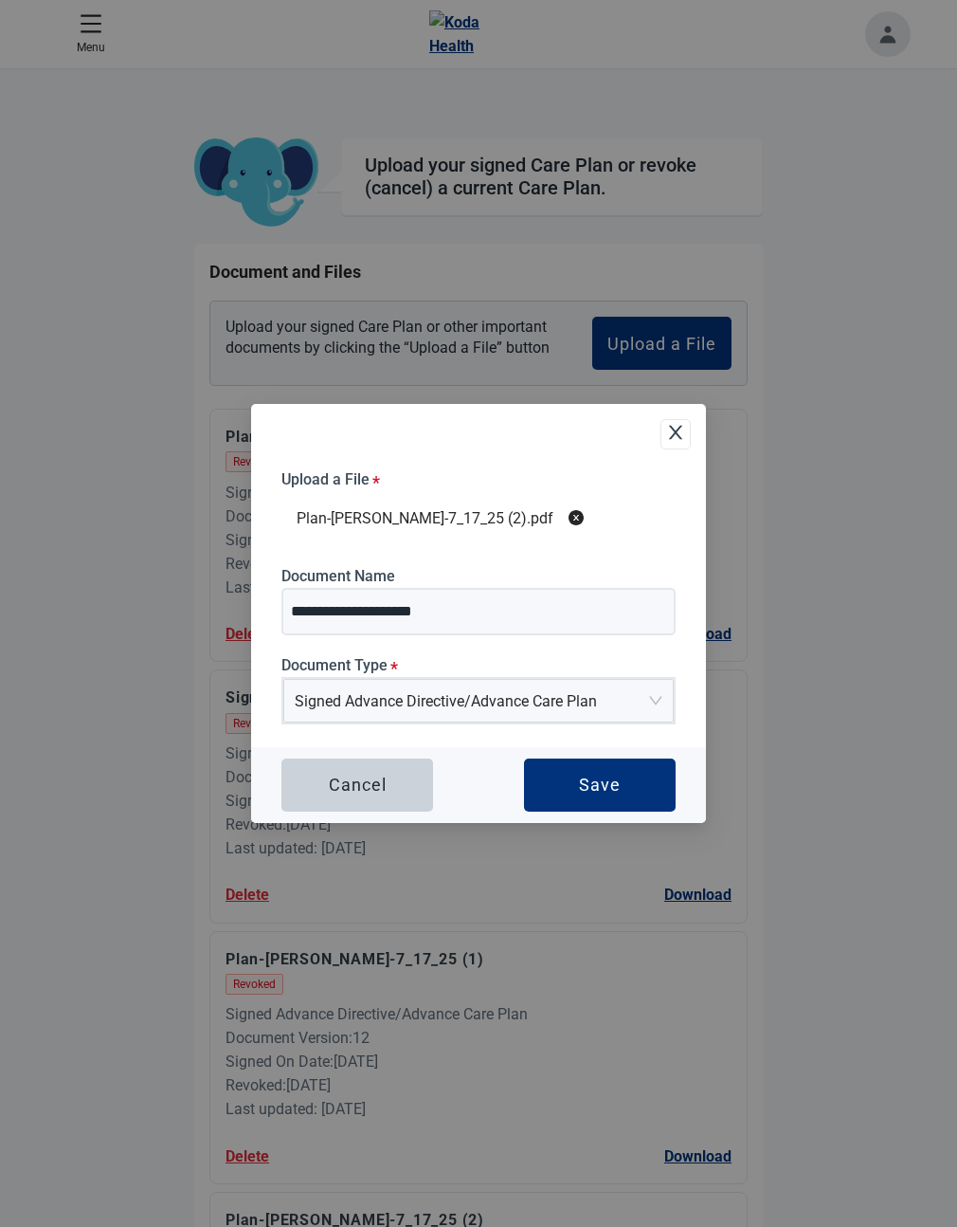
click at [454, 773] on div "Cancel Save" at bounding box center [478, 785] width 455 height 76
click at [616, 782] on div "Save" at bounding box center [600, 784] width 42 height 19
click at [569, 518] on icon "close-circle" at bounding box center [576, 517] width 15 height 15
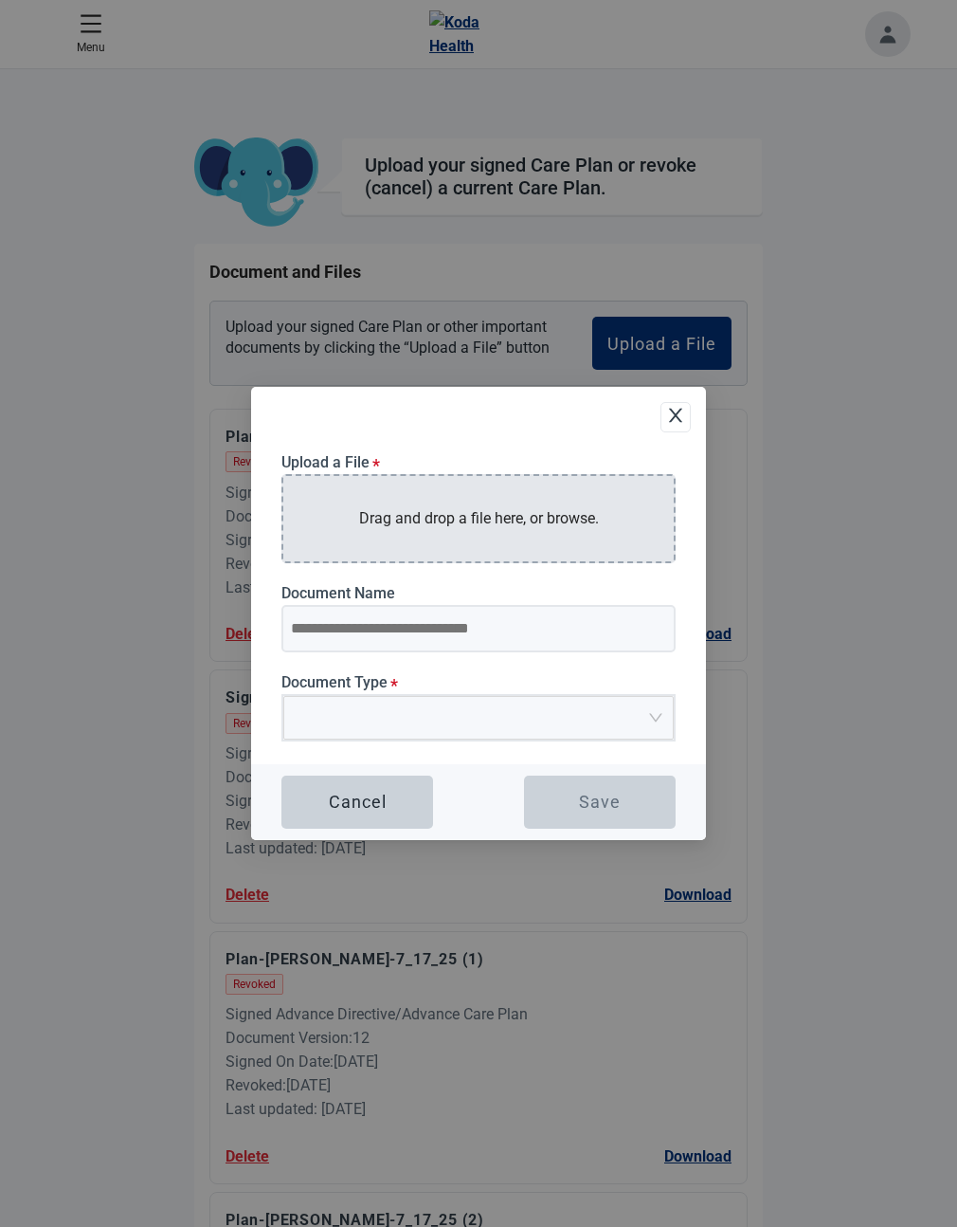
click at [498, 517] on p "Drag and drop a file here, or browse." at bounding box center [479, 518] width 240 height 24
type input "**********"
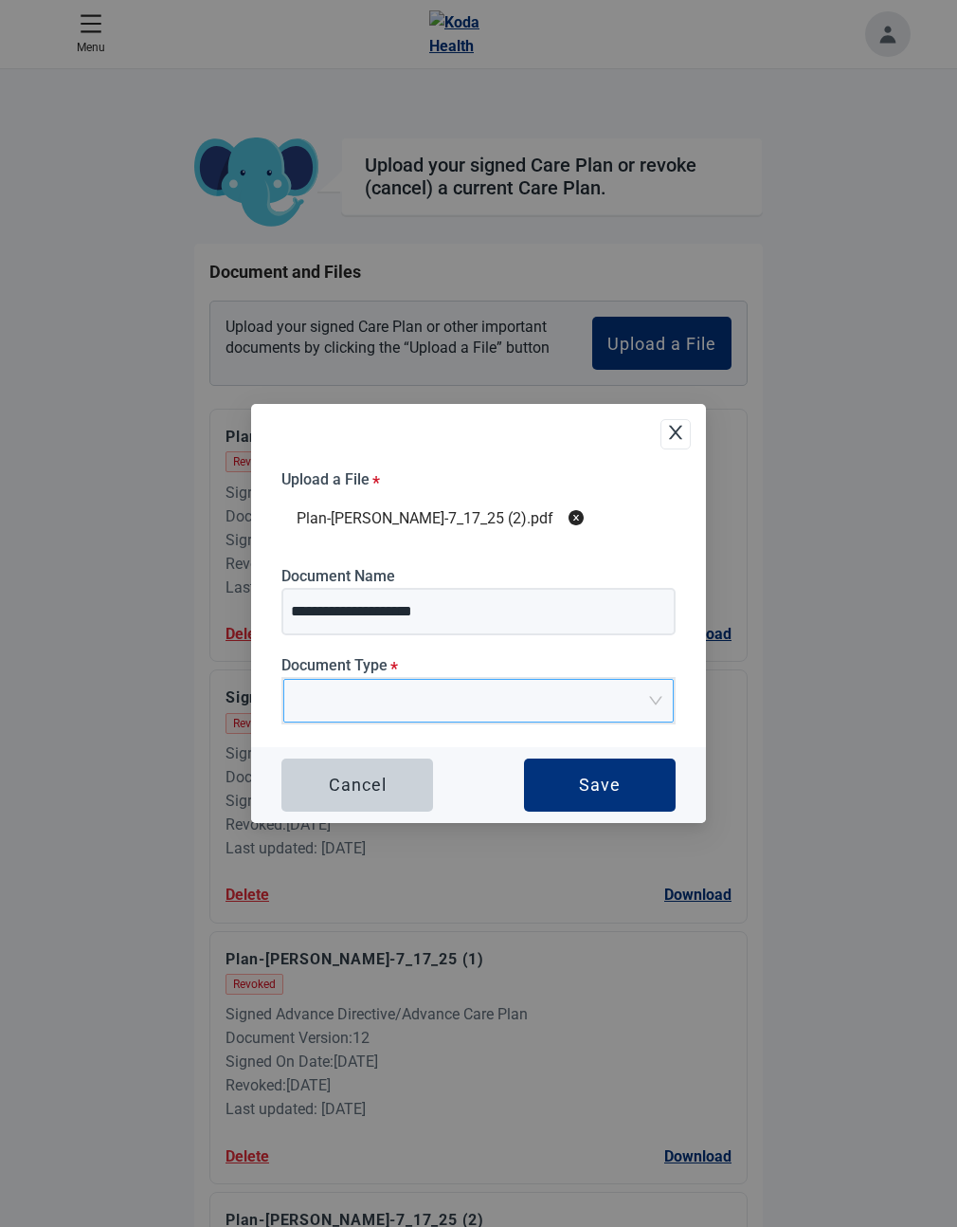
click at [500, 697] on input "Document Type *" at bounding box center [472, 694] width 355 height 28
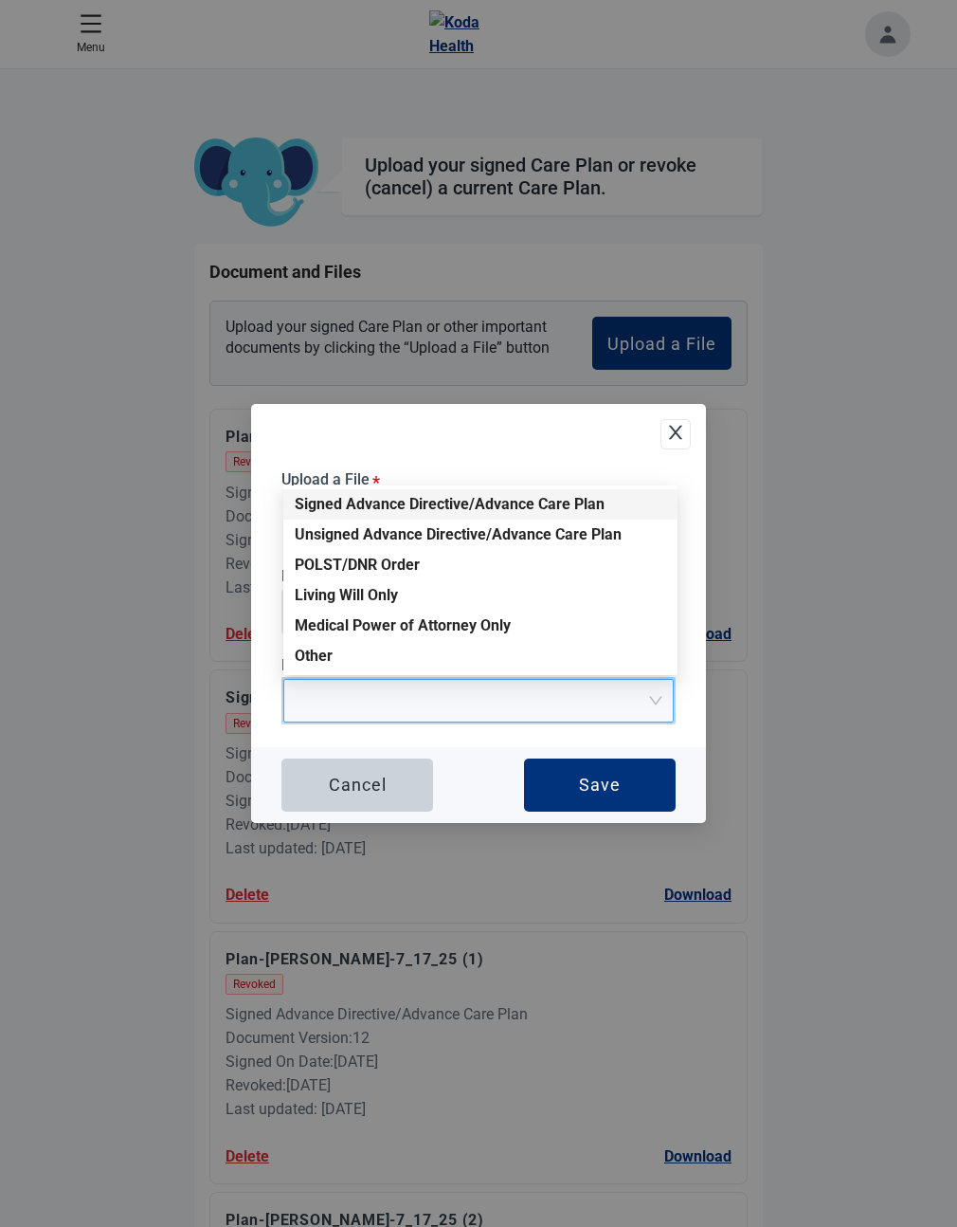
click at [343, 500] on div "Signed Advance Directive/Advance Care Plan" at bounding box center [481, 504] width 372 height 21
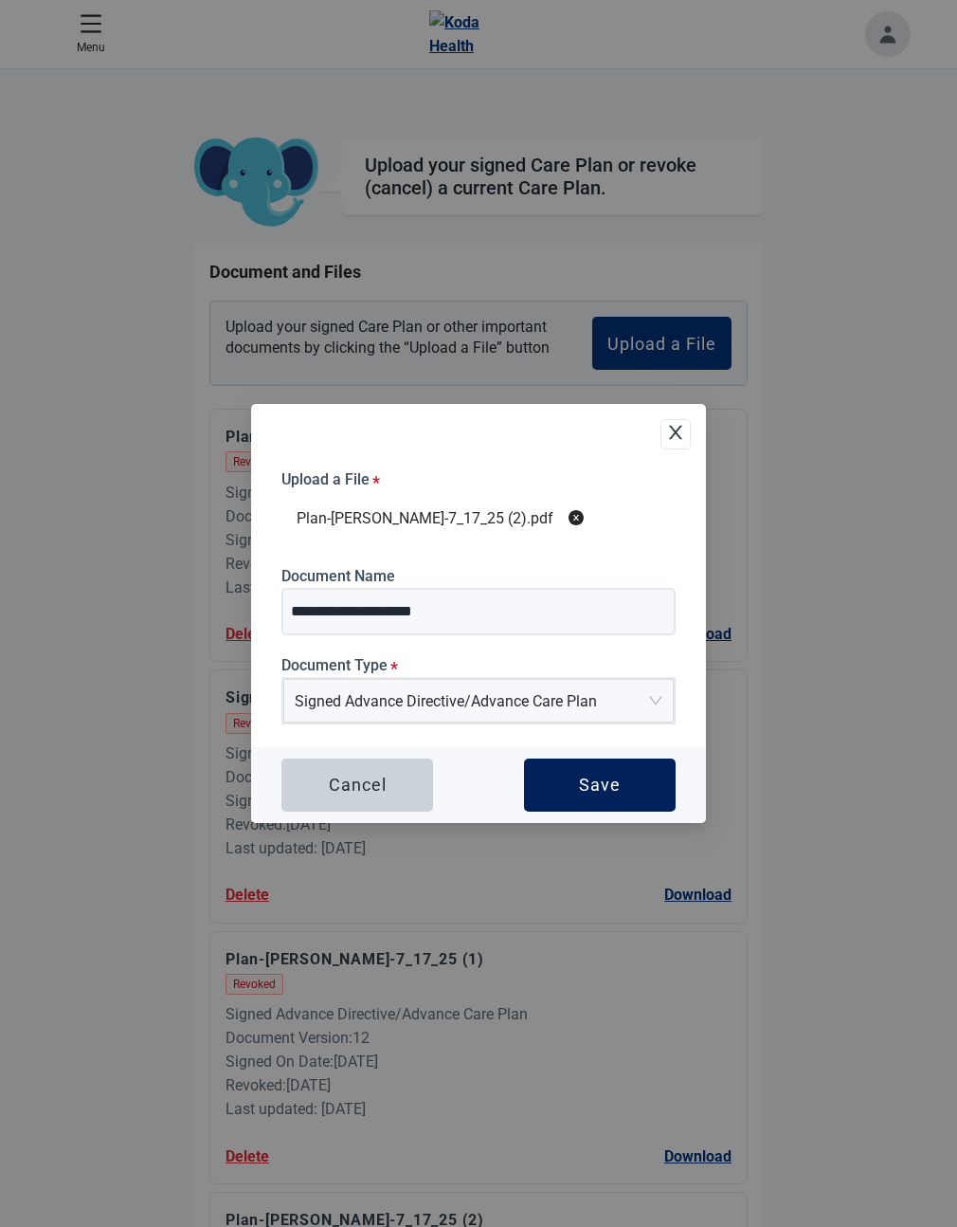
click at [604, 779] on div "Save" at bounding box center [600, 784] width 42 height 19
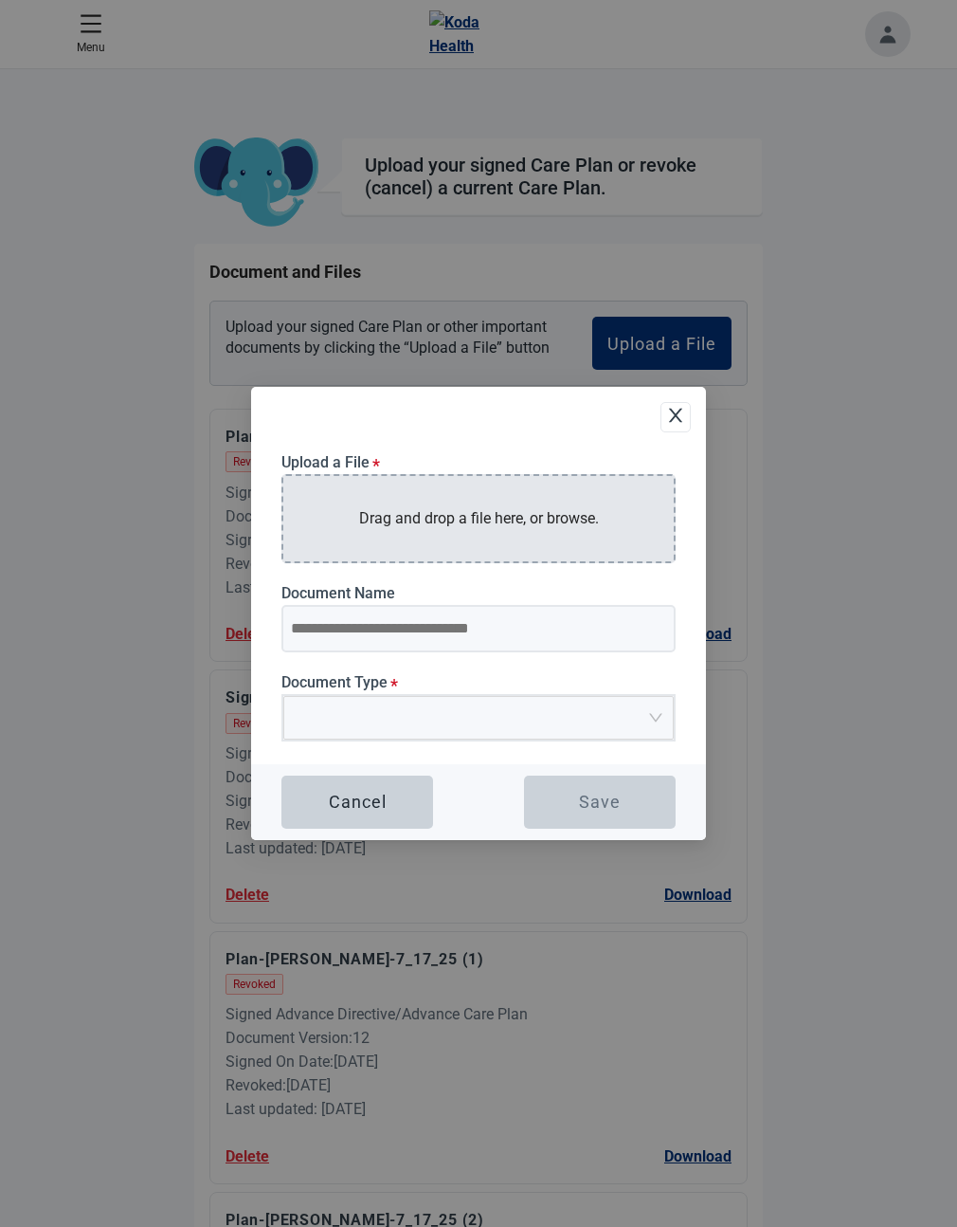
click at [390, 527] on p "Drag and drop a file here, or browse." at bounding box center [479, 518] width 240 height 24
type input "**********"
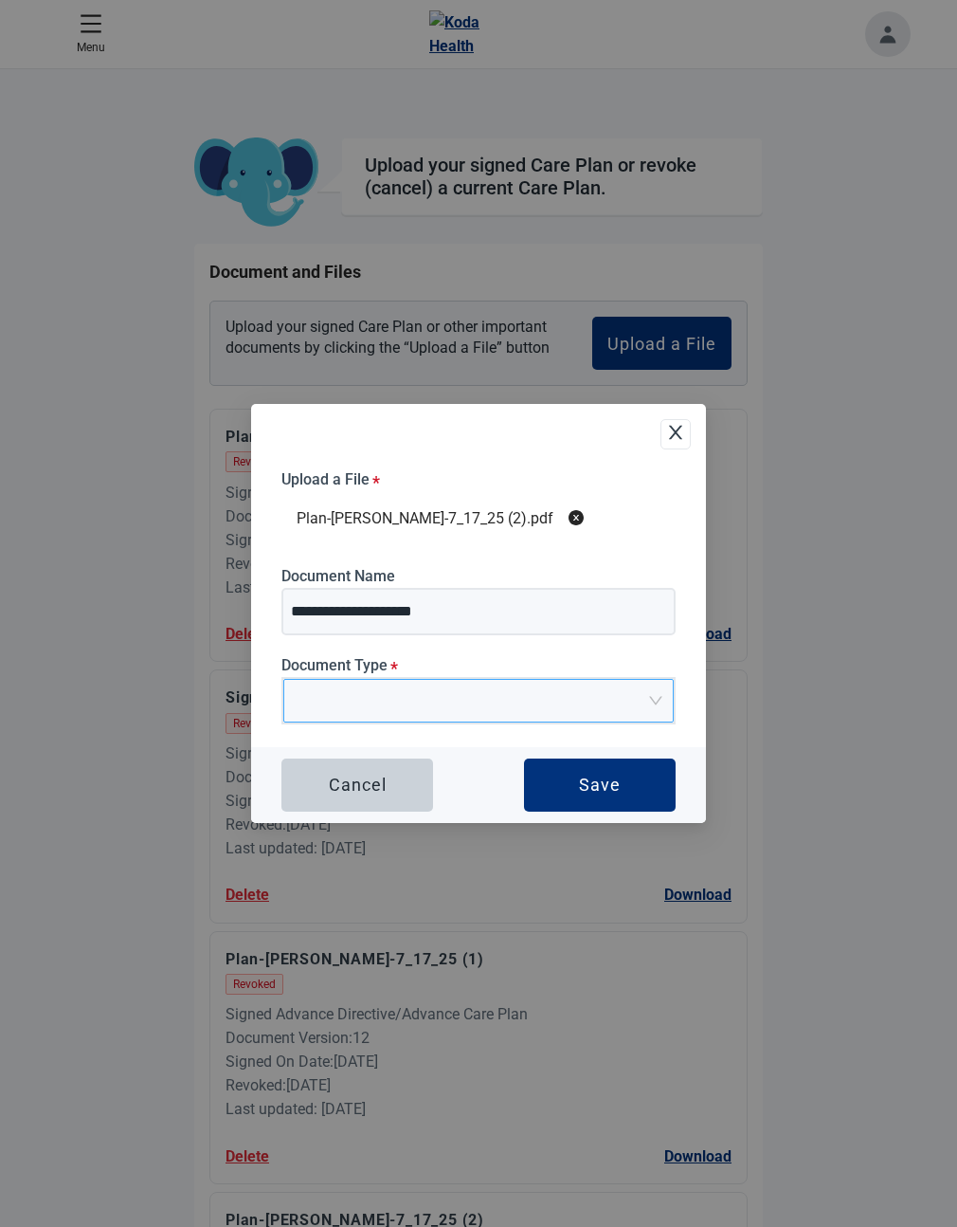
click at [543, 694] on input "Document Type *" at bounding box center [472, 694] width 355 height 28
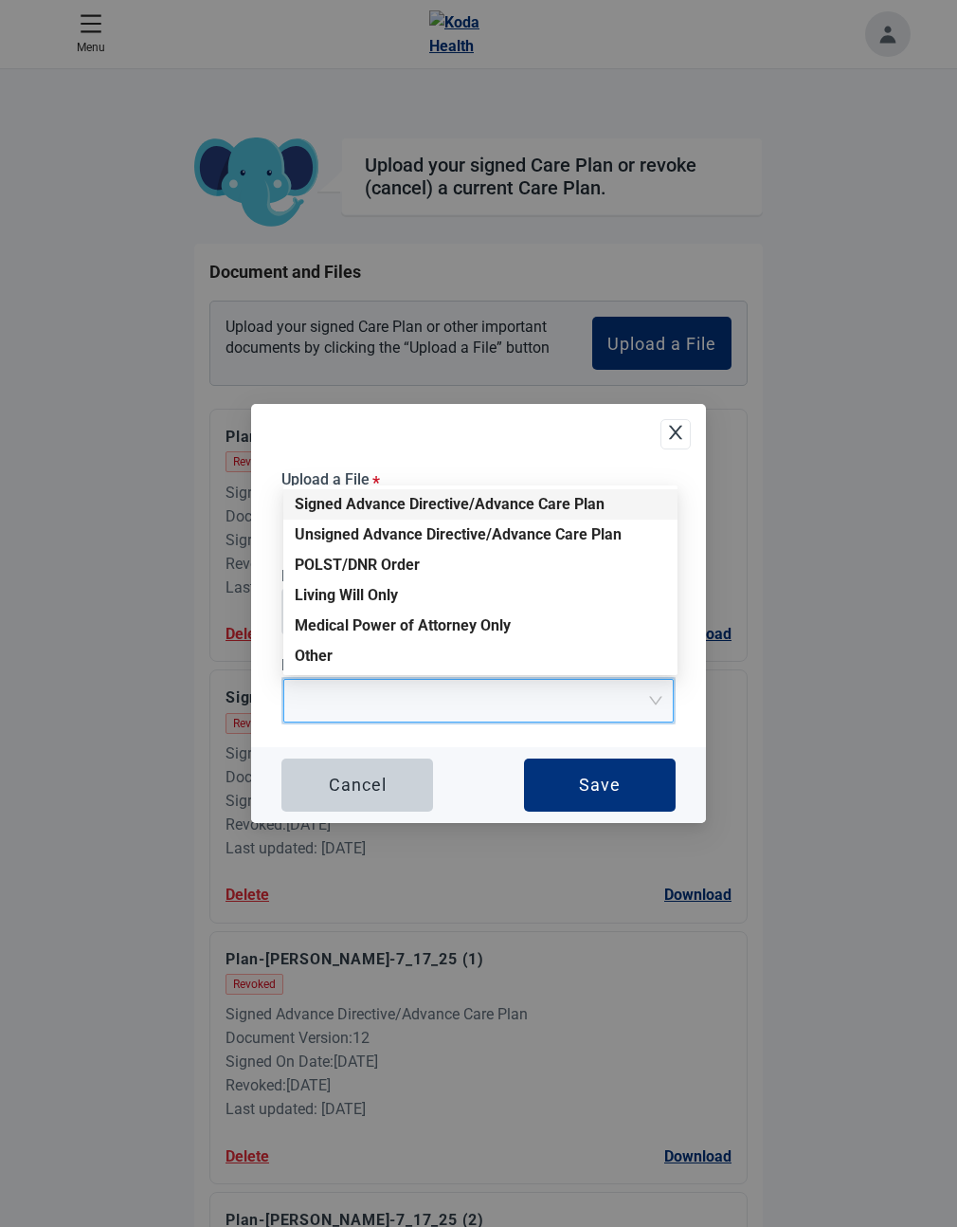
click at [402, 500] on div "Signed Advance Directive/Advance Care Plan" at bounding box center [481, 504] width 372 height 21
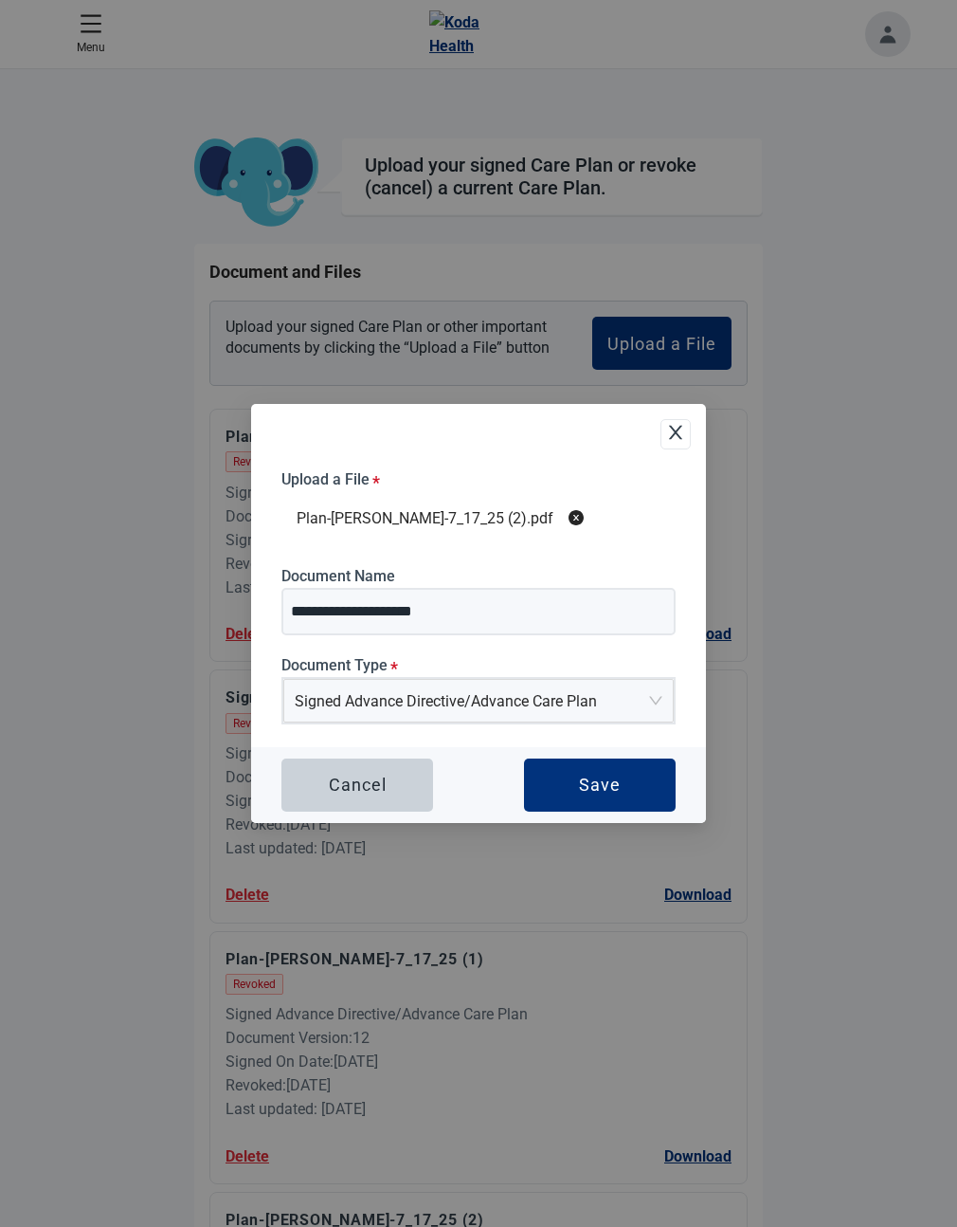
click at [448, 774] on div "Cancel Save" at bounding box center [478, 785] width 455 height 76
click at [577, 792] on button "Save" at bounding box center [600, 784] width 152 height 53
click at [588, 789] on div "Save" at bounding box center [600, 784] width 42 height 19
click at [609, 773] on button "Save" at bounding box center [600, 784] width 152 height 53
click at [804, 945] on div "**********" at bounding box center [478, 613] width 957 height 1227
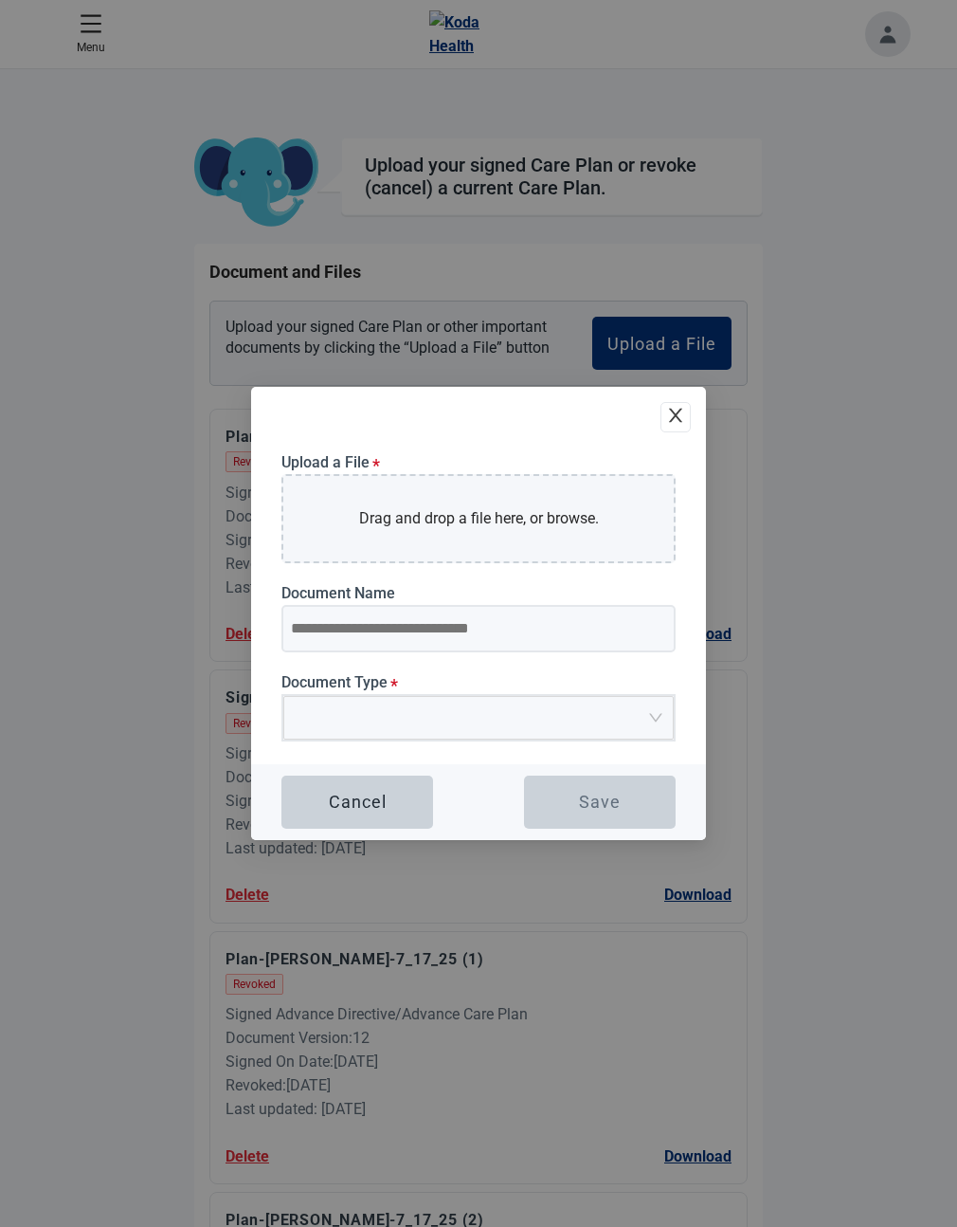
click at [683, 417] on icon "close" at bounding box center [675, 415] width 19 height 19
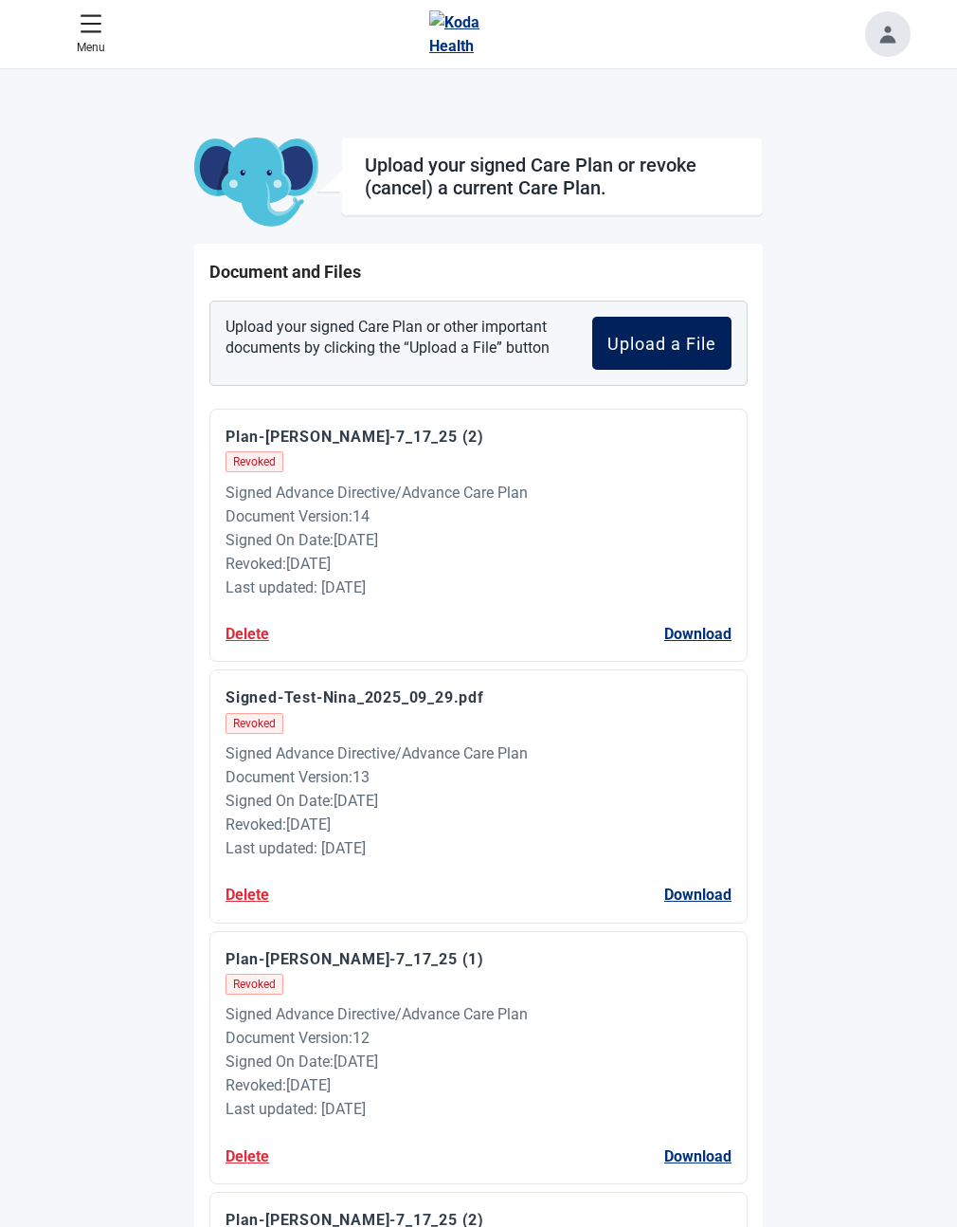
click at [666, 337] on div "Upload a File" at bounding box center [662, 343] width 109 height 19
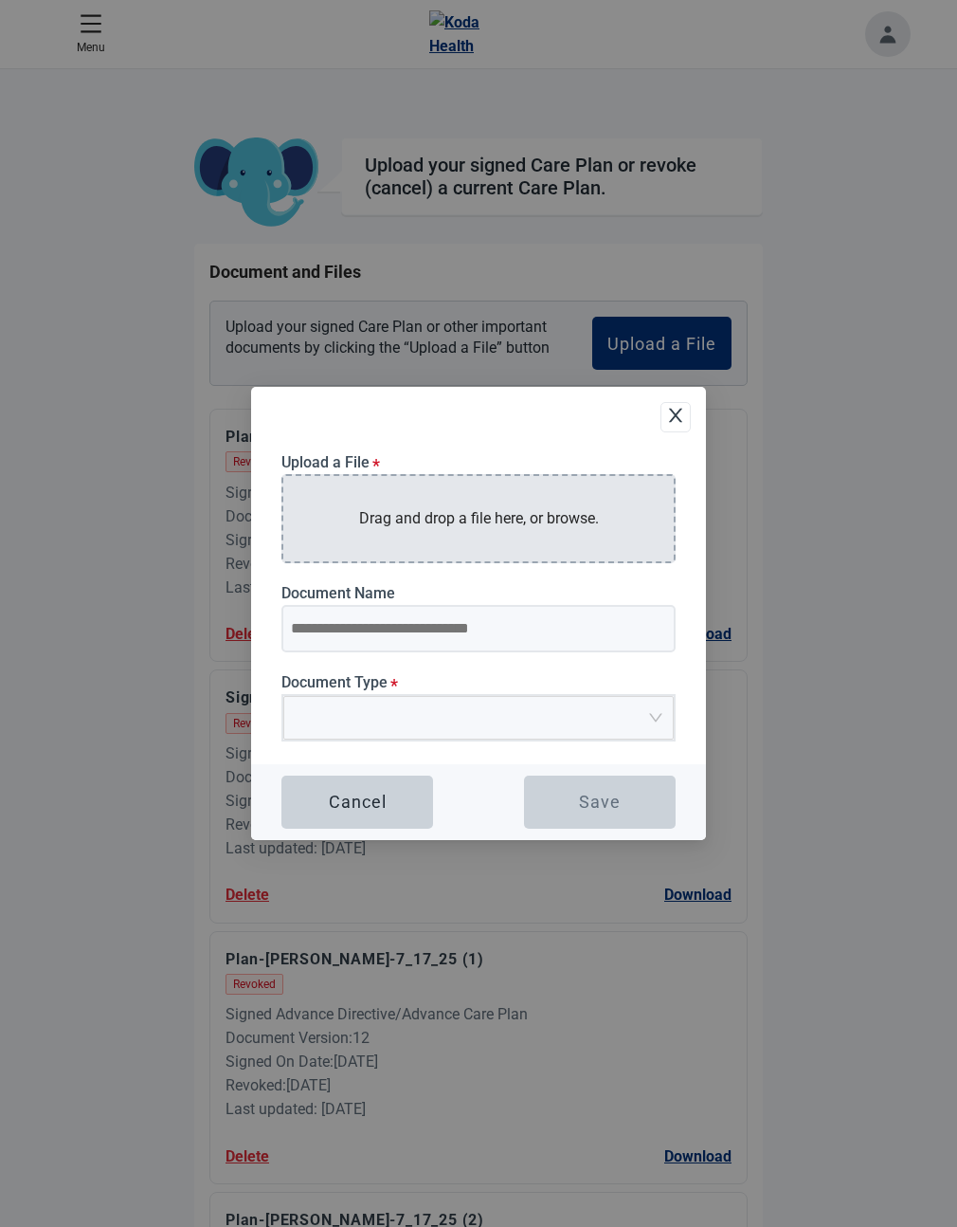
click at [553, 492] on div "Drag and drop a file here, or browse." at bounding box center [479, 518] width 394 height 88
type input "**********"
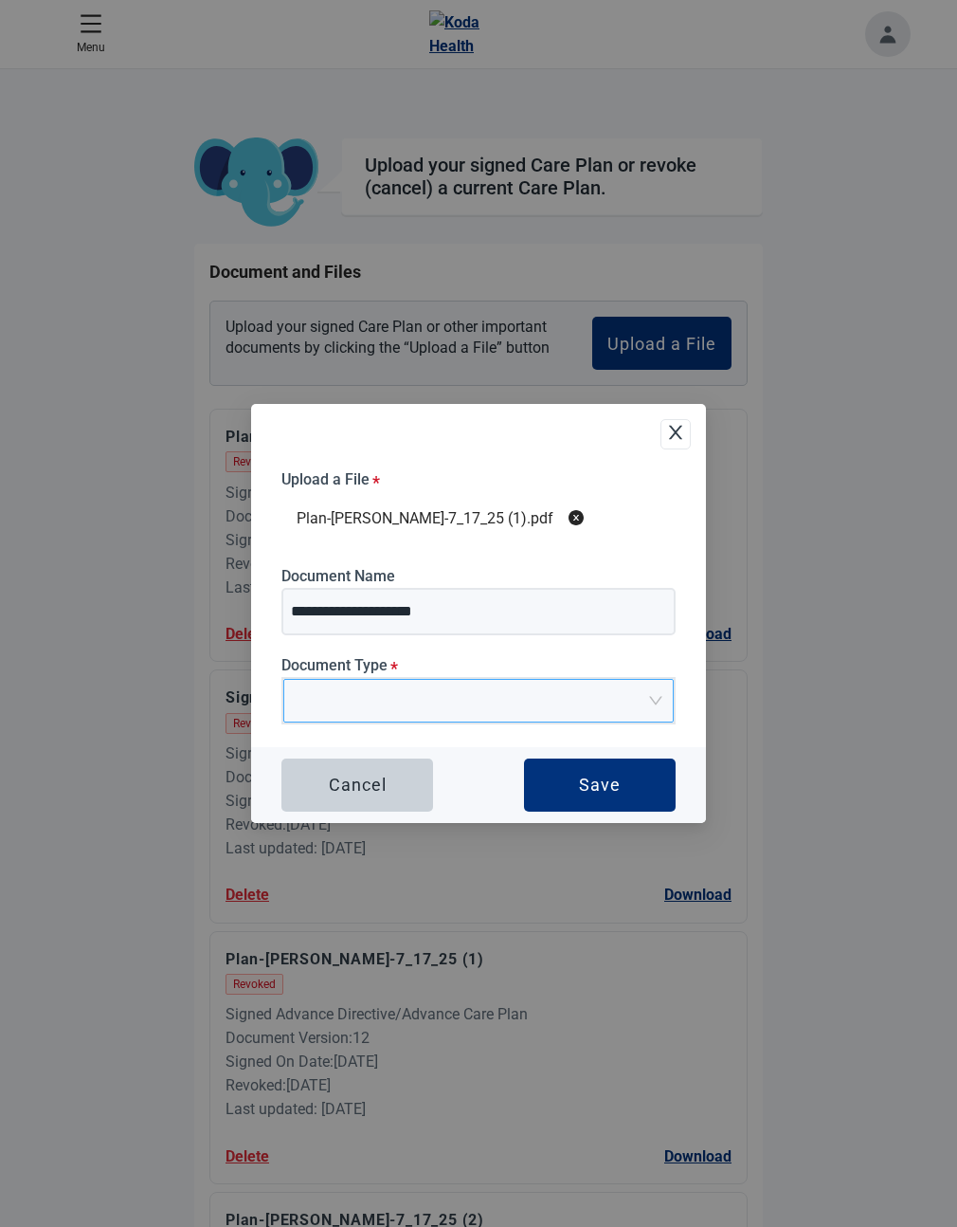
click at [566, 700] on input "Document Type *" at bounding box center [472, 694] width 355 height 28
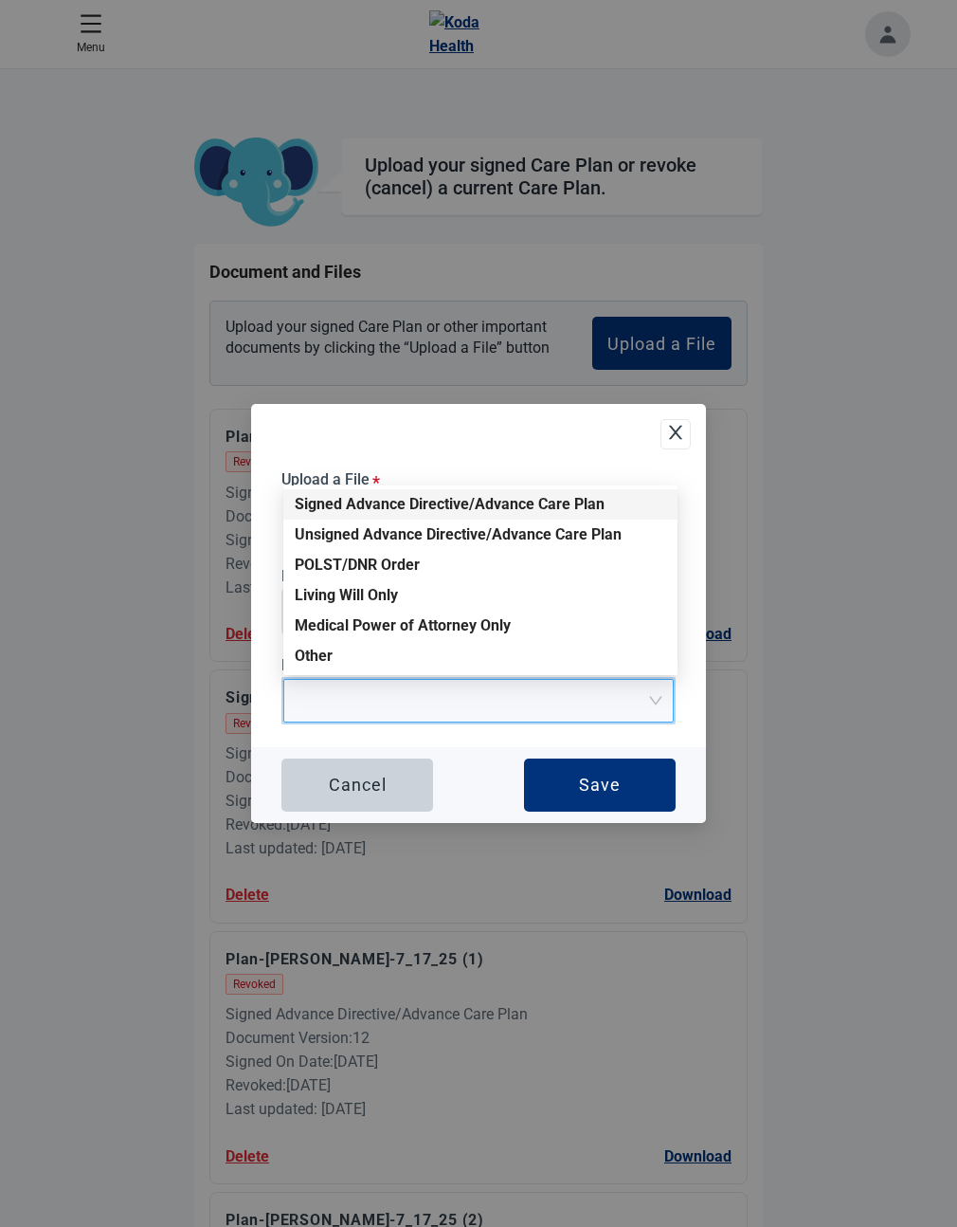
click at [449, 503] on div "Signed Advance Directive/Advance Care Plan" at bounding box center [481, 504] width 372 height 21
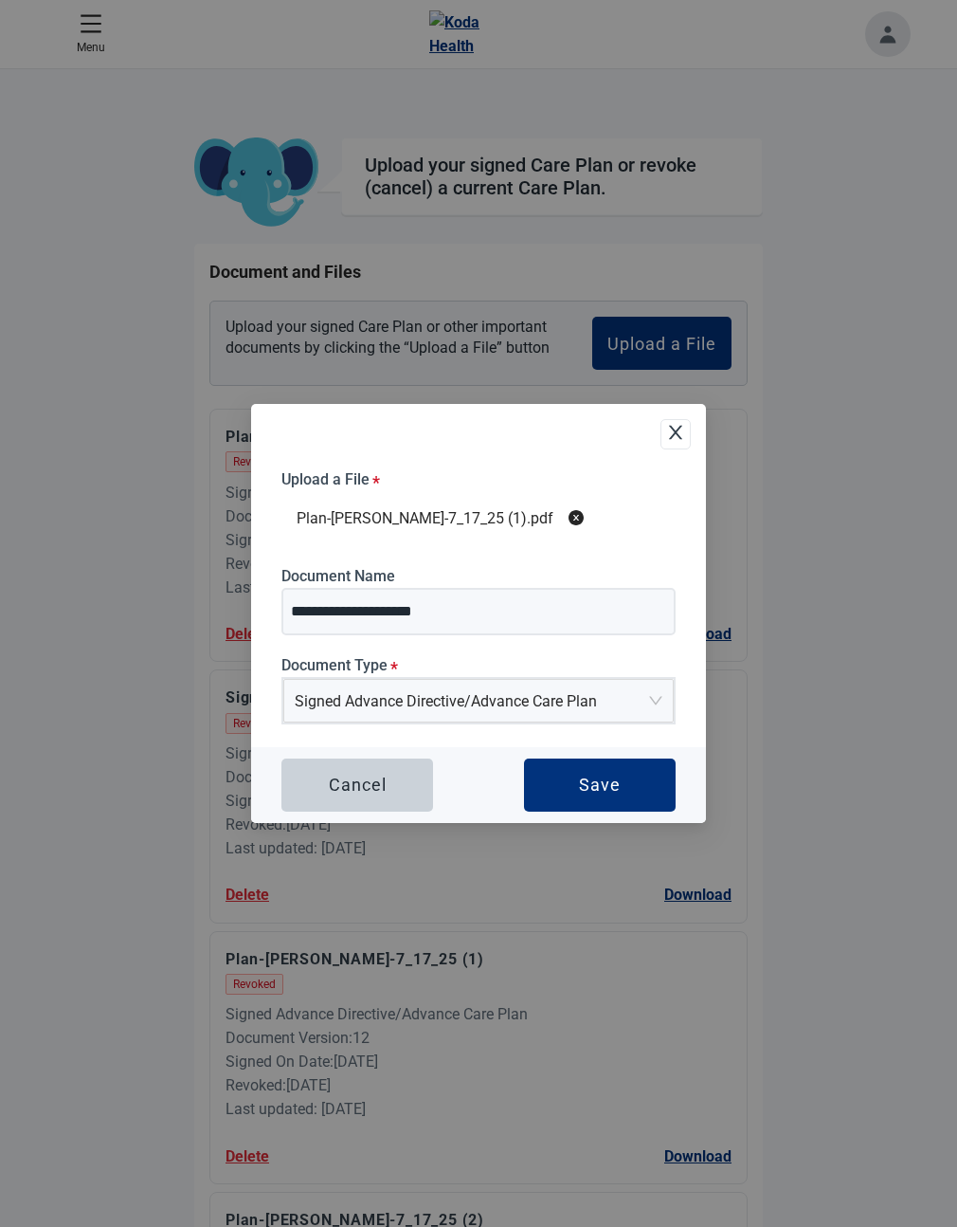
click at [461, 758] on div "Cancel Save" at bounding box center [478, 785] width 455 height 76
click at [618, 797] on button "Save" at bounding box center [600, 784] width 152 height 53
click at [366, 773] on button "Cancel" at bounding box center [358, 784] width 152 height 53
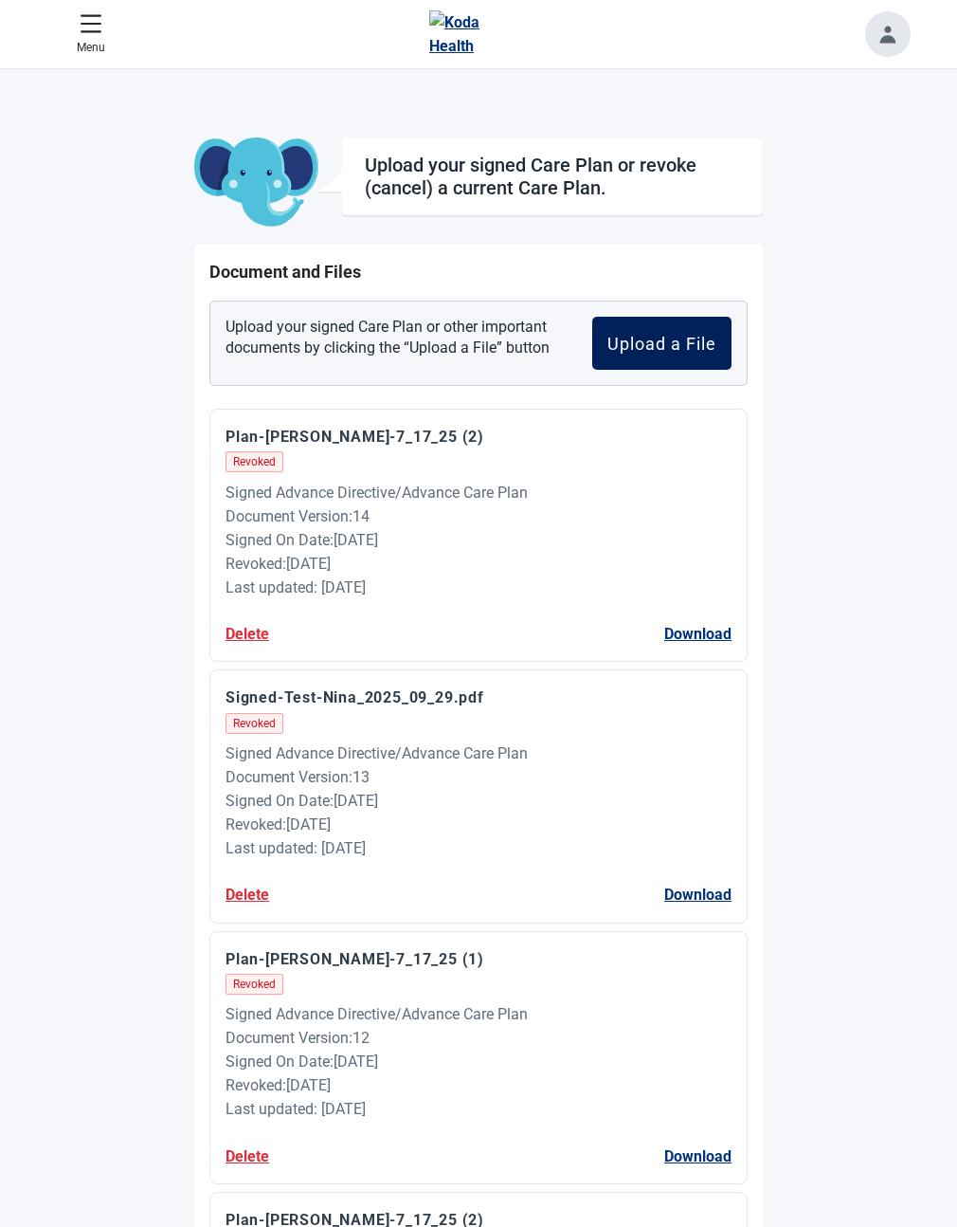
click at [707, 357] on button "Upload a File" at bounding box center [661, 343] width 139 height 53
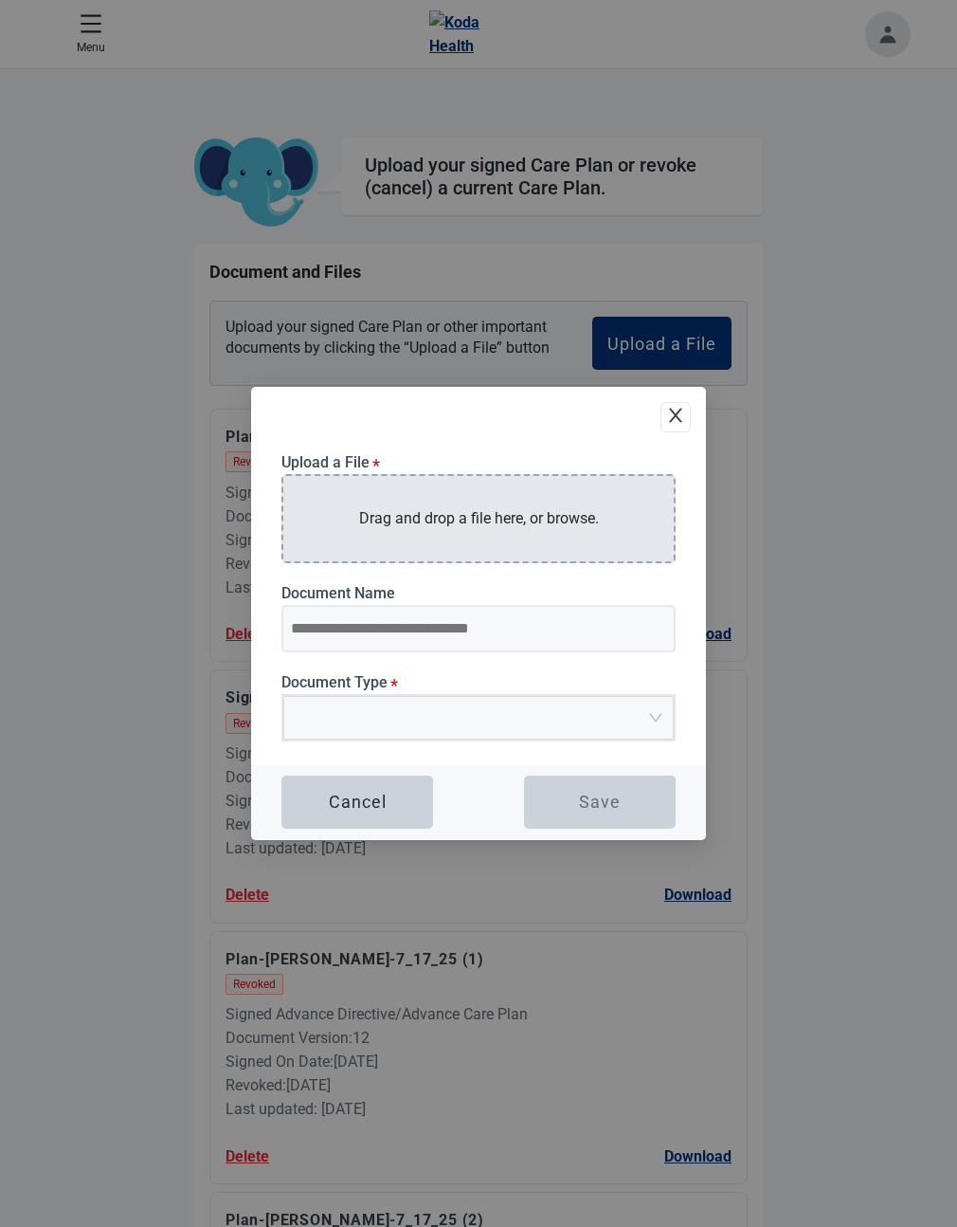
click at [479, 528] on p "Drag and drop a file here, or browse." at bounding box center [479, 518] width 240 height 24
type input "**********"
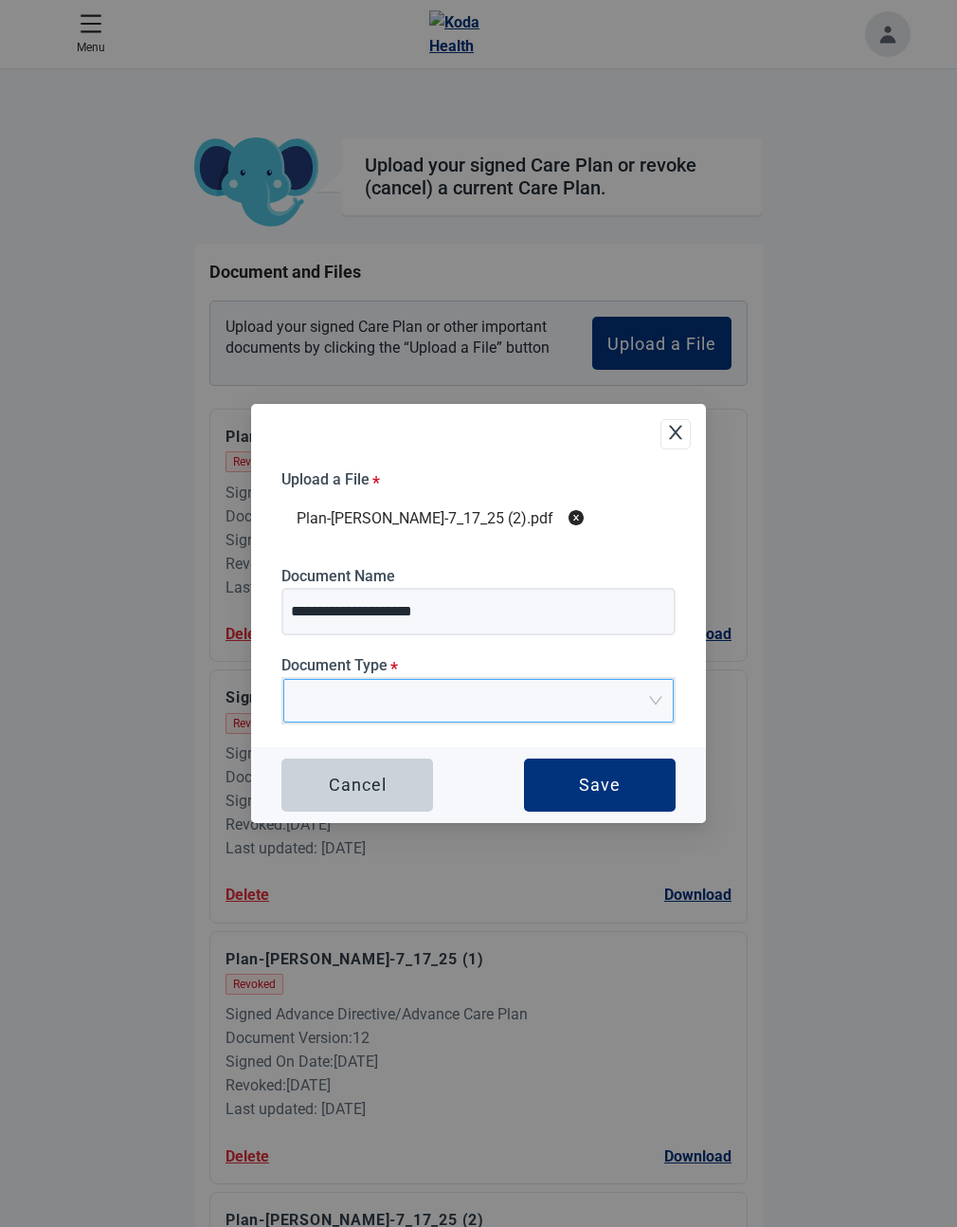
click at [478, 697] on input "Document Type *" at bounding box center [472, 694] width 355 height 28
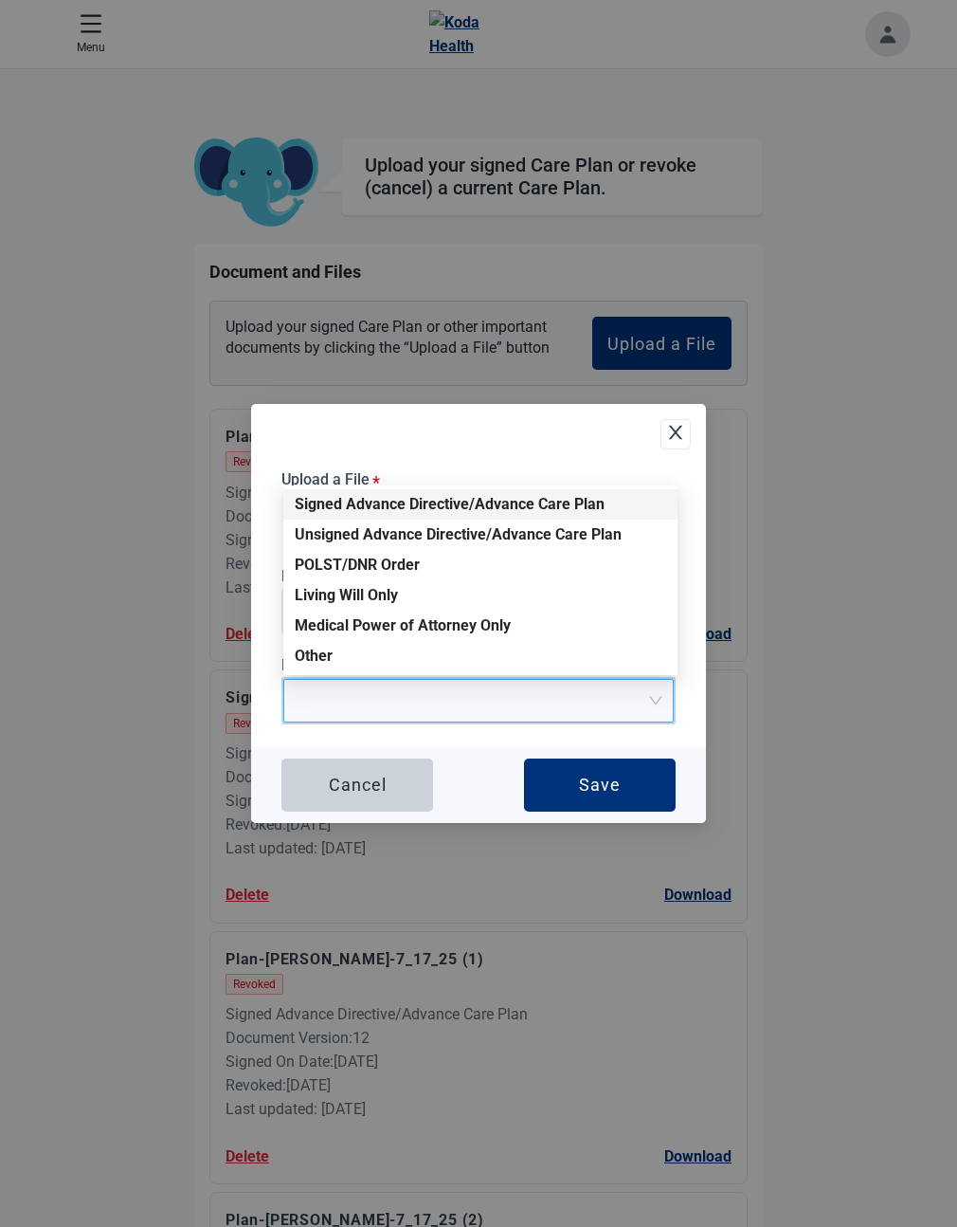
click at [453, 502] on div "Signed Advance Directive/Advance Care Plan" at bounding box center [481, 504] width 372 height 21
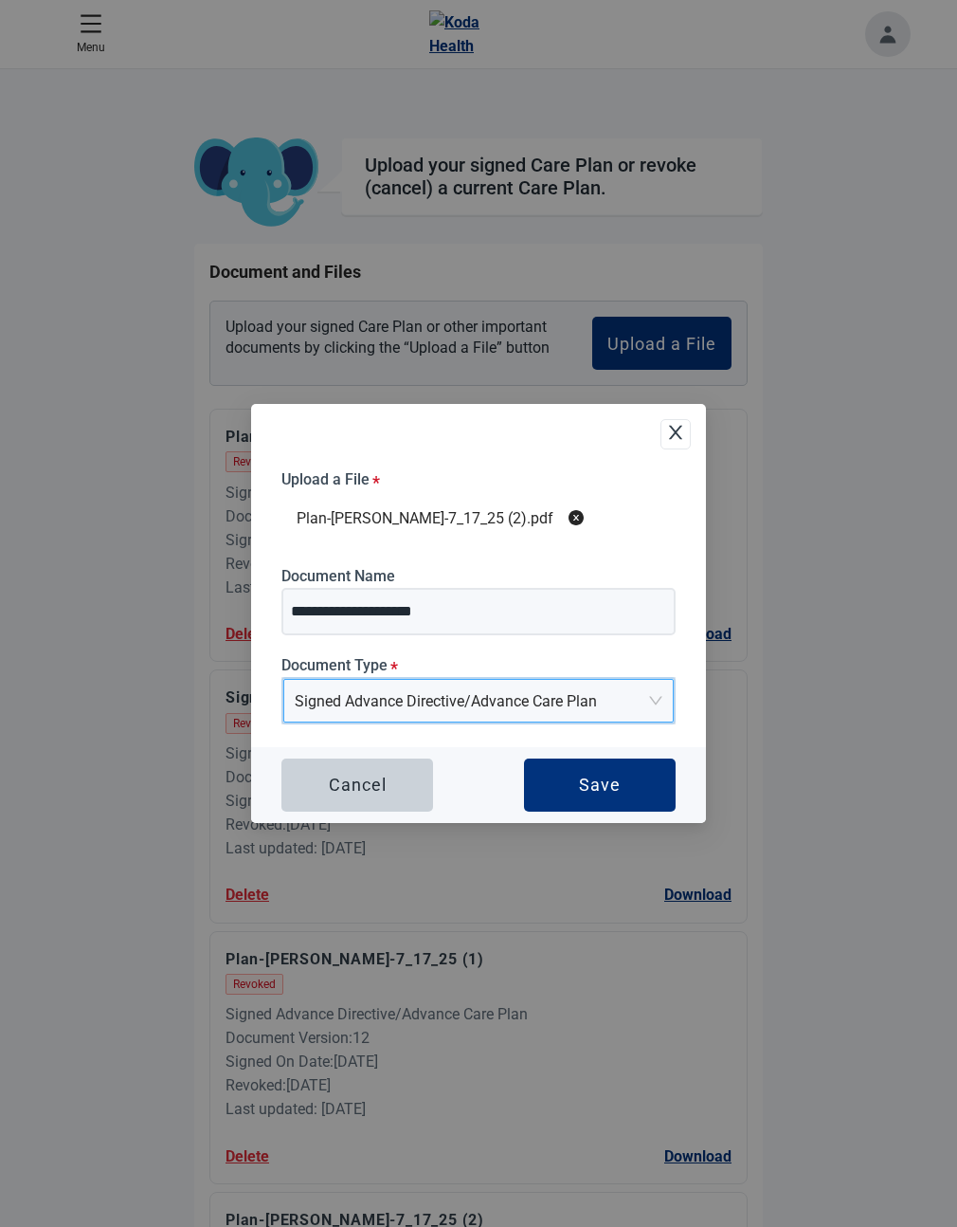
click at [640, 737] on div "**********" at bounding box center [479, 608] width 394 height 276
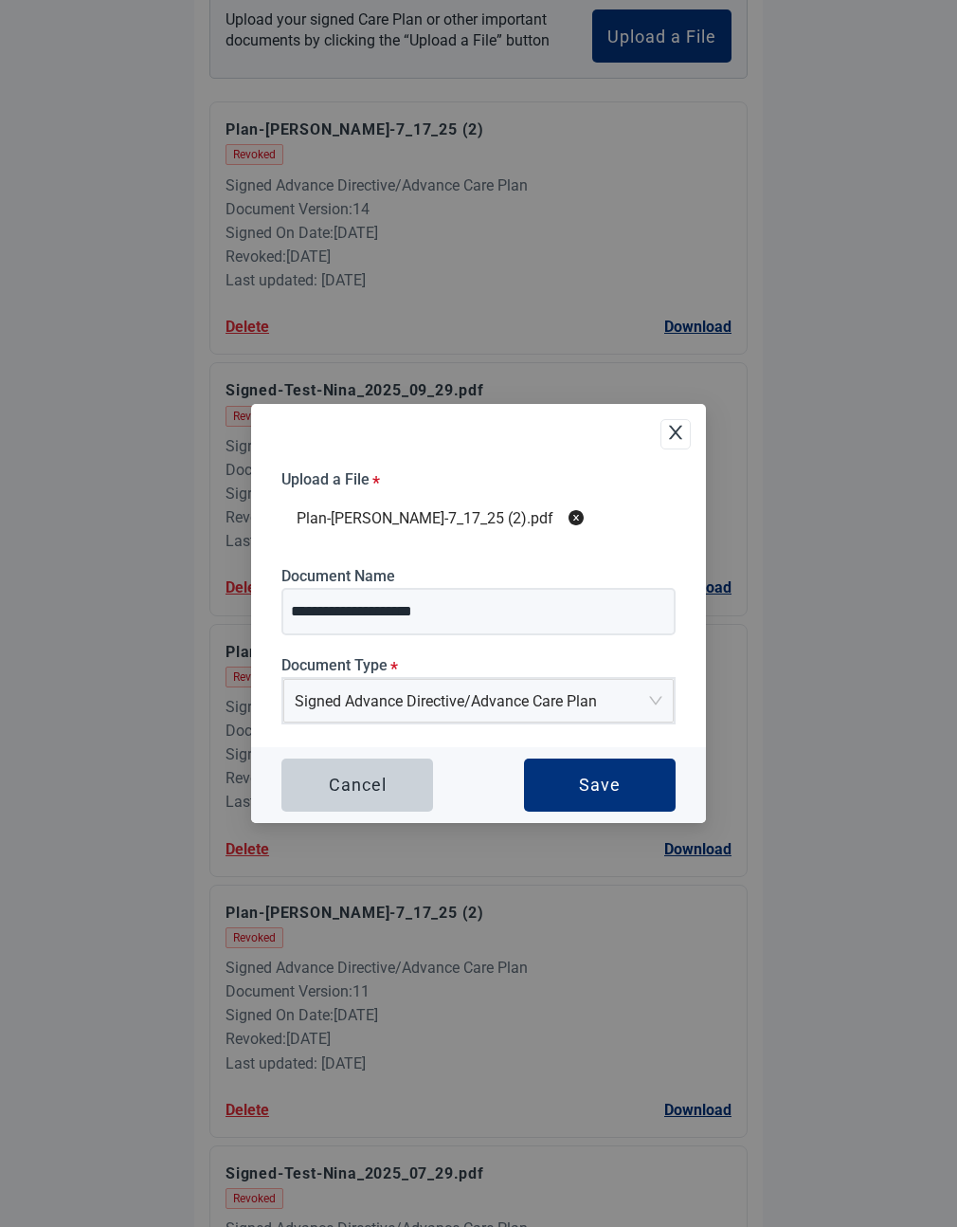
scroll to position [310, 0]
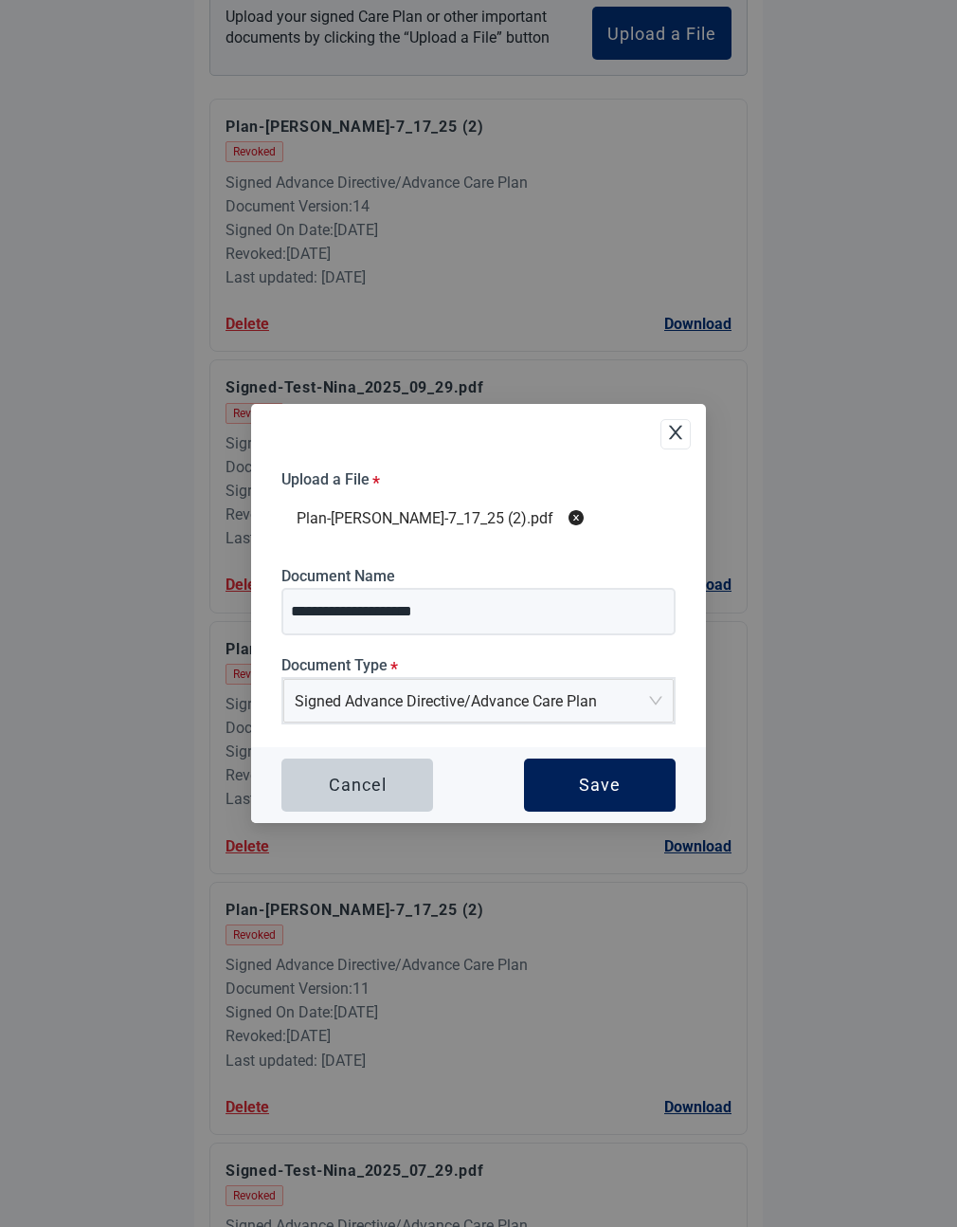
click at [634, 775] on button "Save" at bounding box center [600, 784] width 152 height 53
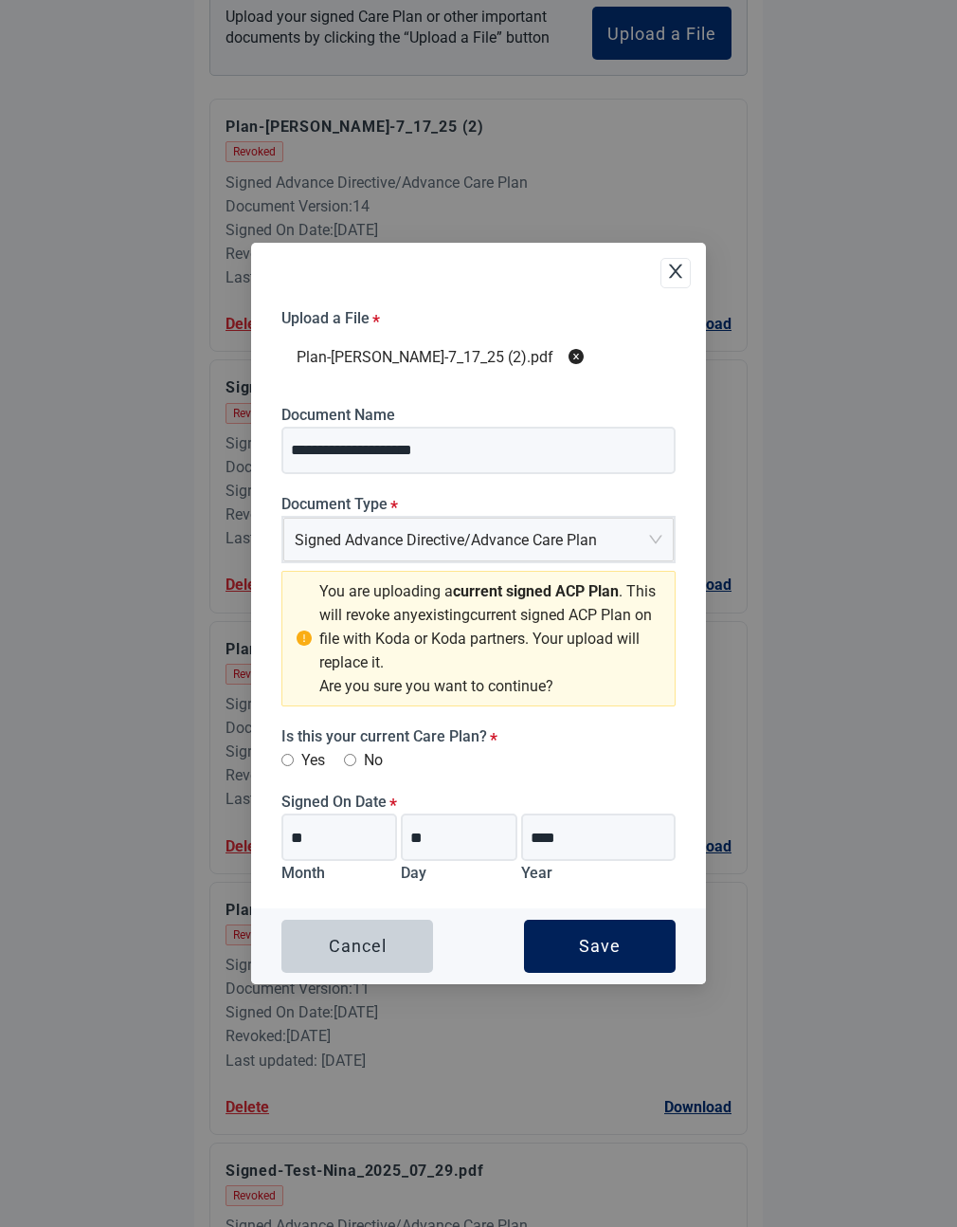
click at [578, 945] on button "Save" at bounding box center [600, 945] width 152 height 53
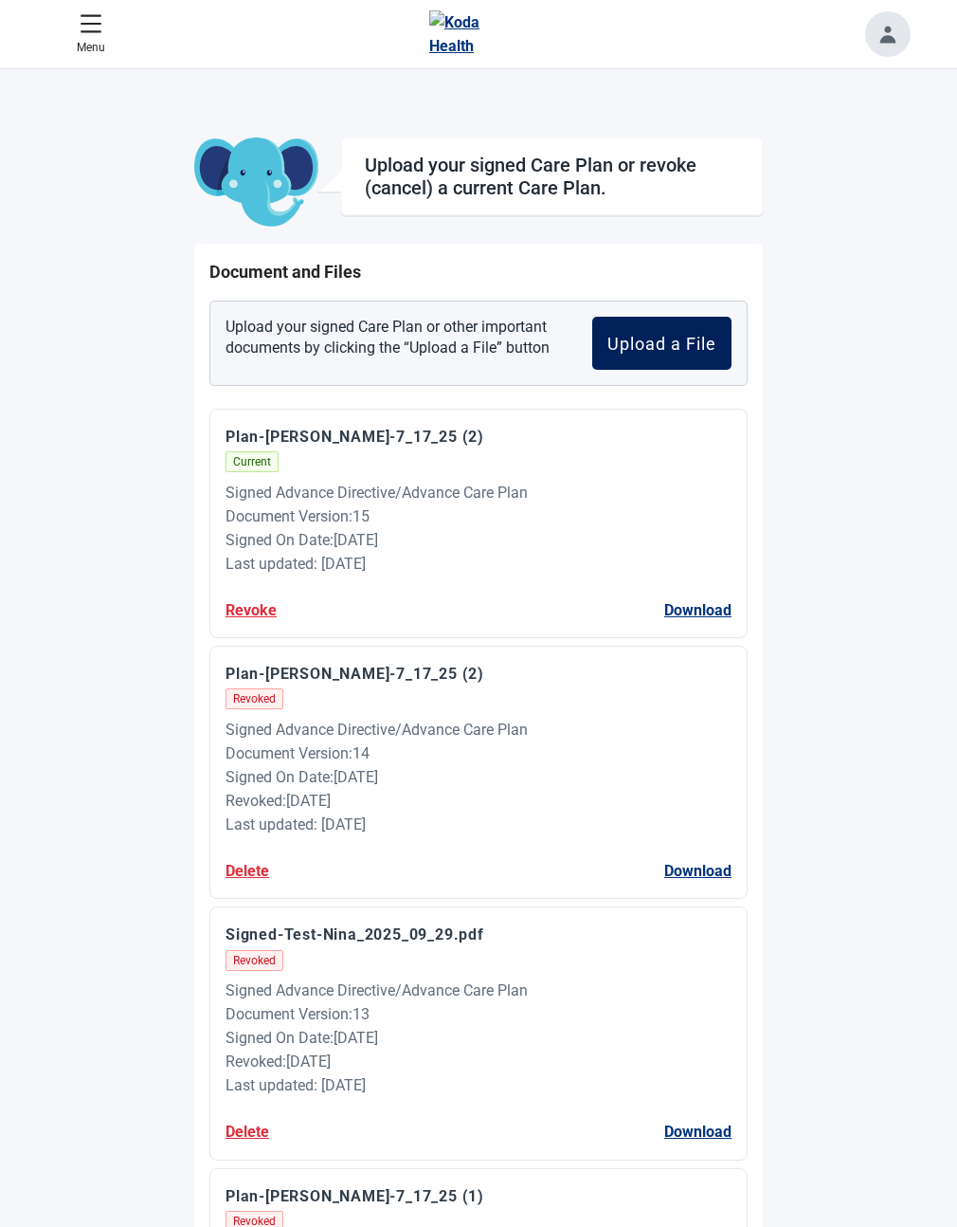
click at [716, 354] on button "Upload a File" at bounding box center [661, 343] width 139 height 53
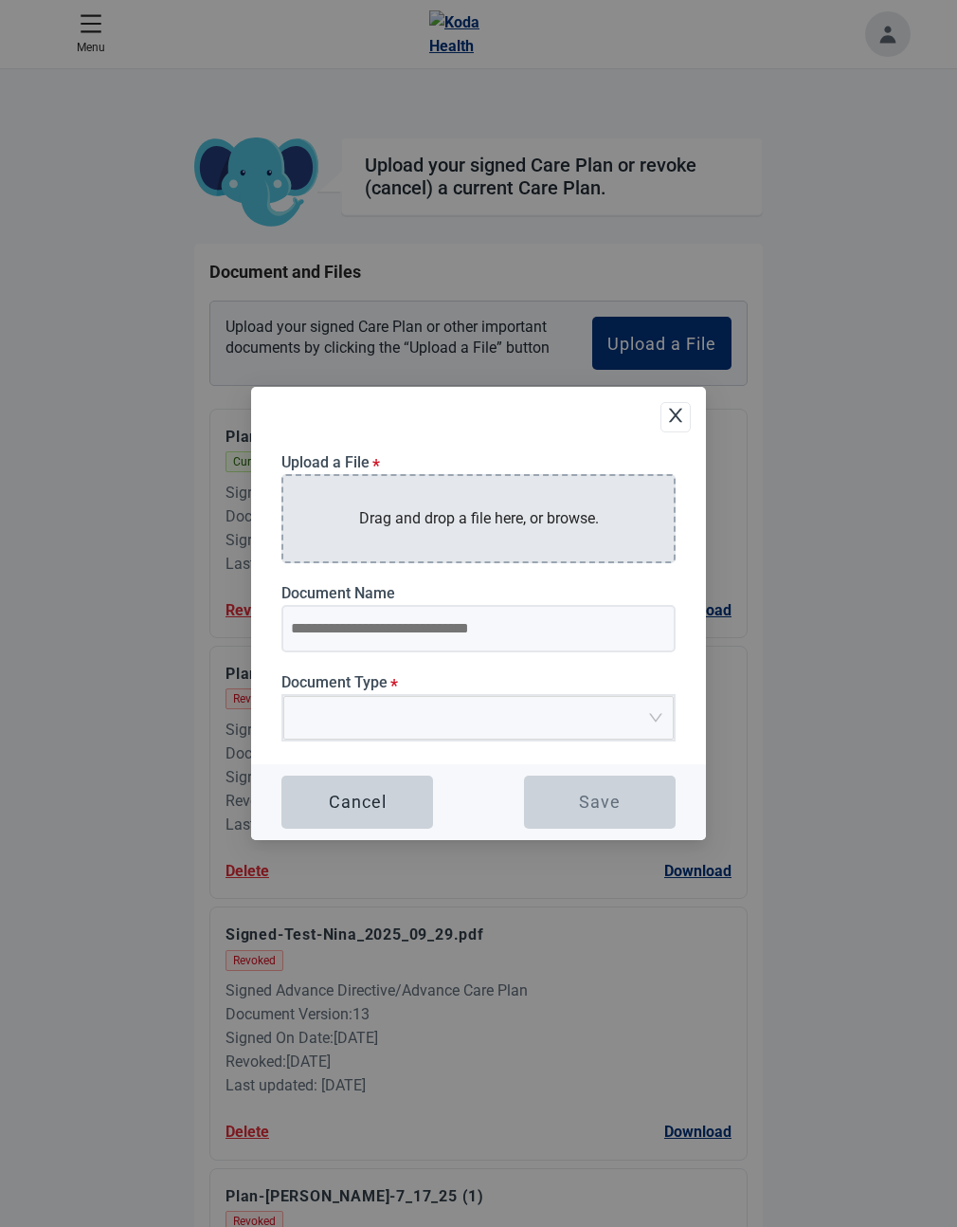
click at [480, 528] on p "Drag and drop a file here, or browse." at bounding box center [479, 518] width 240 height 24
type input "**********"
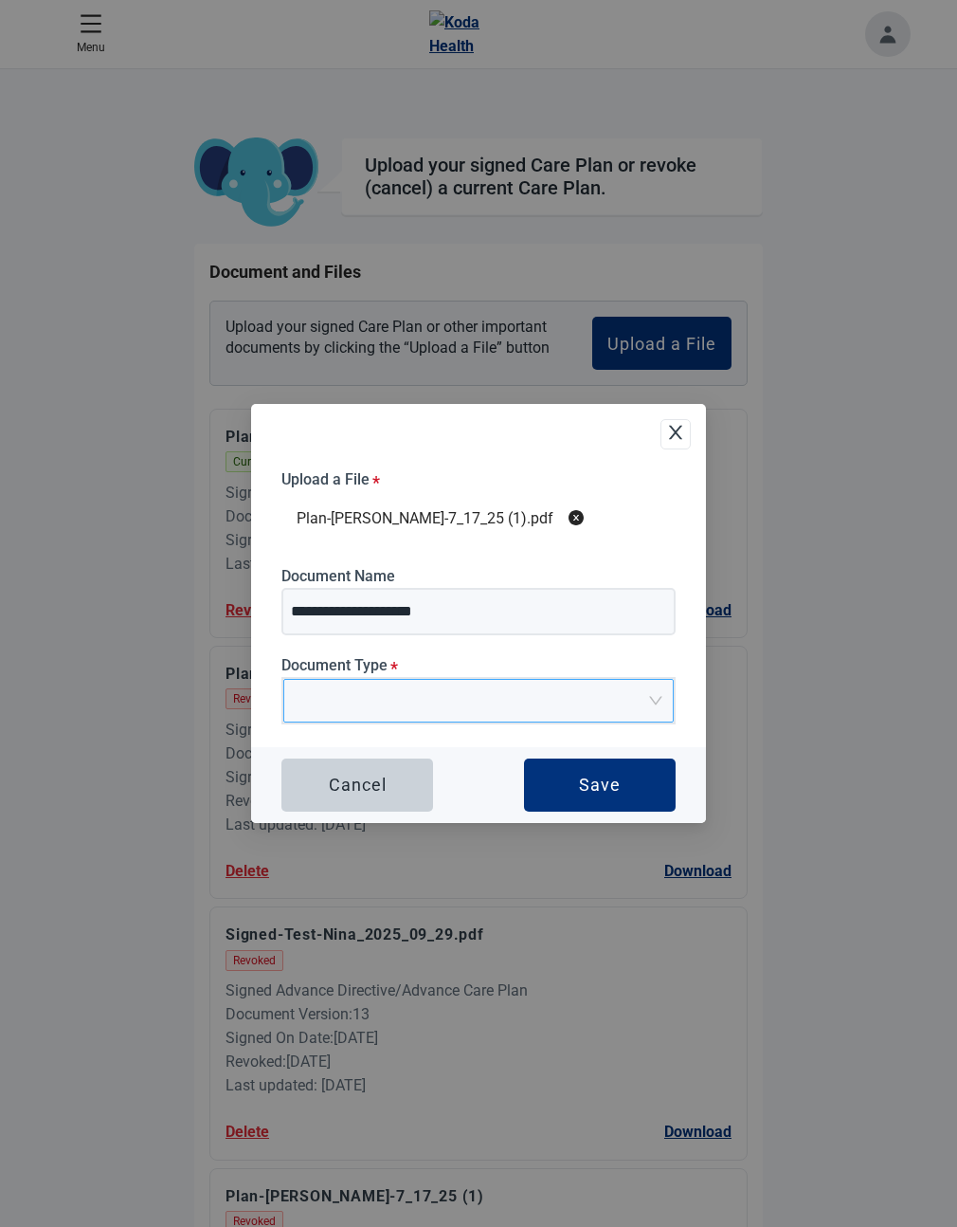
click at [466, 702] on input "Document Type *" at bounding box center [472, 694] width 355 height 28
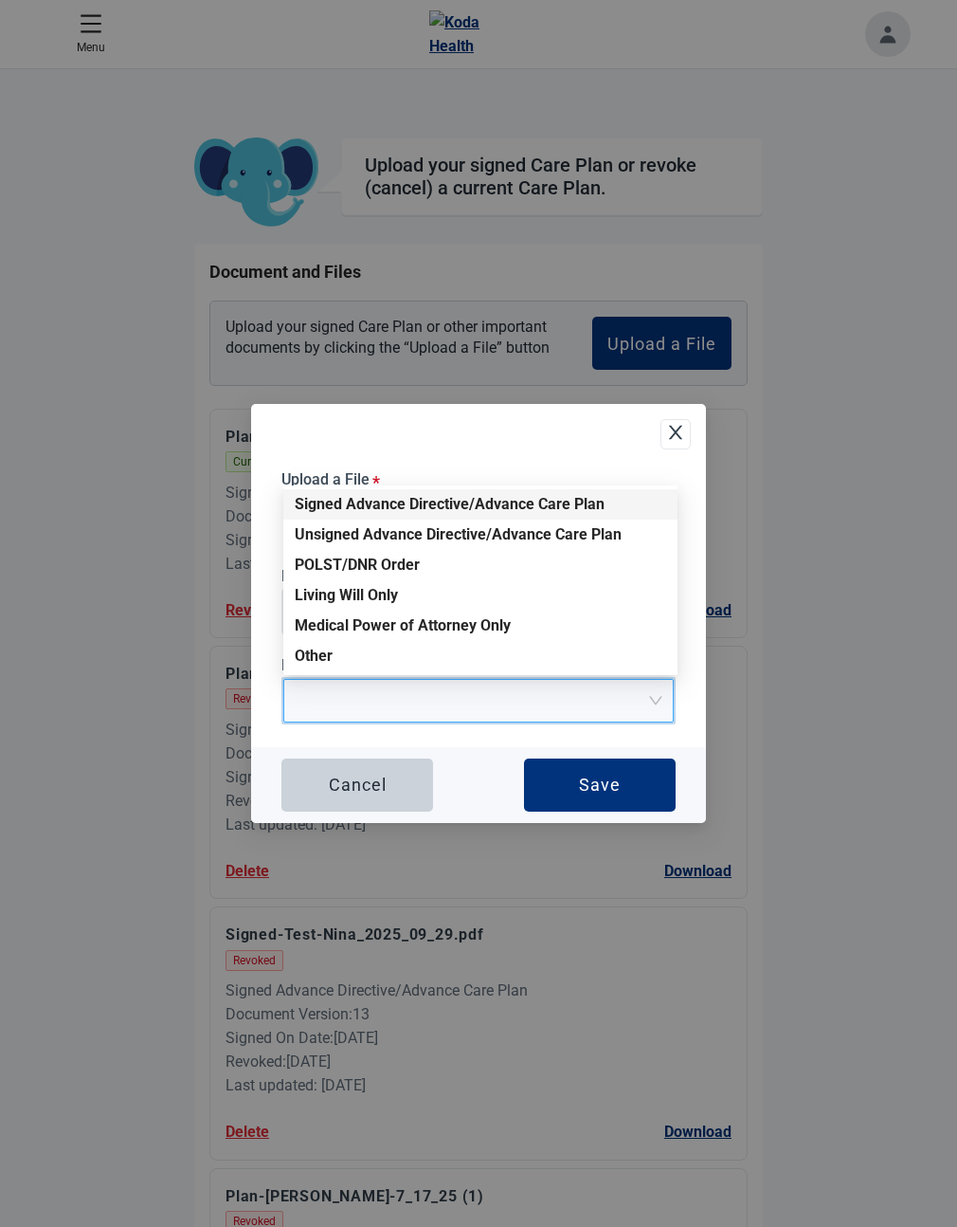
click at [404, 505] on div "Signed Advance Directive/Advance Care Plan" at bounding box center [481, 504] width 372 height 21
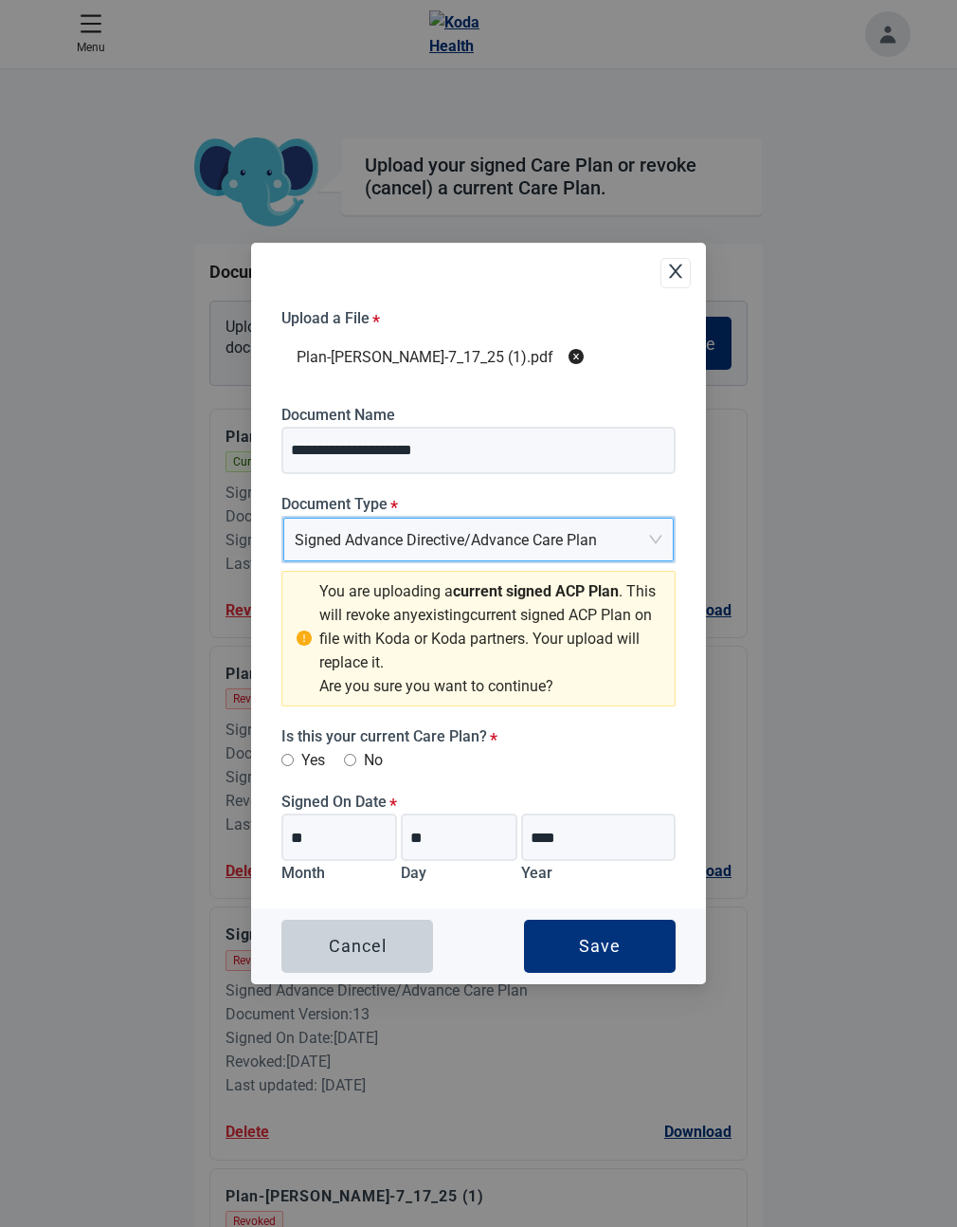
drag, startPoint x: 334, startPoint y: 945, endPoint x: 377, endPoint y: 886, distance: 73.2
click at [334, 945] on div "Cancel" at bounding box center [358, 945] width 58 height 19
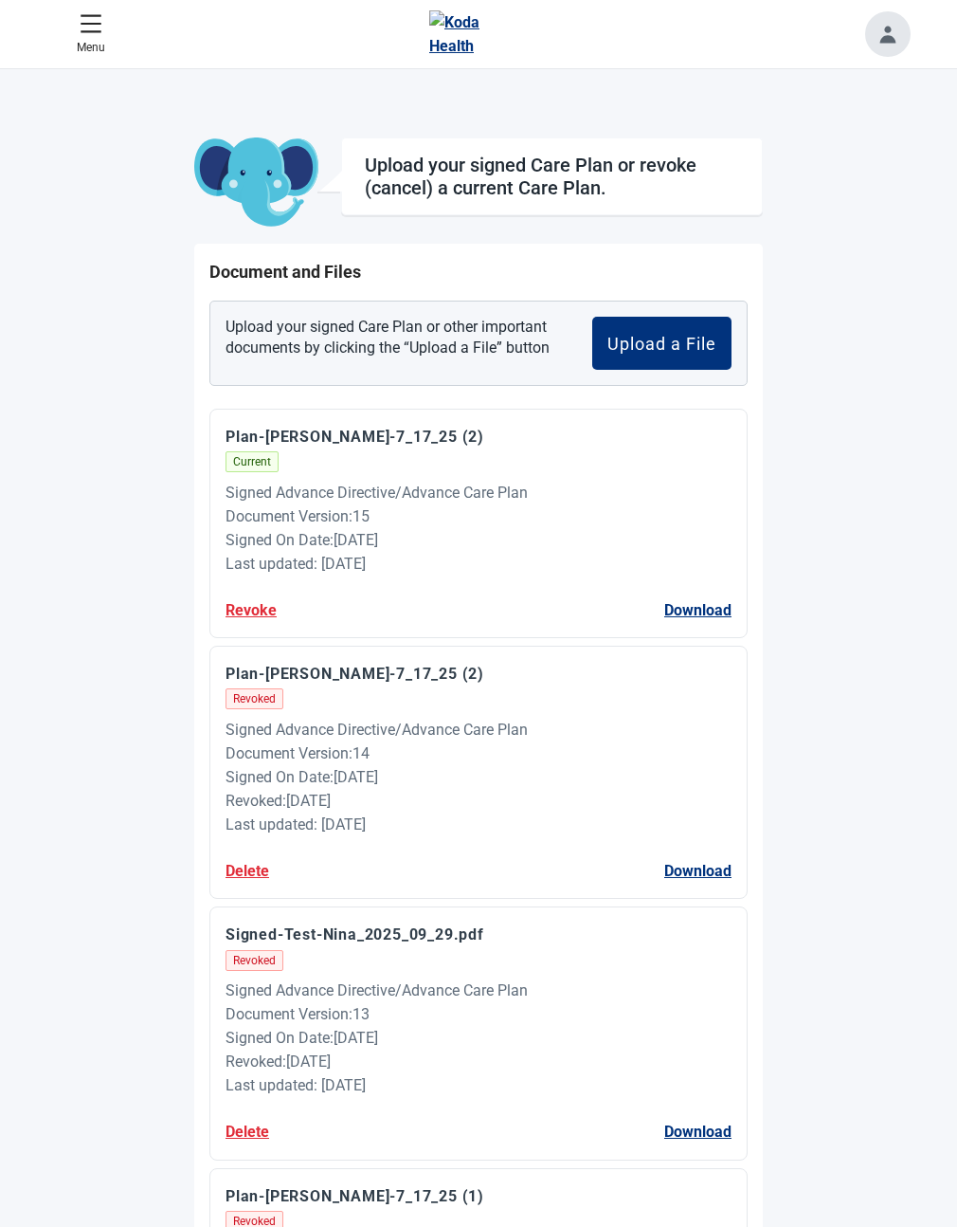
click at [277, 609] on button "Revoke" at bounding box center [251, 610] width 51 height 24
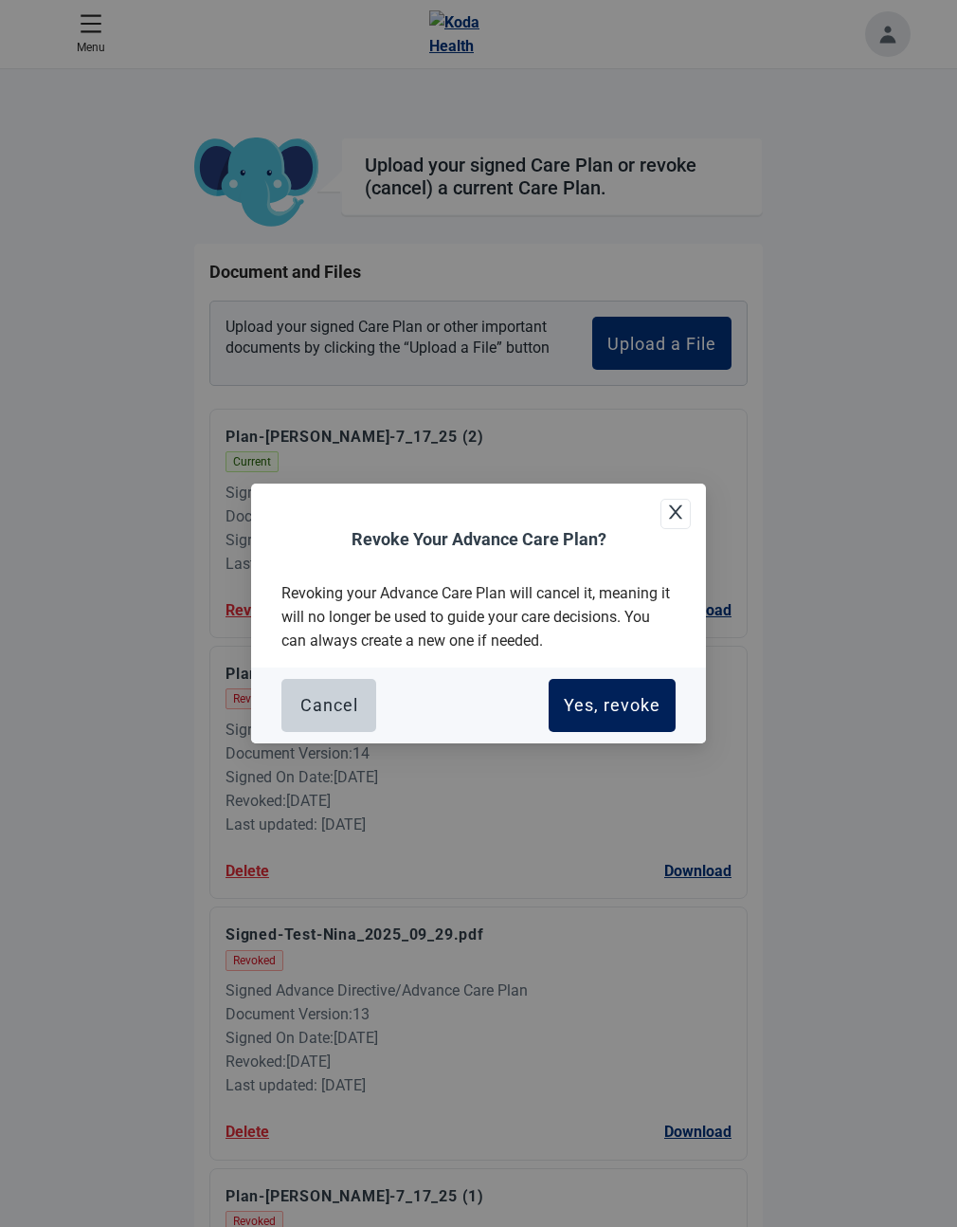
click at [618, 695] on button "Yes, revoke" at bounding box center [612, 705] width 127 height 53
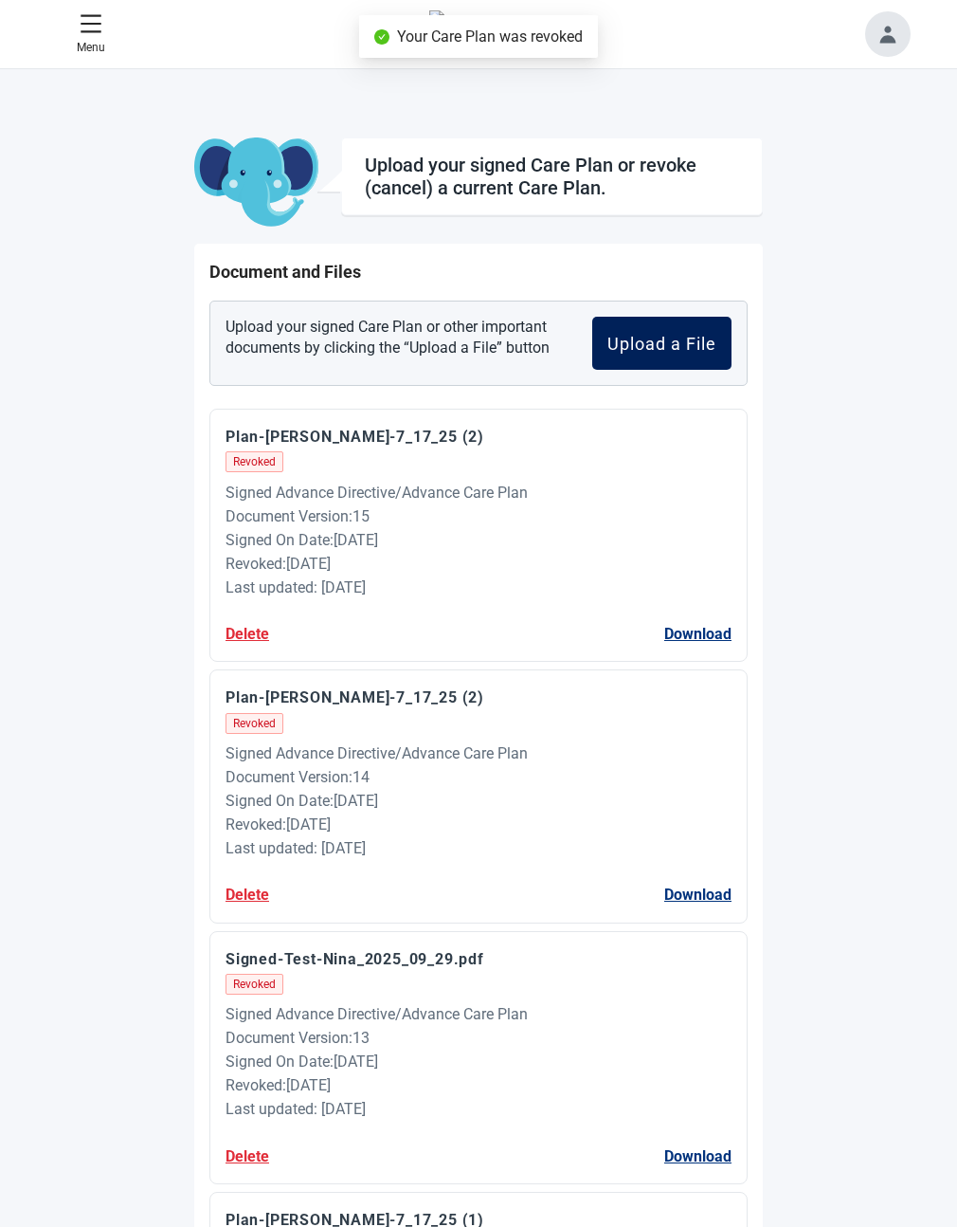
click at [717, 342] on div "Upload a File" at bounding box center [662, 343] width 109 height 19
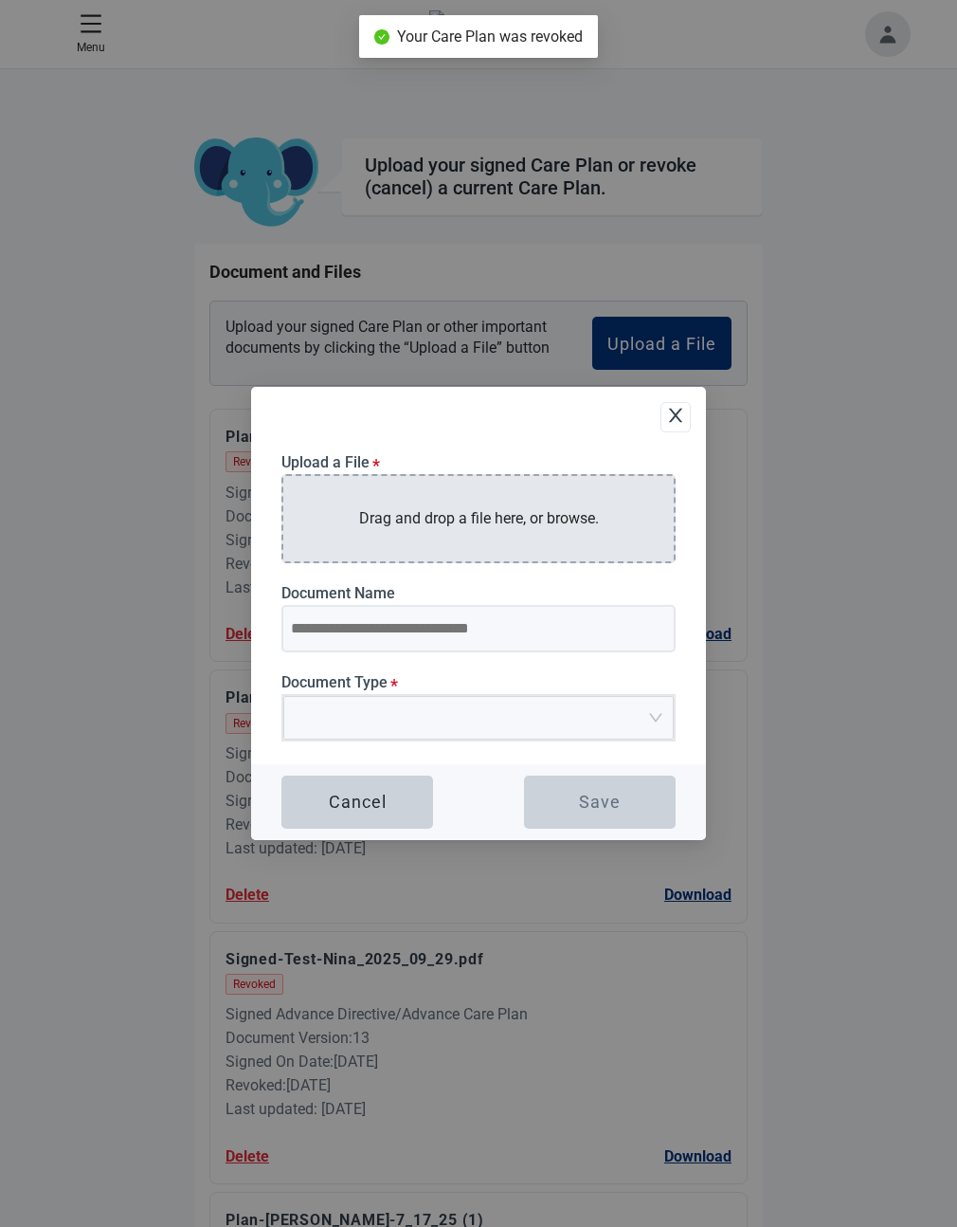
click at [475, 523] on p "Drag and drop a file here, or browse." at bounding box center [479, 518] width 240 height 24
type input "**********"
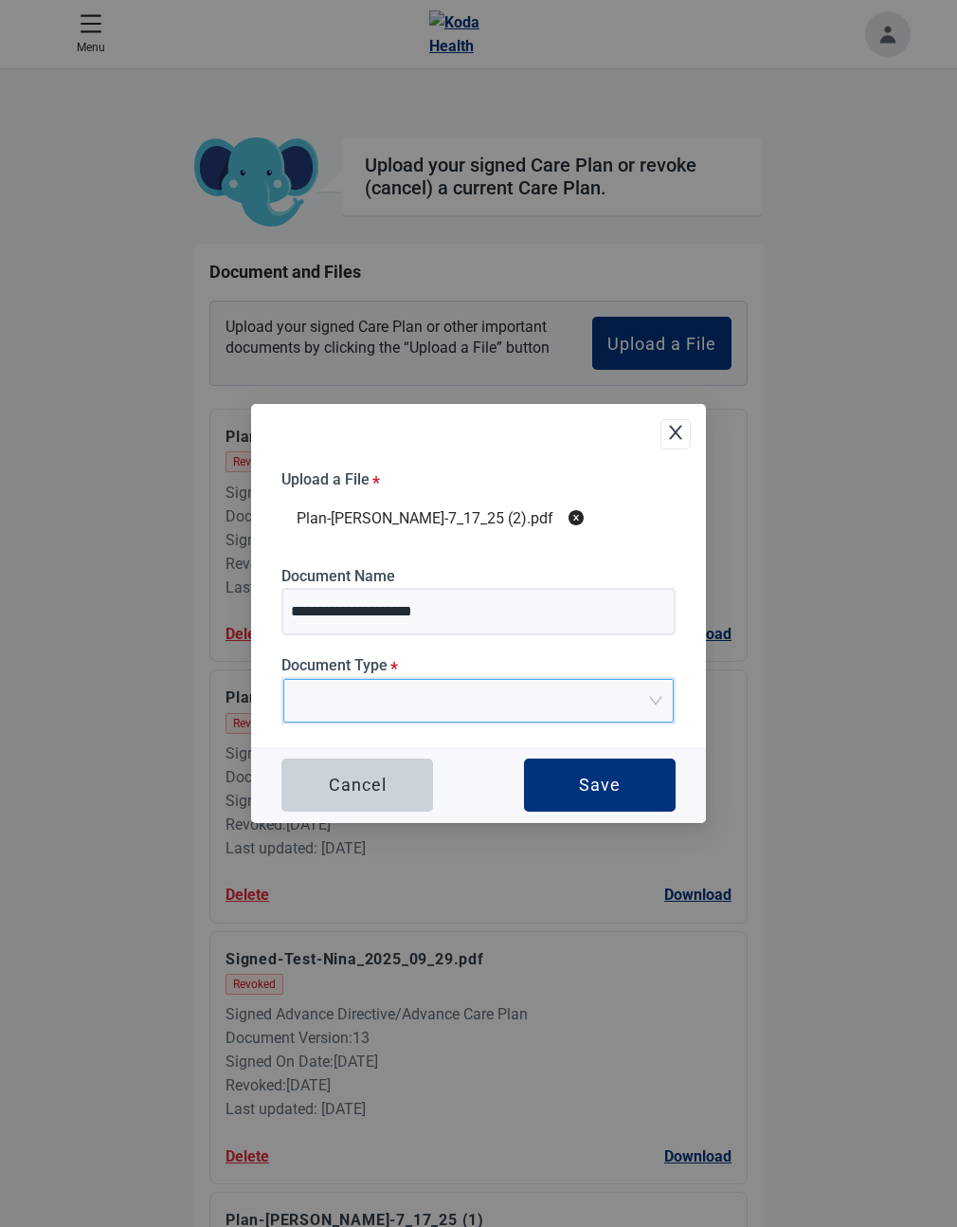
click at [445, 709] on span "Upload Plan Attachment" at bounding box center [472, 701] width 355 height 42
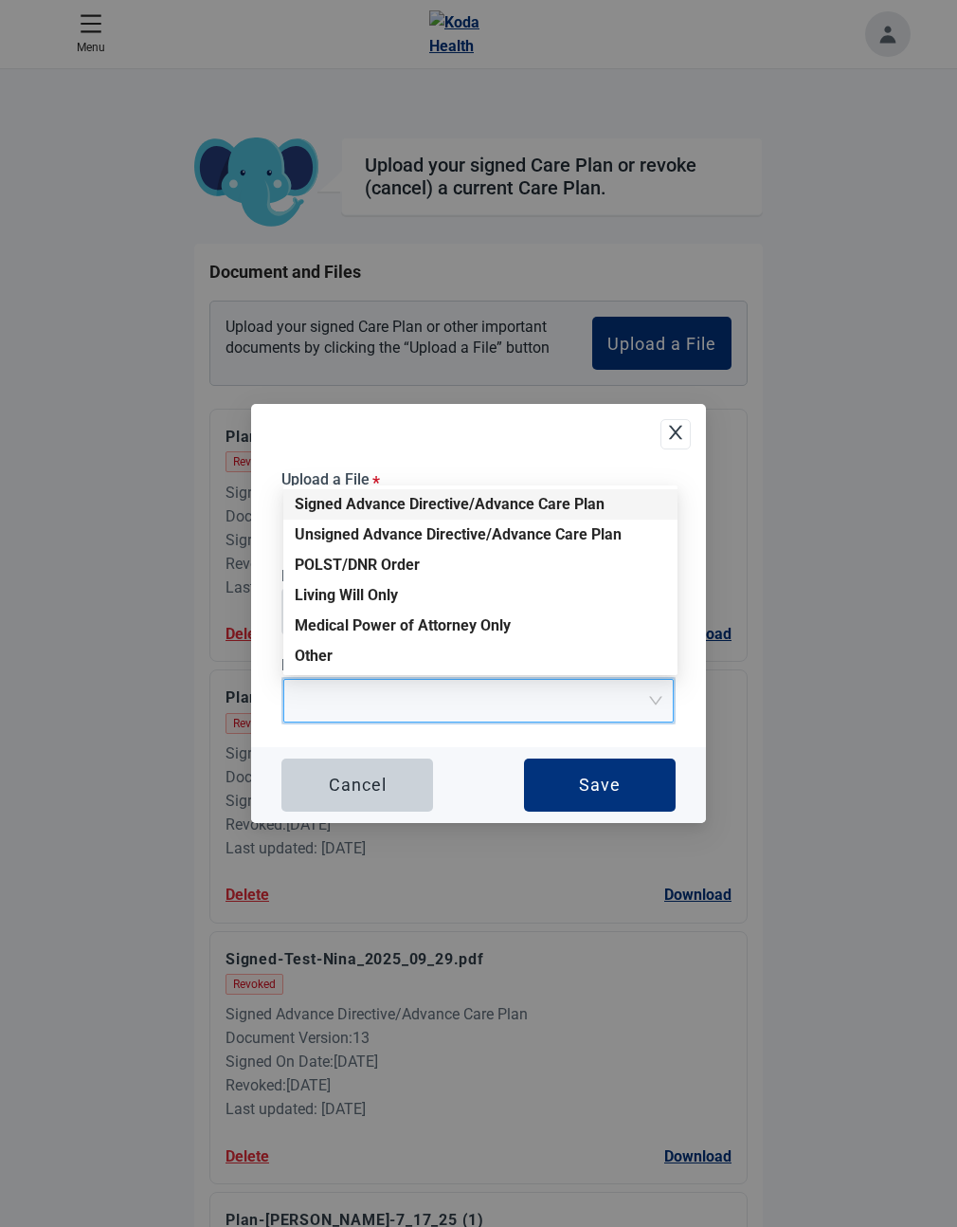
click at [384, 492] on div "Signed Advance Directive/Advance Care Plan" at bounding box center [480, 504] width 394 height 30
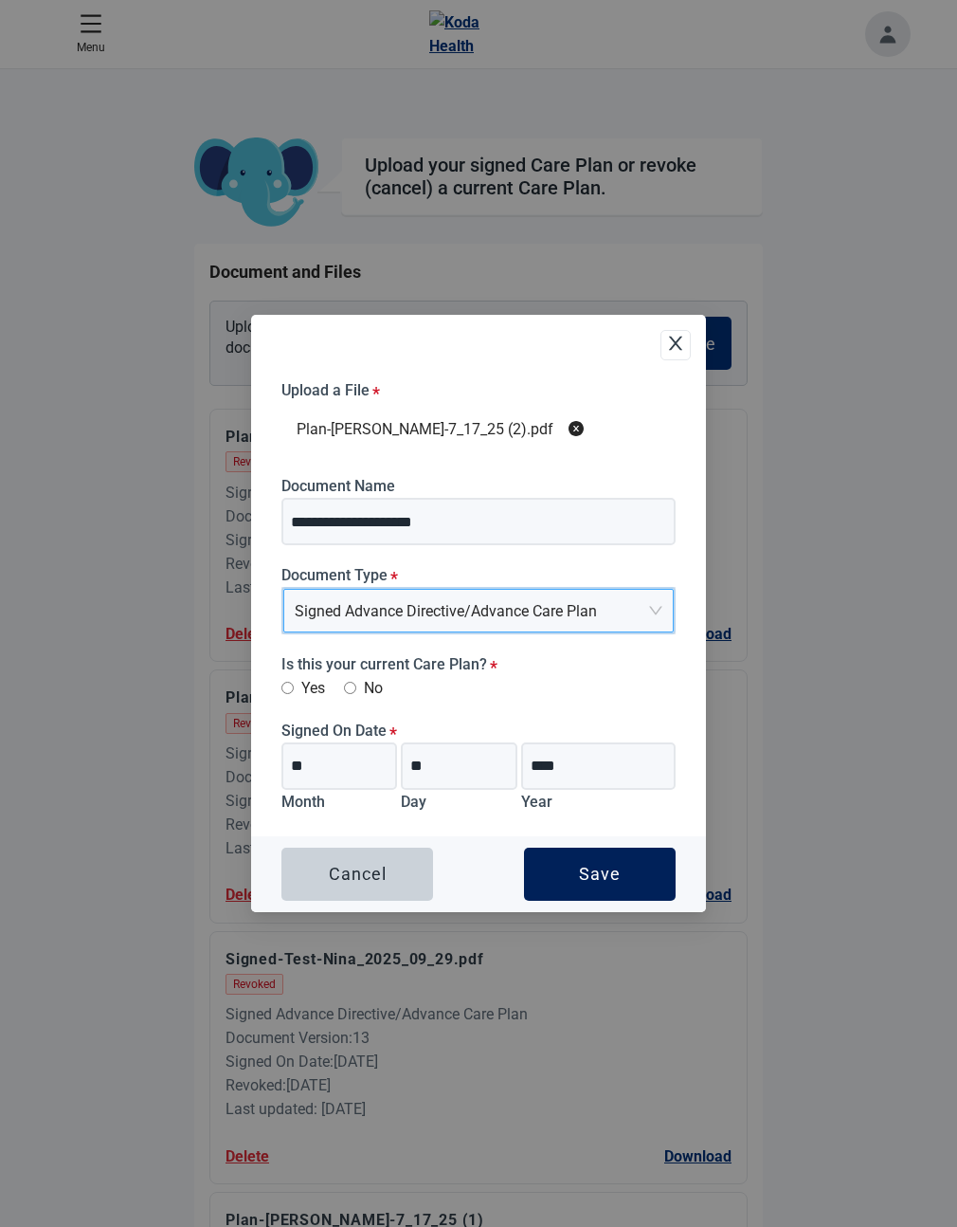
click at [598, 882] on div "Save" at bounding box center [600, 873] width 42 height 19
click at [607, 876] on div "Save" at bounding box center [600, 873] width 42 height 19
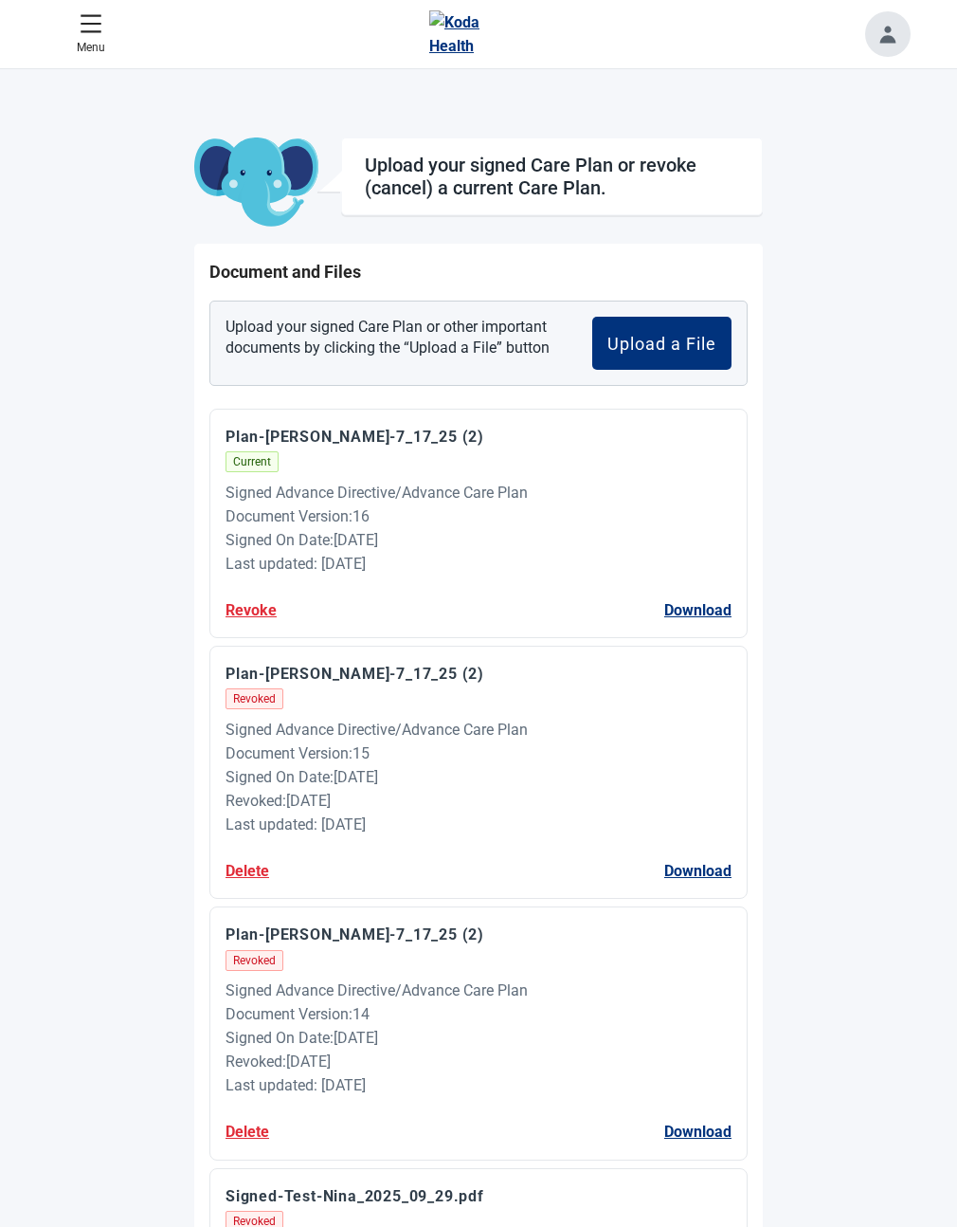
click at [894, 45] on button "Toggle account menu" at bounding box center [887, 33] width 45 height 45
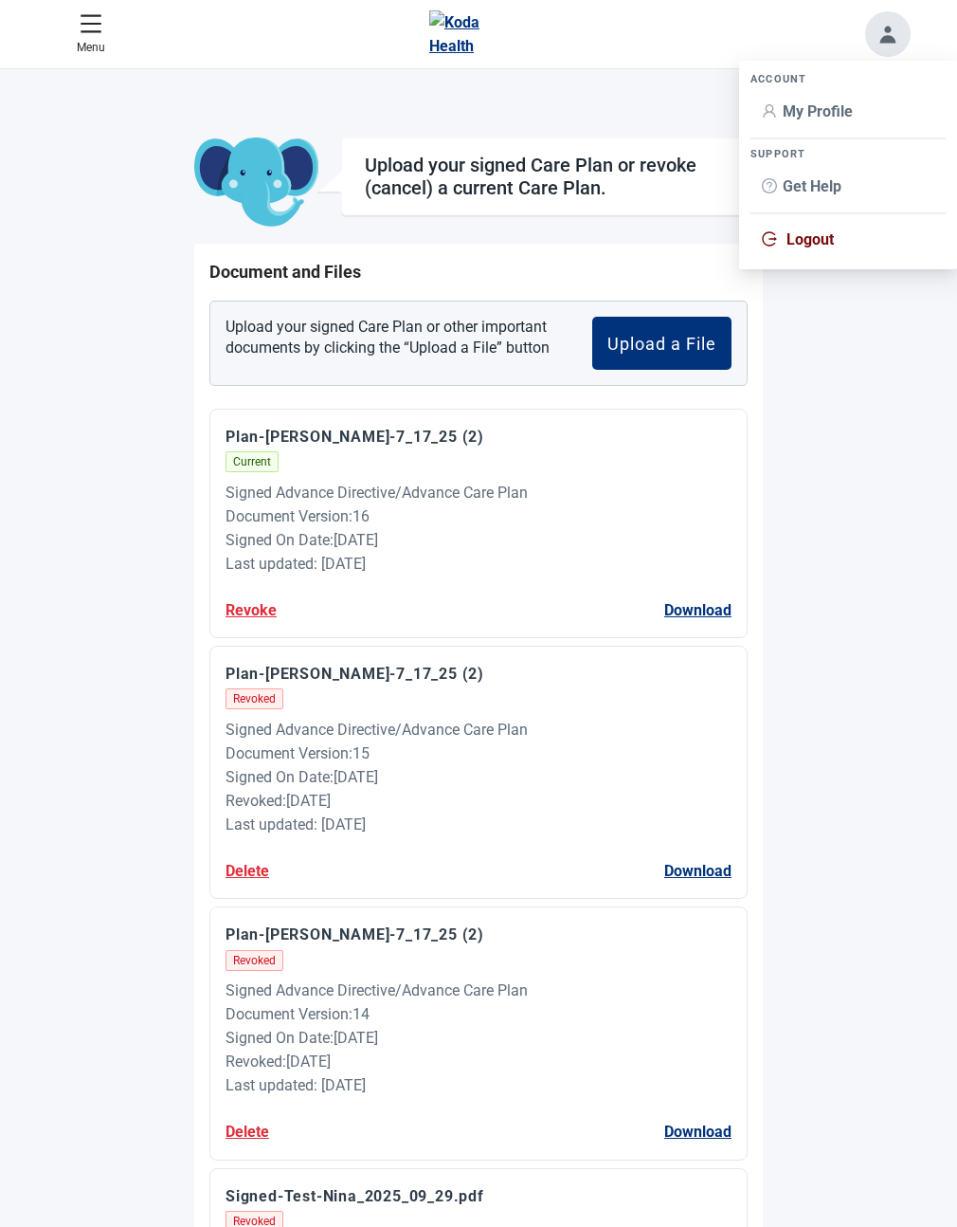
click at [836, 109] on span "My Profile" at bounding box center [818, 111] width 70 height 18
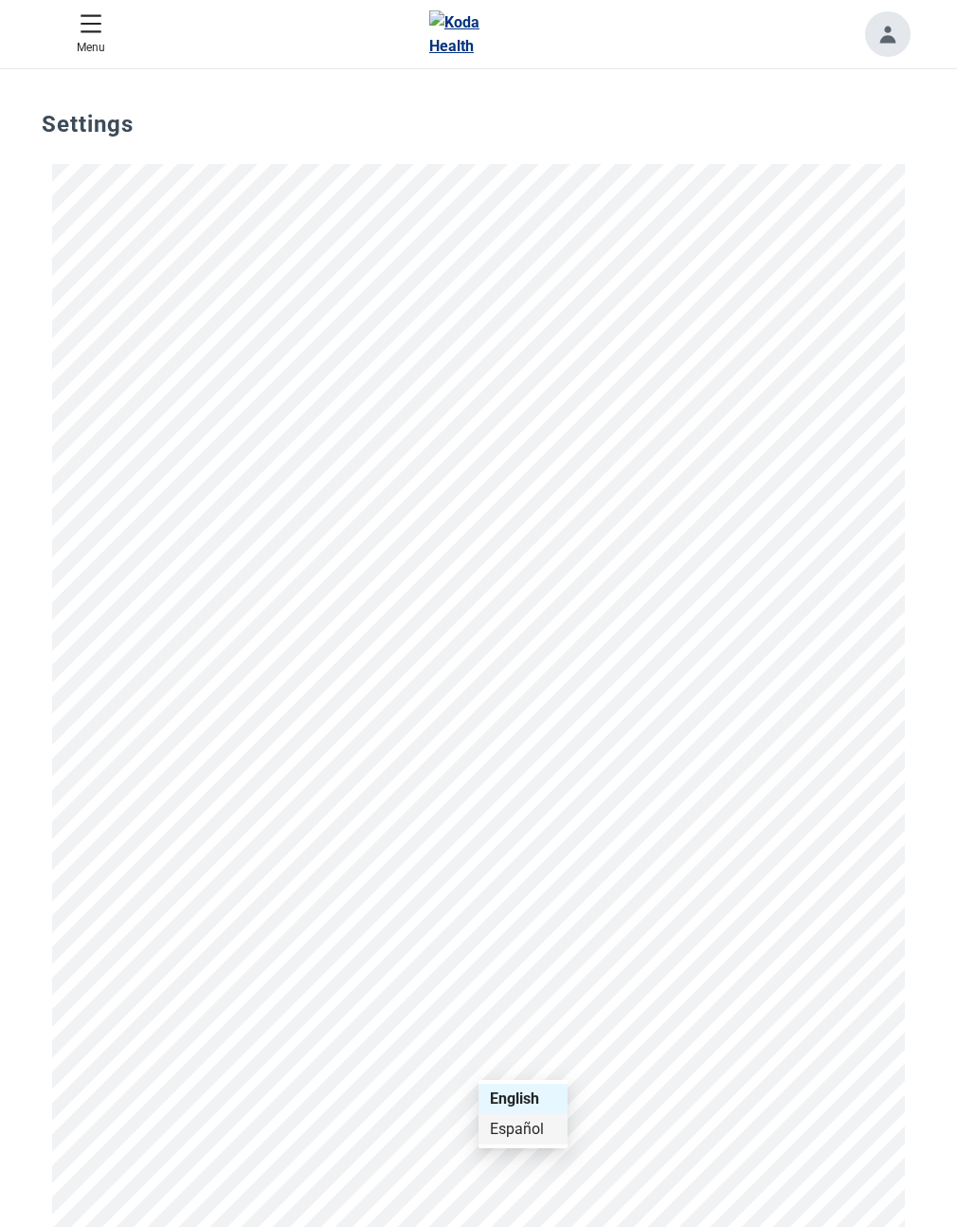
click at [537, 1120] on div "Español" at bounding box center [523, 1128] width 66 height 21
click at [0, 0] on icon "caret-right" at bounding box center [0, 0] width 0 height 0
click at [0, 0] on div "Planes completos" at bounding box center [0, 0] width 0 height 0
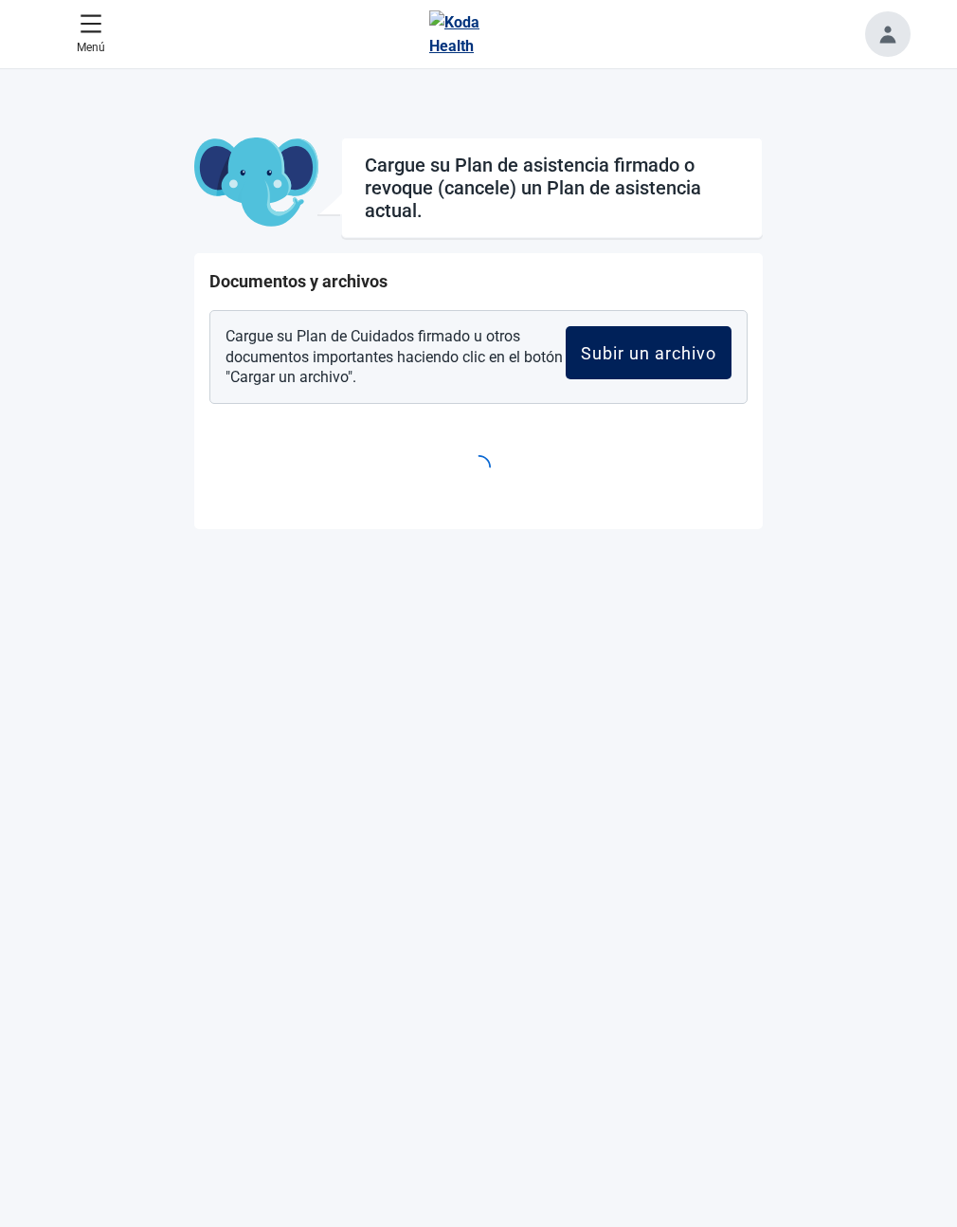
click at [732, 367] on button "Subir un archivo" at bounding box center [649, 352] width 166 height 53
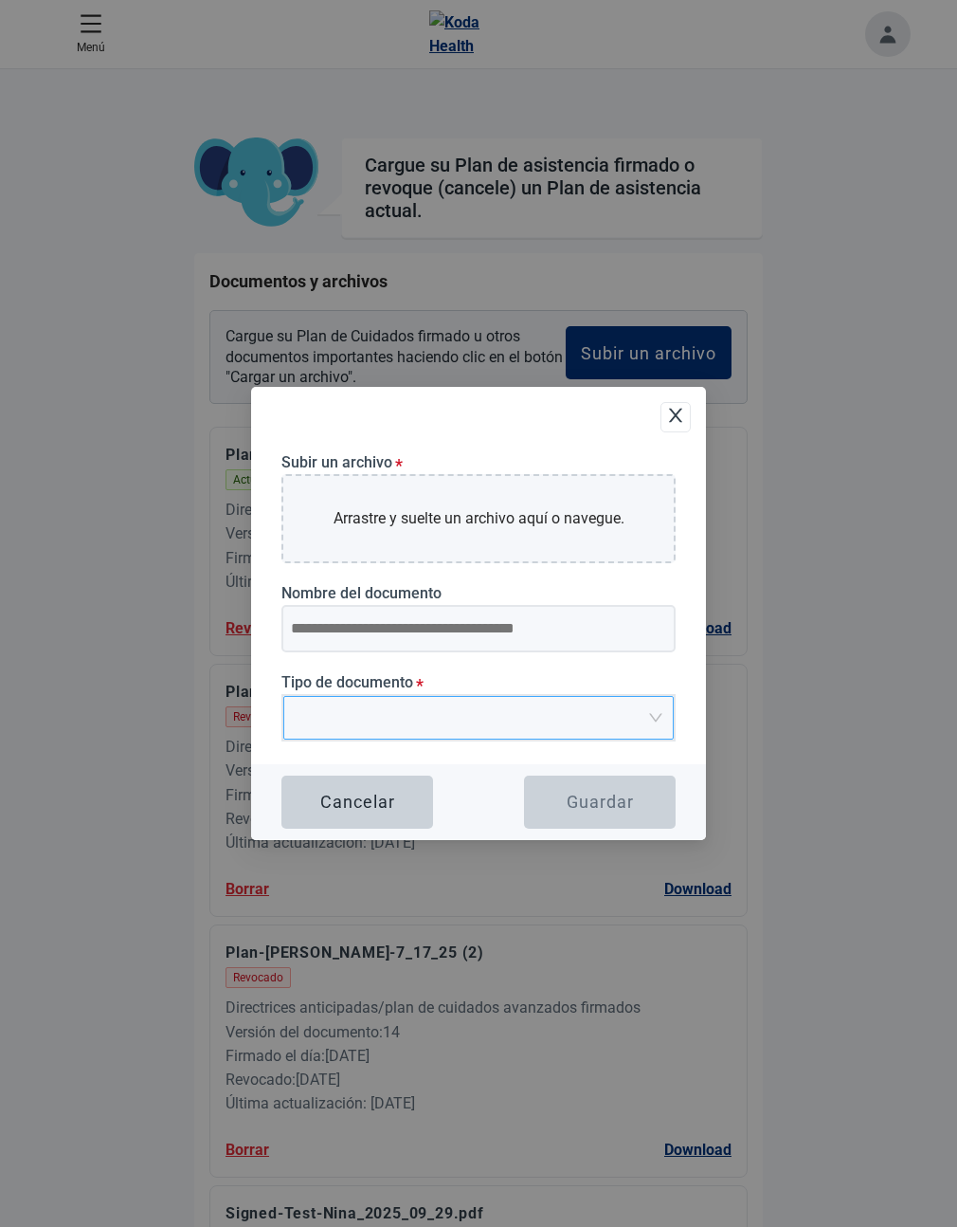
click at [455, 730] on span "Upload Plan Attachment" at bounding box center [472, 718] width 355 height 42
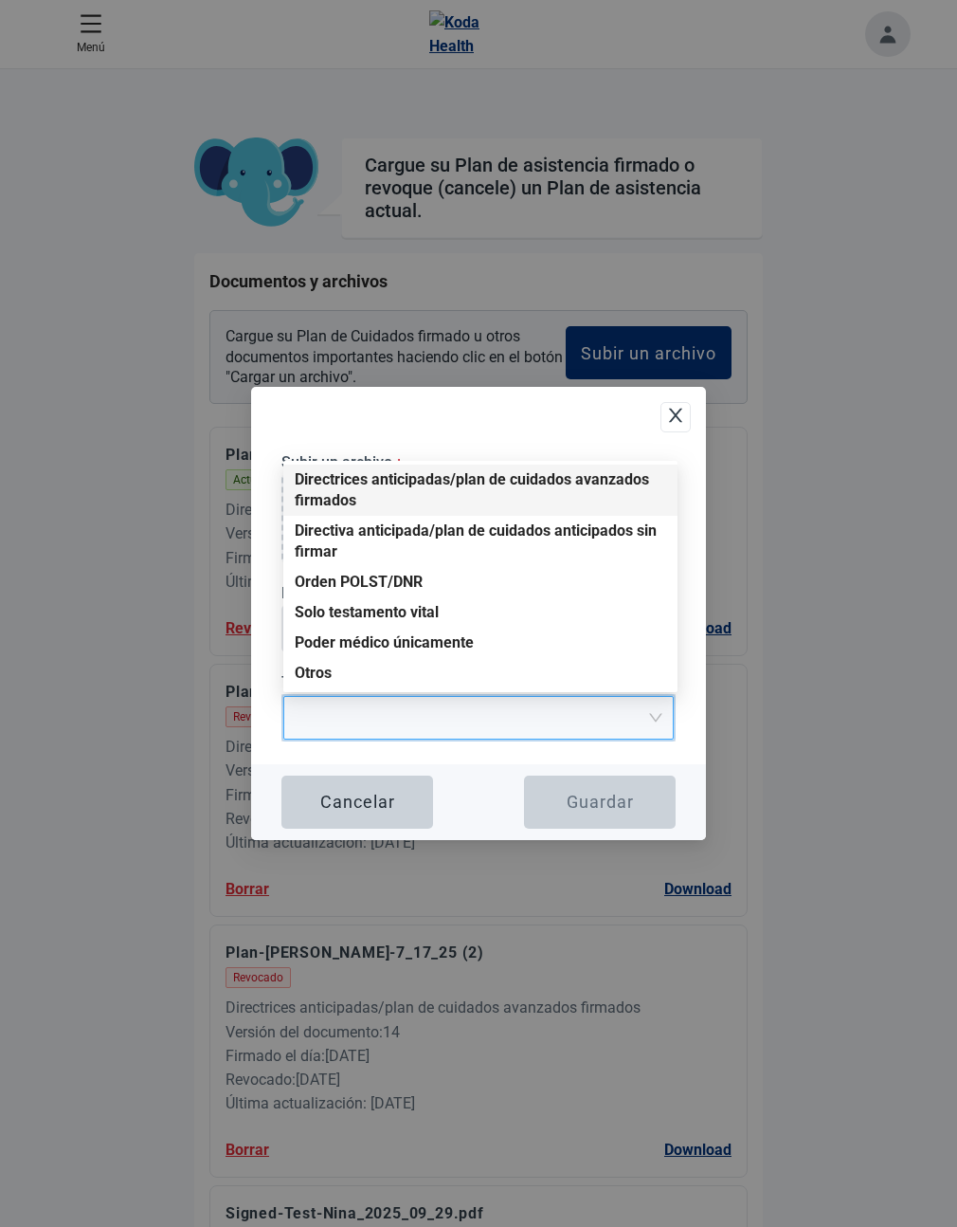
click at [412, 489] on div "Directrices anticipadas/plan de cuidados avanzados firmados" at bounding box center [481, 490] width 372 height 42
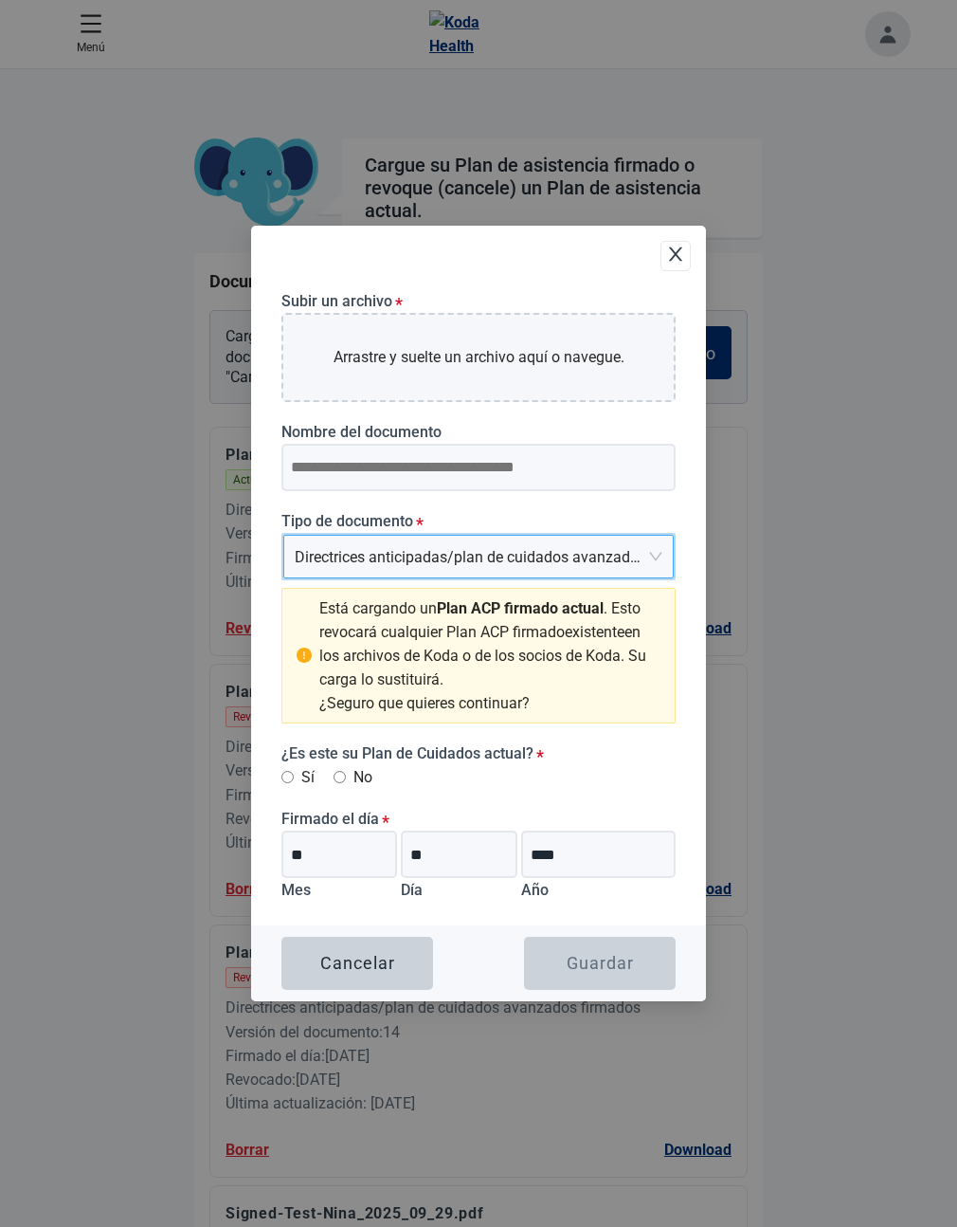
drag, startPoint x: 914, startPoint y: 7, endPoint x: 726, endPoint y: 179, distance: 254.9
click at [914, 7] on div "Subir un archivo * Arrastre y suelte un archivo aquí o navegue. Nombre del docu…" at bounding box center [478, 613] width 957 height 1227
click at [666, 257] on icon "close" at bounding box center [675, 254] width 19 height 19
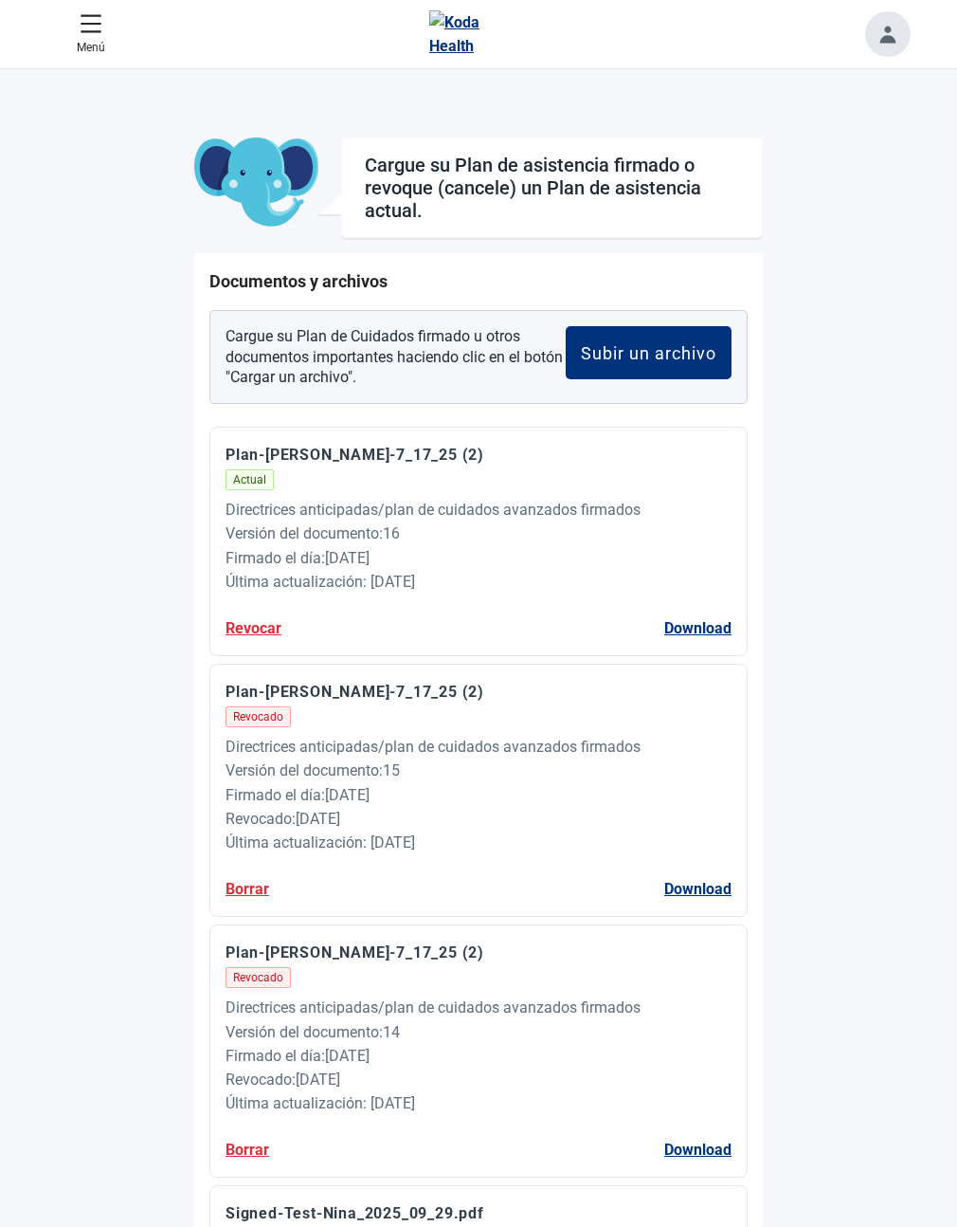
click at [898, 29] on button "Toggle account menu" at bounding box center [887, 33] width 45 height 45
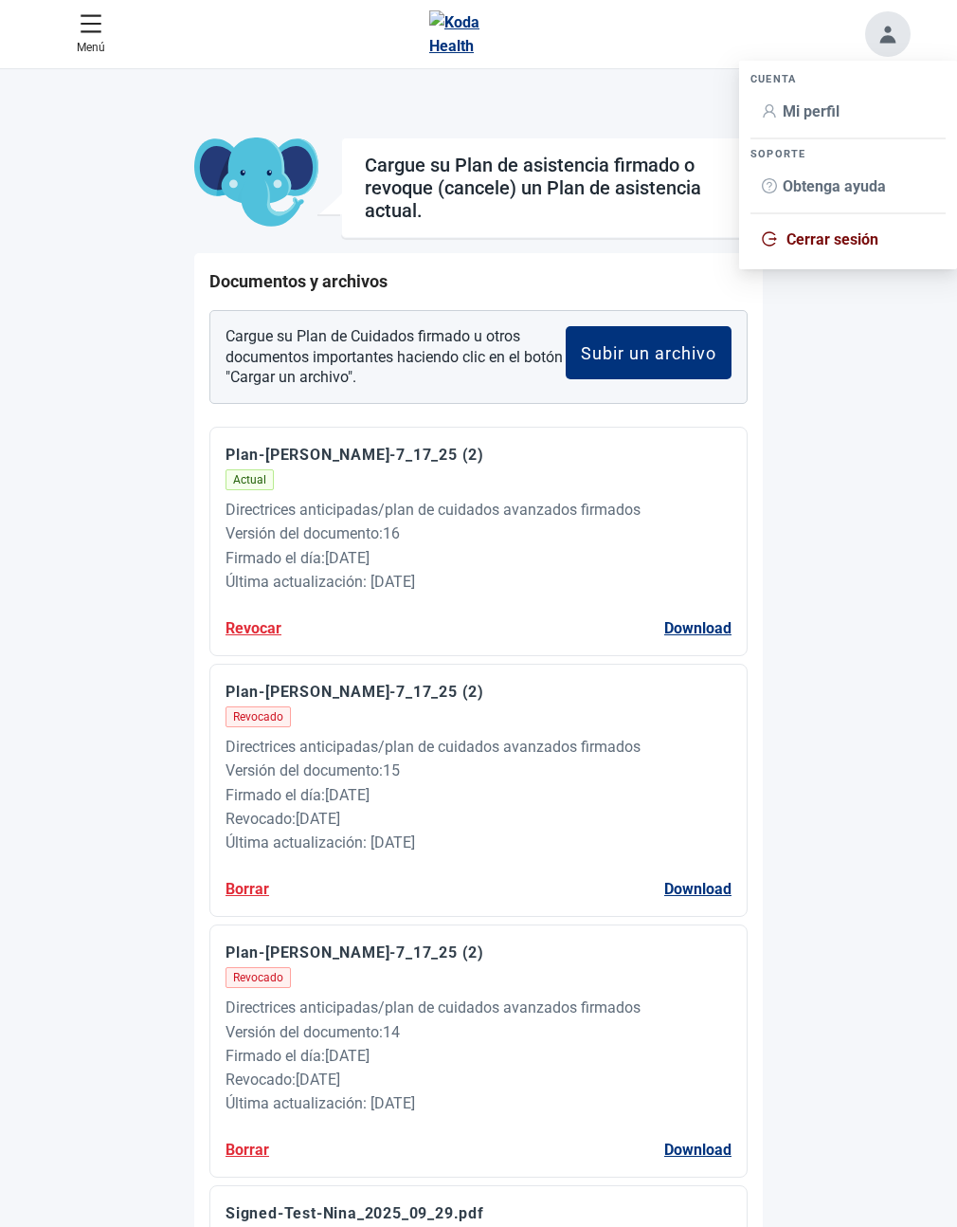
click at [811, 109] on span "Mi perfil" at bounding box center [811, 111] width 57 height 18
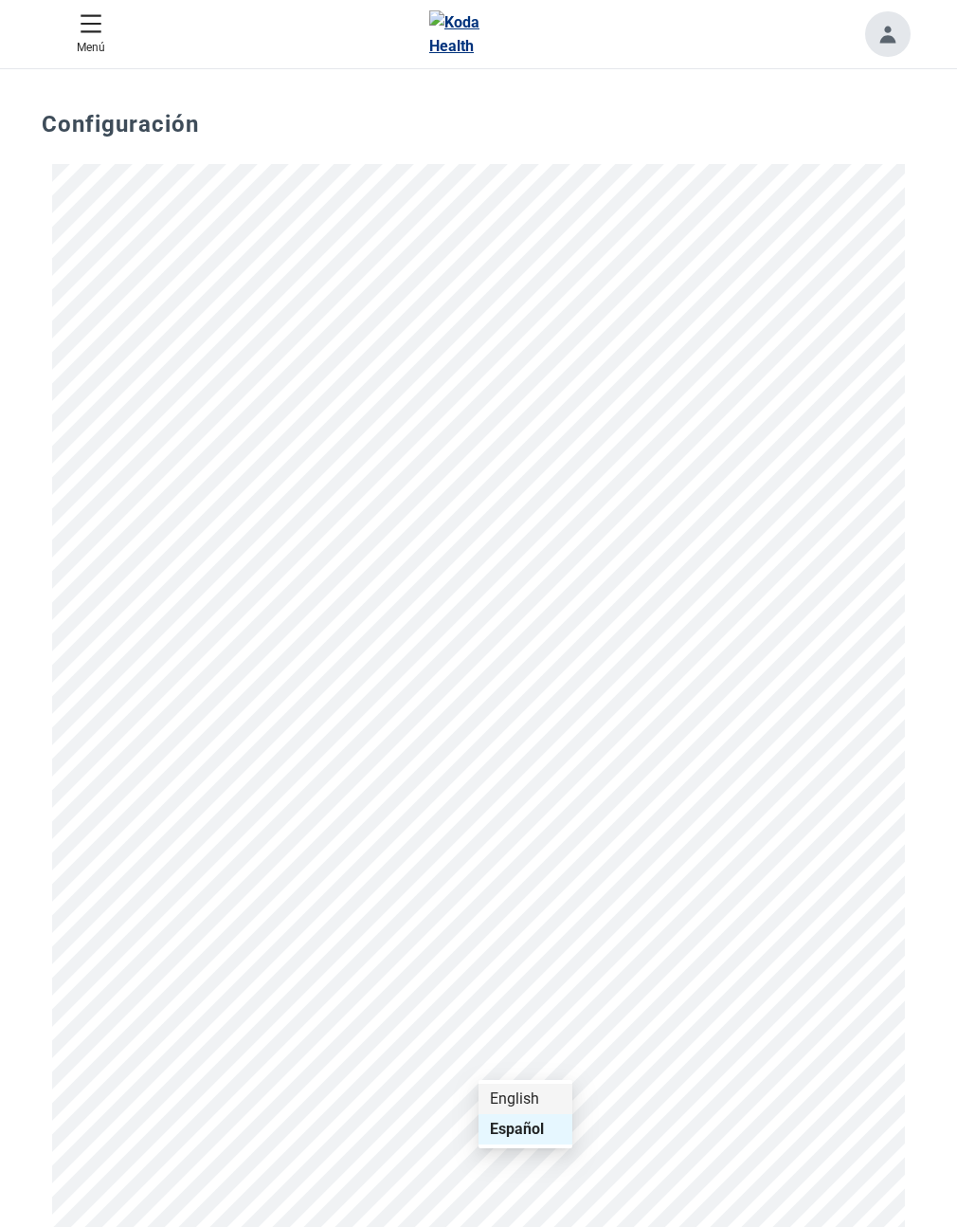
click at [528, 1096] on div "English" at bounding box center [525, 1098] width 71 height 21
click at [0, 0] on icon "caret-right" at bounding box center [0, 0] width 0 height 0
click at [0, 0] on img "Completed Plans" at bounding box center [0, 0] width 0 height 0
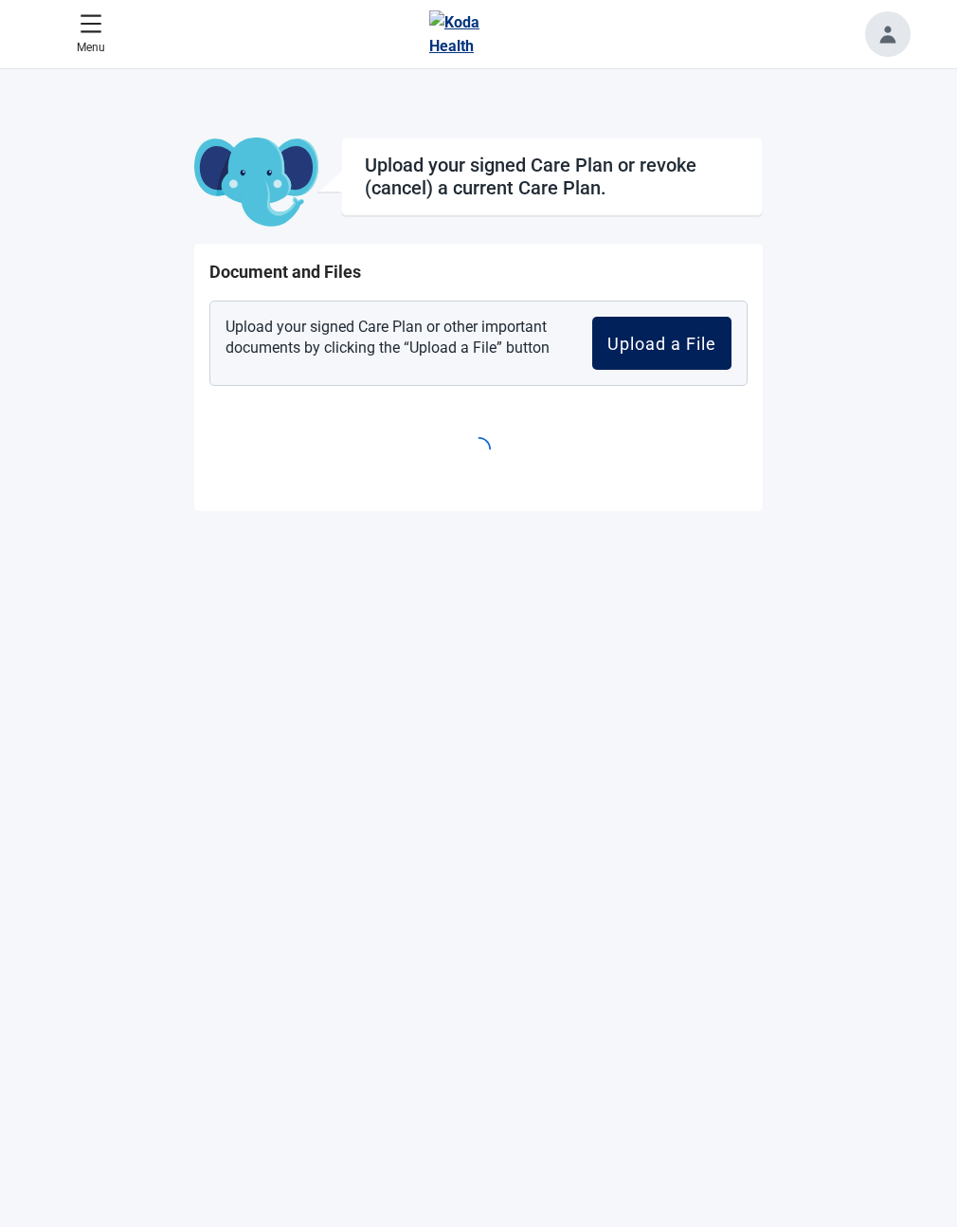
click at [732, 331] on button "Upload a File" at bounding box center [661, 343] width 139 height 53
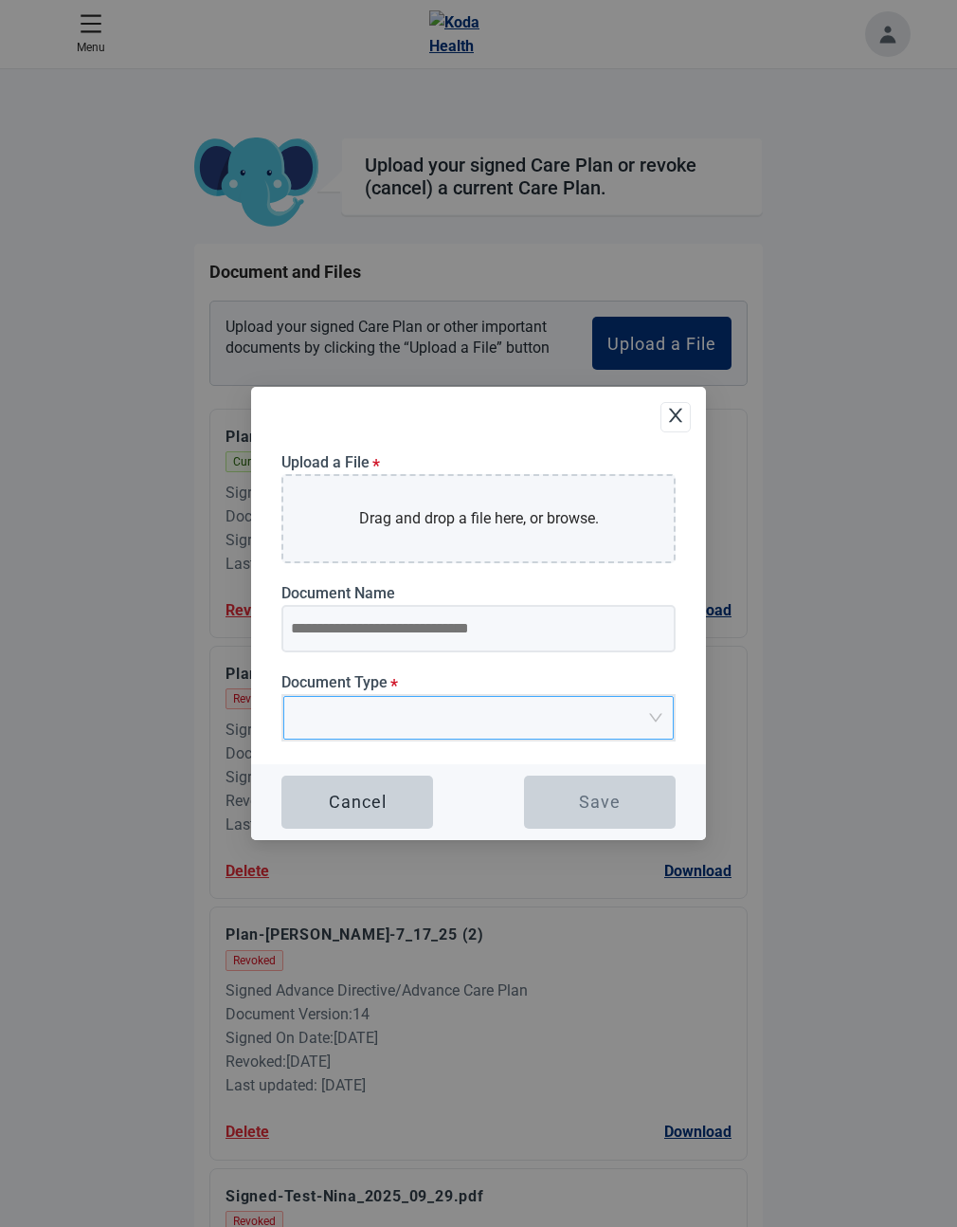
click at [469, 710] on input "Document Type *" at bounding box center [472, 711] width 355 height 28
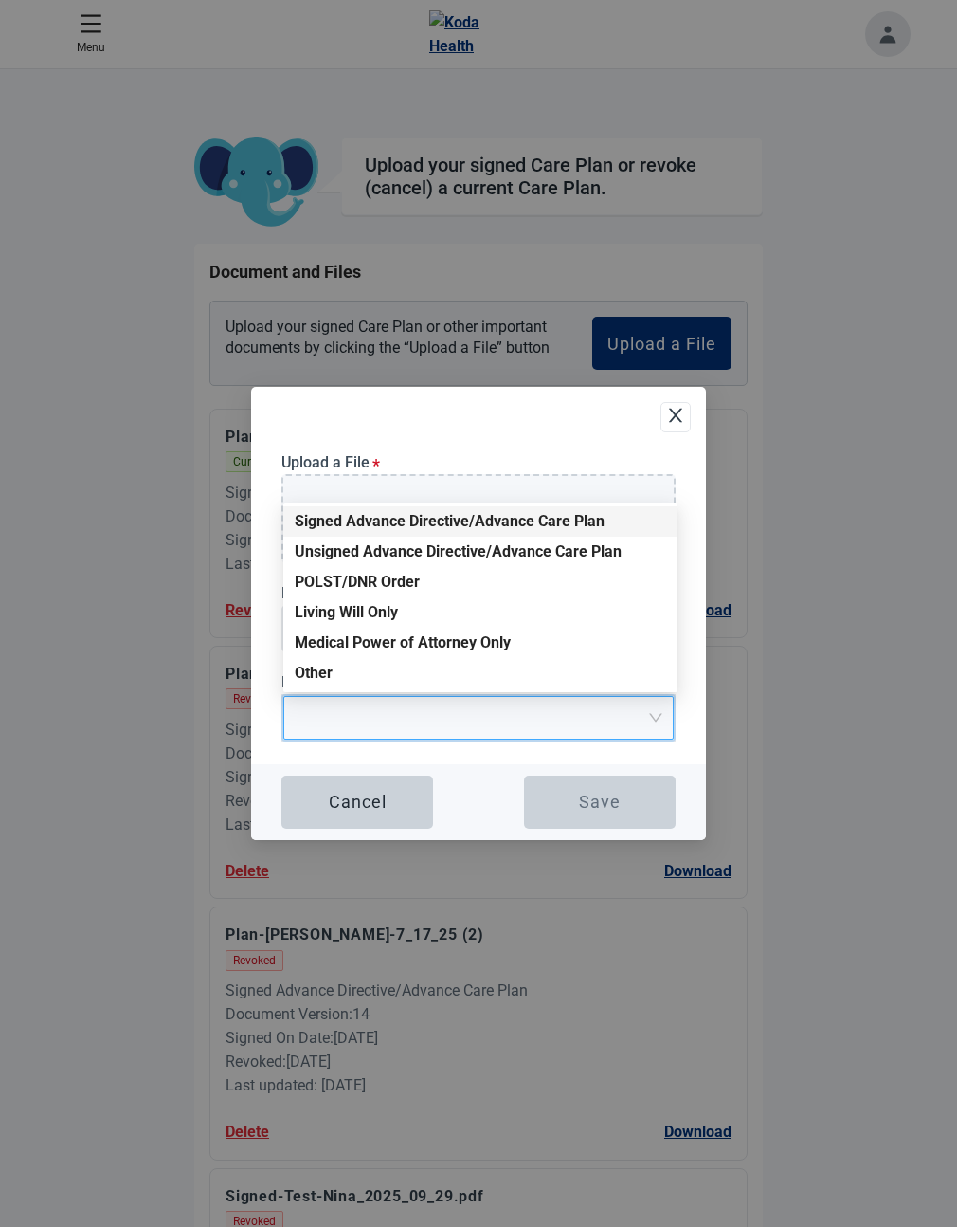
click at [431, 519] on div "Signed Advance Directive/Advance Care Plan" at bounding box center [481, 521] width 372 height 21
